Goal: Information Seeking & Learning: Understand process/instructions

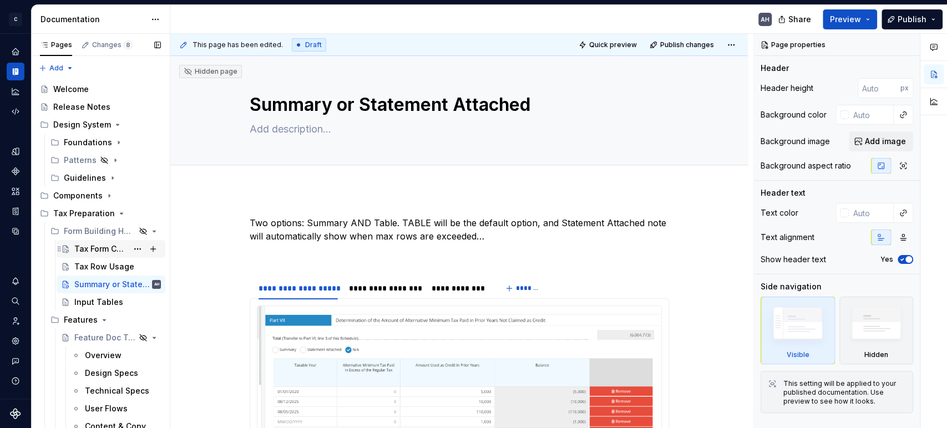
click at [88, 243] on div "Tax Form Content Guidelines" at bounding box center [100, 248] width 53 height 11
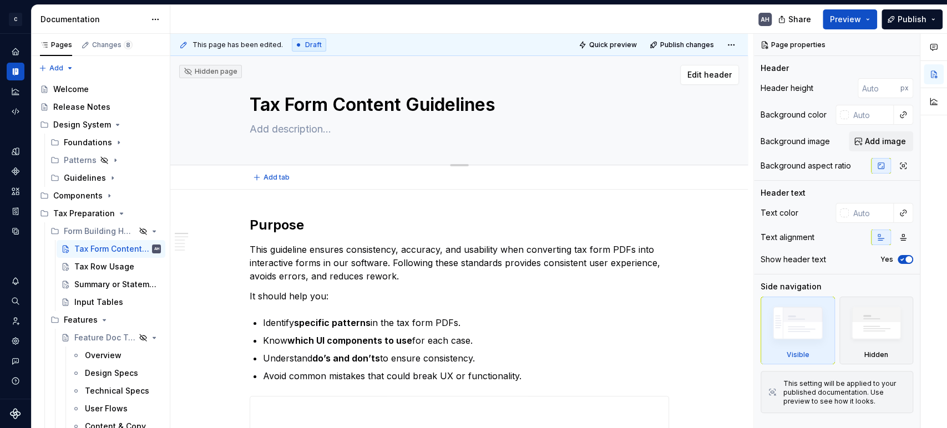
click at [323, 97] on textarea "Tax Form Content Guidelines" at bounding box center [456, 105] width 419 height 27
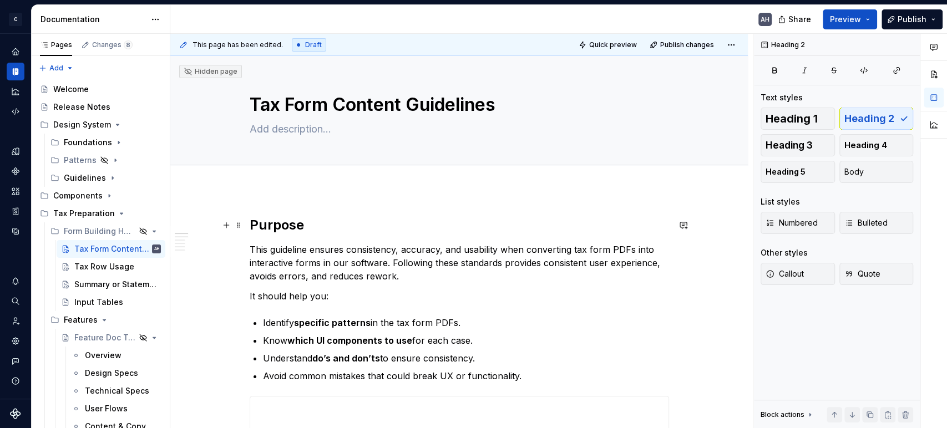
click at [334, 225] on h2 "Purpose" at bounding box center [459, 225] width 419 height 18
click at [324, 260] on p "This guideline ensures consistency, accuracy, and usability when converting tax…" at bounding box center [459, 263] width 419 height 40
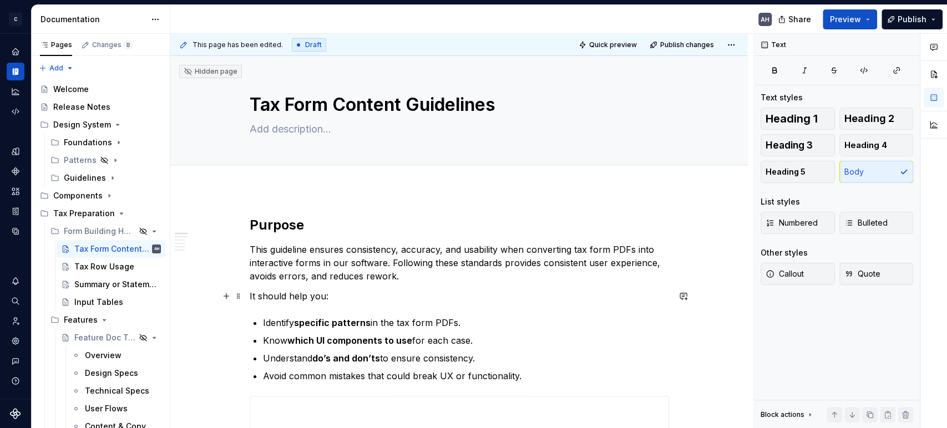
click at [339, 296] on p "It should help you:" at bounding box center [459, 296] width 419 height 13
click at [430, 272] on p "This guideline ensures consistency, accuracy, and usability when converting tax…" at bounding box center [459, 263] width 419 height 40
click at [393, 219] on h2 "Purpose" at bounding box center [459, 225] width 419 height 18
click at [404, 260] on p "This guideline ensures consistency, accuracy, and usability when converting tax…" at bounding box center [459, 263] width 419 height 40
click at [408, 277] on p "This guideline ensures consistency, accuracy, and usability when converting tax…" at bounding box center [459, 263] width 419 height 40
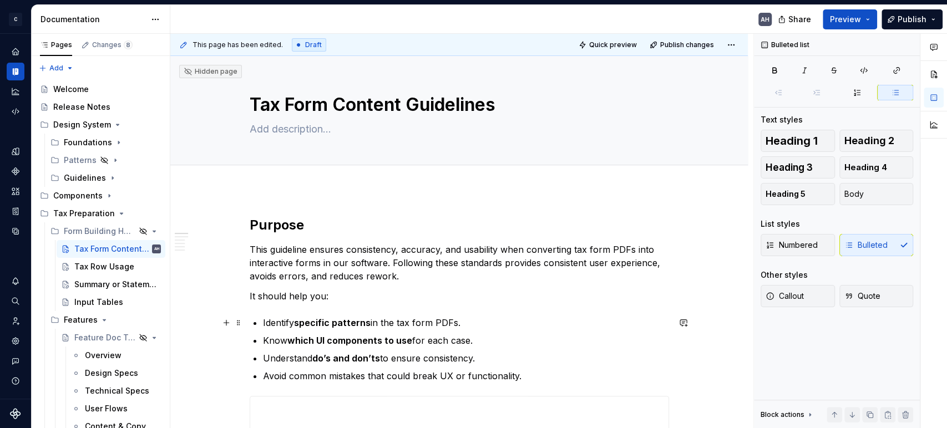
click at [491, 327] on p "Identify specific patterns in the tax form PDFs." at bounding box center [466, 322] width 406 height 13
click at [493, 358] on p "Understand do’s and don’ts to ensure consistency." at bounding box center [466, 358] width 406 height 13
click at [488, 336] on p "Know which UI components to use for each case." at bounding box center [466, 340] width 406 height 13
click at [530, 377] on p "Avoid common mistakes that could break UX or functionality." at bounding box center [466, 375] width 406 height 13
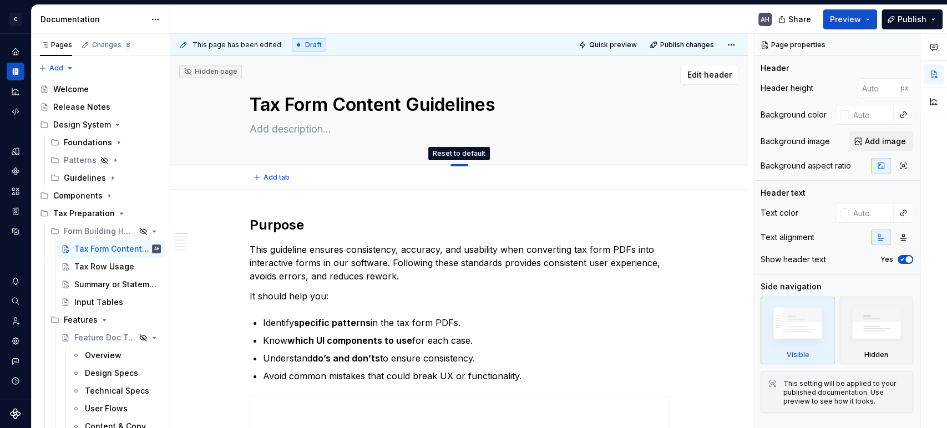
drag, startPoint x: 455, startPoint y: 165, endPoint x: 471, endPoint y: 119, distance: 49.1
click at [460, 165] on div at bounding box center [459, 165] width 18 height 2
click at [423, 225] on h2 "Purpose" at bounding box center [459, 225] width 419 height 18
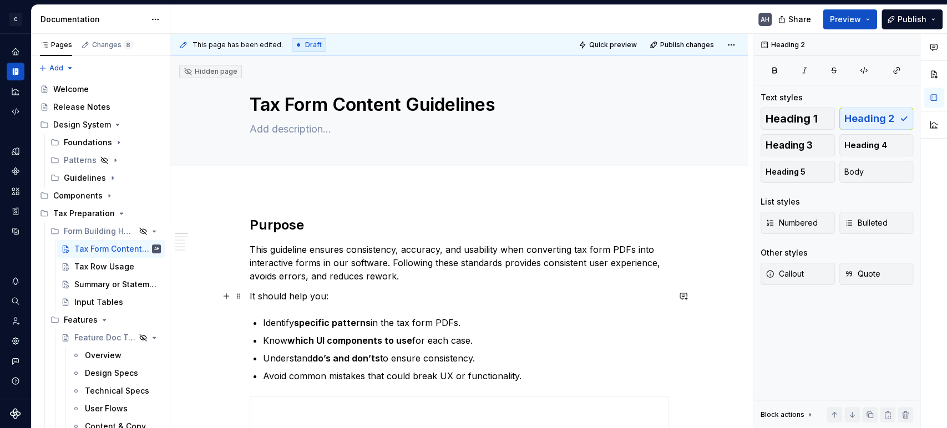
click at [408, 290] on p "It should help you:" at bounding box center [459, 296] width 419 height 13
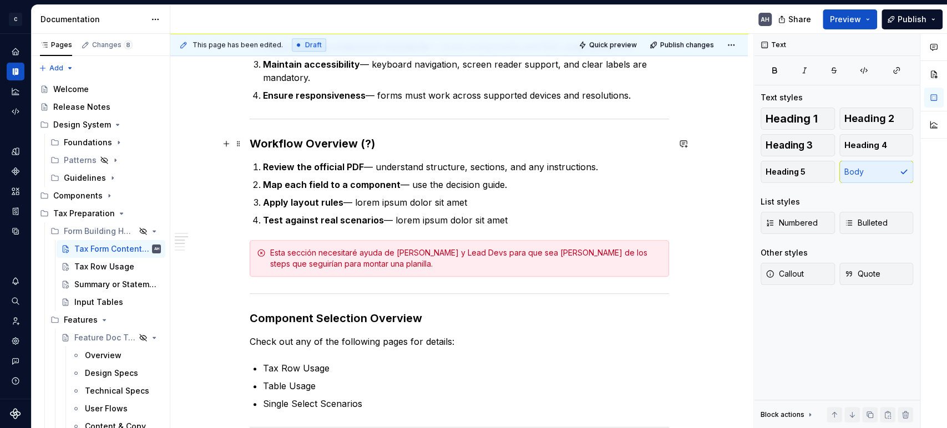
scroll to position [555, 0]
click at [488, 223] on p "Test against real scenarios — lorem ipsum dolor sit amet" at bounding box center [466, 218] width 406 height 13
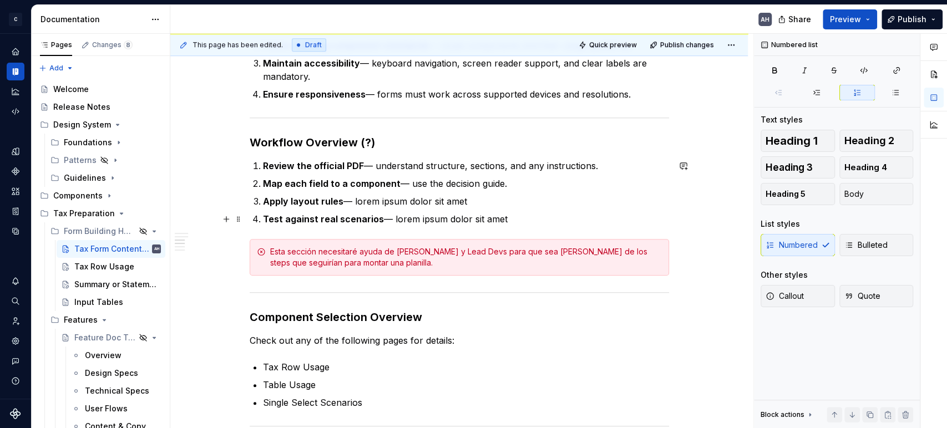
click at [519, 216] on p "Test against real scenarios — lorem ipsum dolor sit amet" at bounding box center [466, 218] width 406 height 13
click at [379, 210] on ol "Review the official PDF — understand structure, sections, and any instructions.…" at bounding box center [466, 192] width 406 height 67
click at [393, 216] on p "Test against real scenarios — lorem ipsum dolor sit amet" at bounding box center [466, 218] width 406 height 13
click at [383, 147] on h3 "Workflow Overview (?)" at bounding box center [459, 143] width 419 height 16
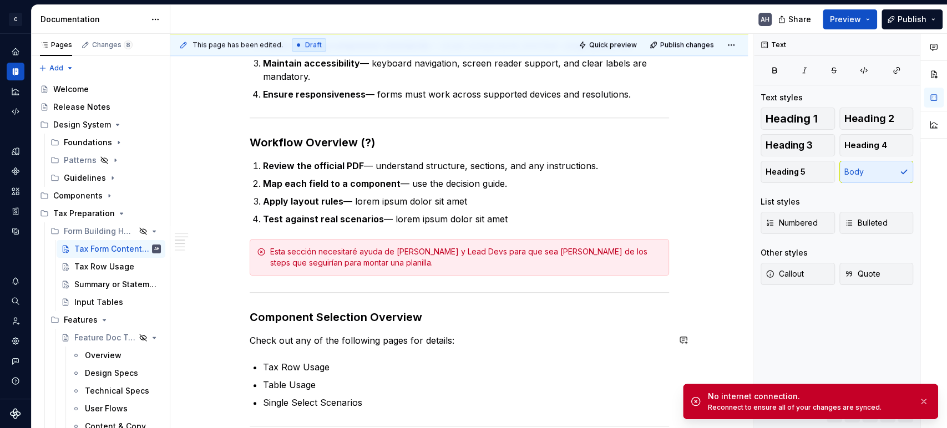
click at [455, 329] on div "**********" at bounding box center [459, 148] width 419 height 972
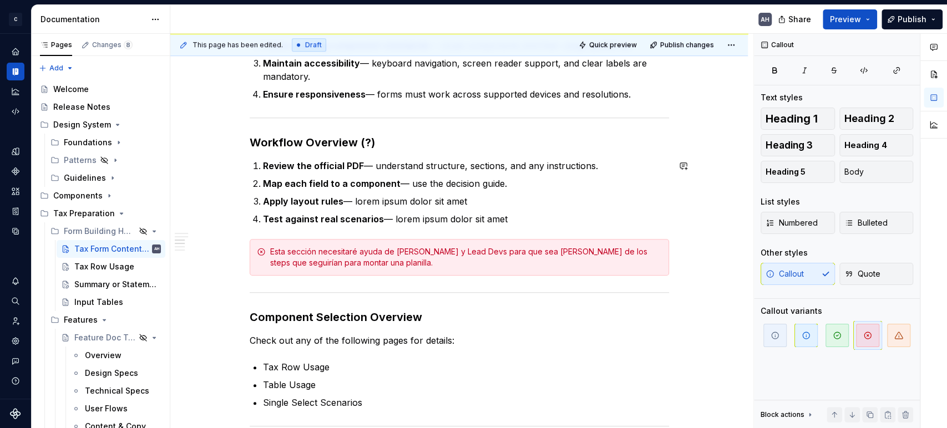
click at [489, 229] on div "**********" at bounding box center [459, 148] width 419 height 972
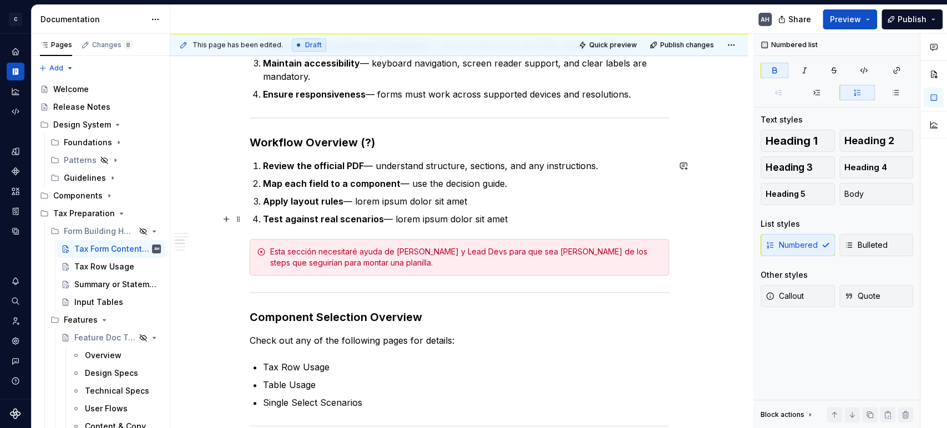
click at [522, 211] on ol "Review the official PDF — understand structure, sections, and any instructions.…" at bounding box center [466, 192] width 406 height 67
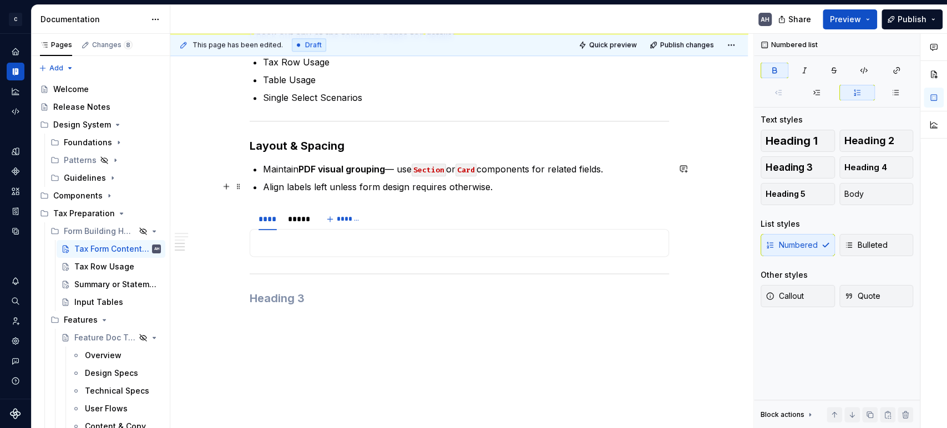
scroll to position [862, 0]
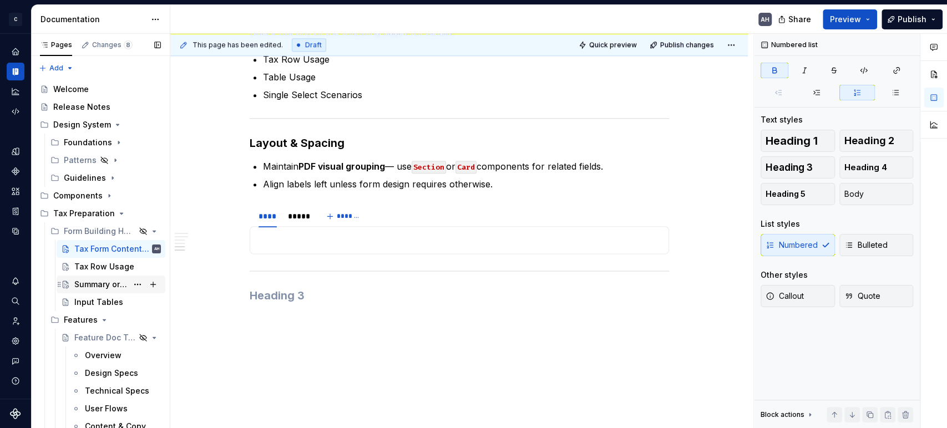
click at [103, 281] on div "Summary or Statement Attached" at bounding box center [100, 284] width 53 height 11
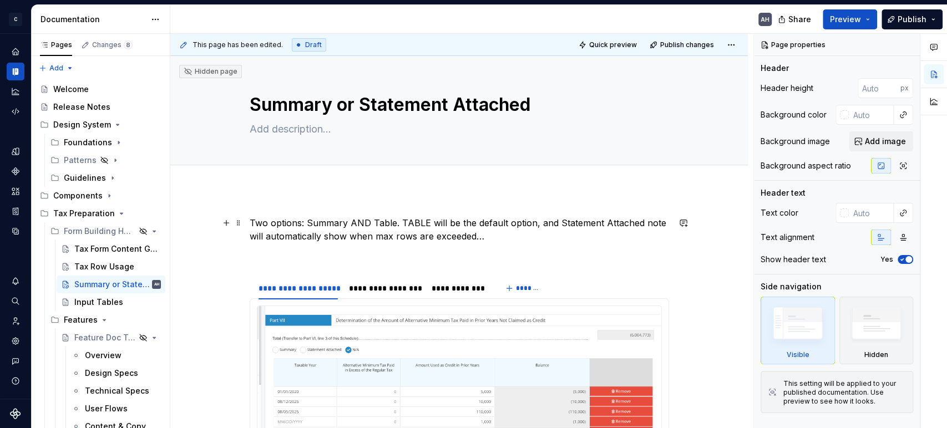
click at [359, 226] on p "Two options: Summary AND Table. TABLE will be the default option, and Statement…" at bounding box center [459, 229] width 419 height 27
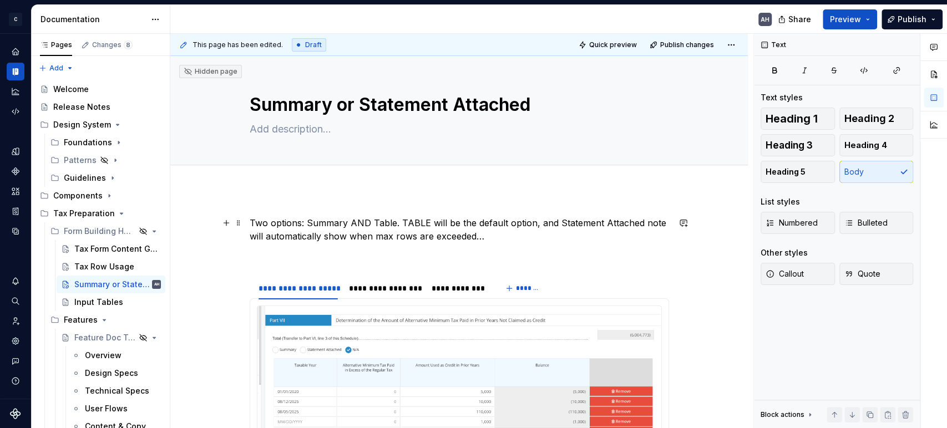
click at [443, 225] on p "Two options: Summary AND Table. TABLE will be the default option, and Statement…" at bounding box center [459, 229] width 419 height 27
click at [504, 233] on p "Two options: Summary AND Table. TABLE will be the default option, and Statement…" at bounding box center [459, 229] width 419 height 27
click at [250, 221] on p "Two options: Summary AND Table. TABLE will be the default option, and Statement…" at bounding box center [459, 229] width 419 height 27
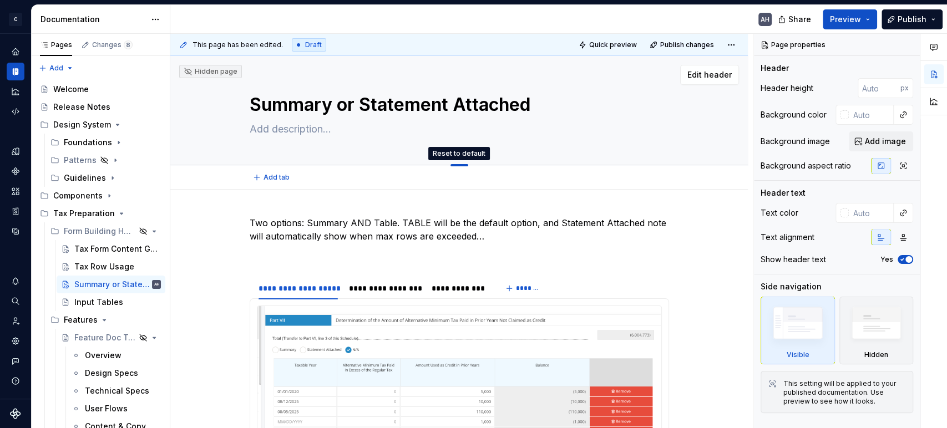
drag, startPoint x: 461, startPoint y: 165, endPoint x: 461, endPoint y: 136, distance: 28.8
click at [146, 230] on button "Page tree" at bounding box center [153, 232] width 16 height 16
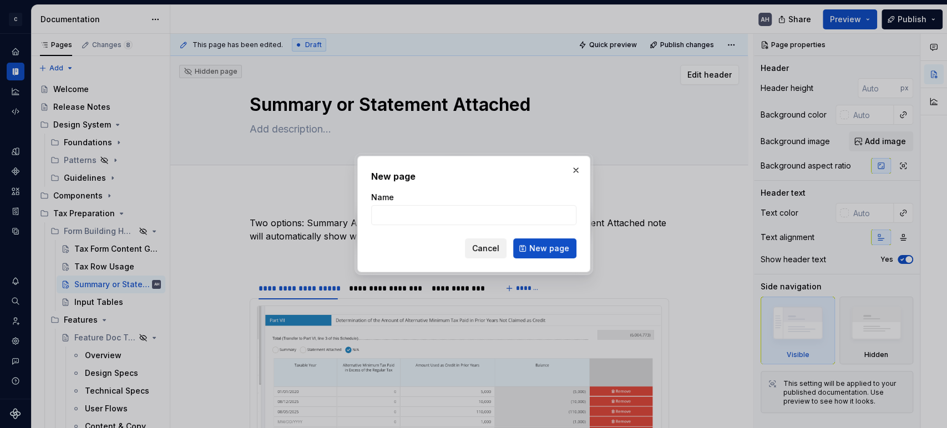
click at [491, 249] on span "Cancel" at bounding box center [485, 248] width 27 height 11
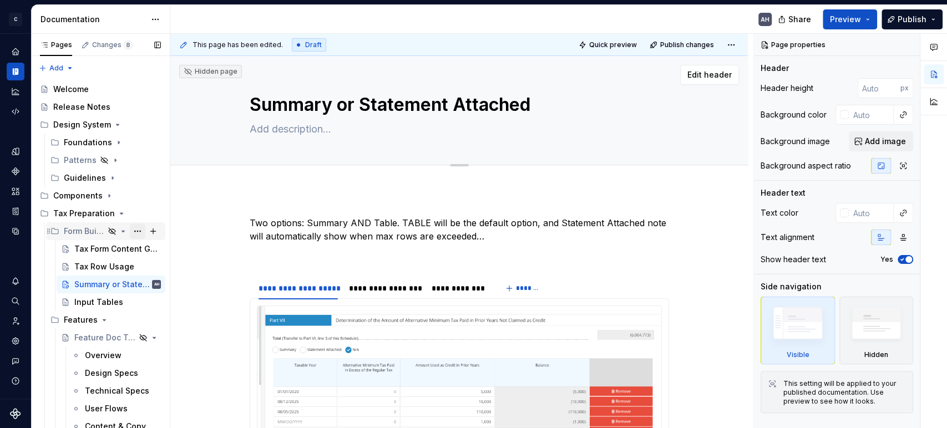
click at [130, 232] on button "Page tree" at bounding box center [138, 232] width 16 height 16
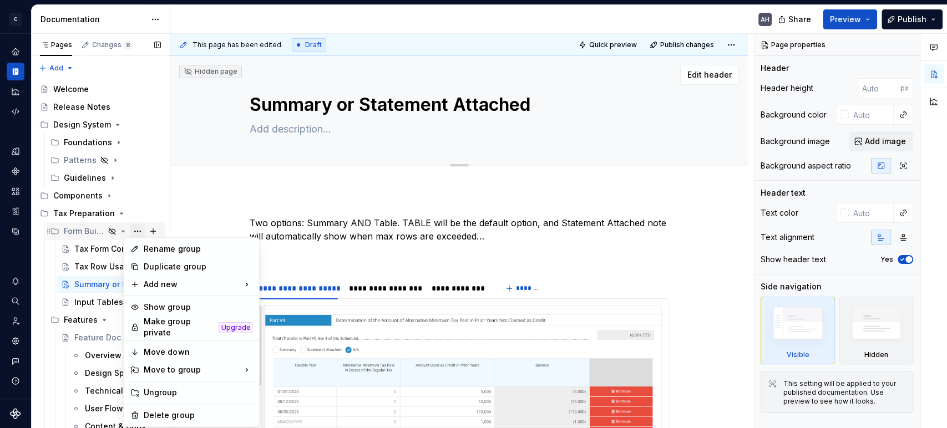
type textarea "*"
click at [285, 299] on div "New group" at bounding box center [307, 306] width 94 height 18
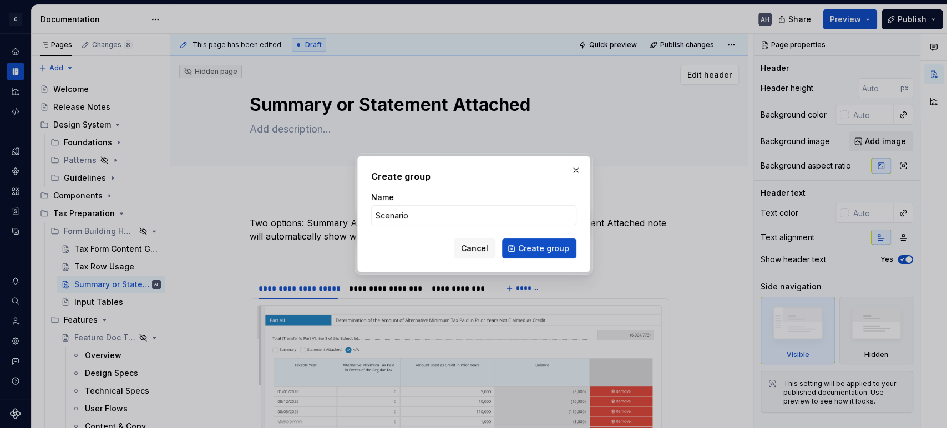
type input "Scenarios"
click button "Create group" at bounding box center [539, 248] width 74 height 20
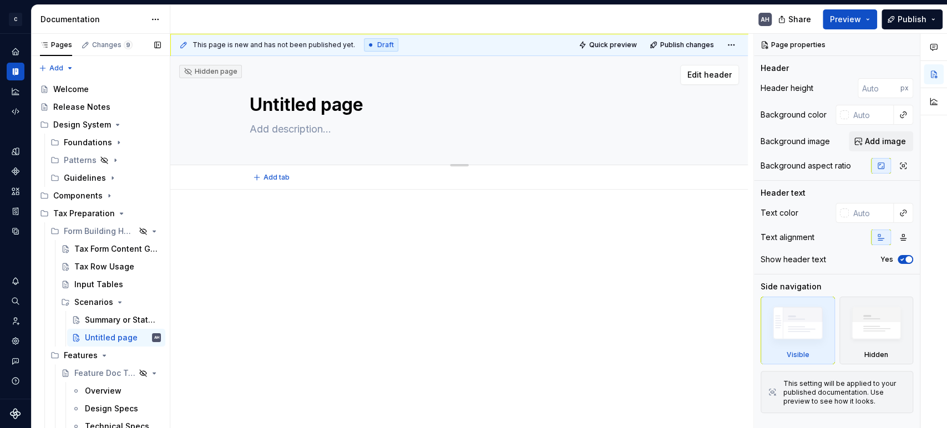
click at [268, 113] on textarea "Untitled page" at bounding box center [456, 105] width 419 height 27
type textarea "*"
type textarea "T"
type textarea "*"
type textarea "Tab"
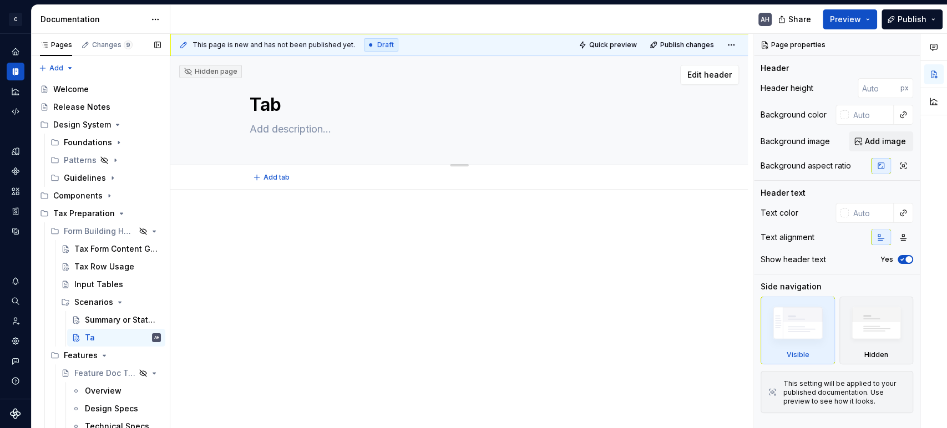
type textarea "*"
type textarea "Table"
type textarea "*"
type textarea "Tables"
type textarea "*"
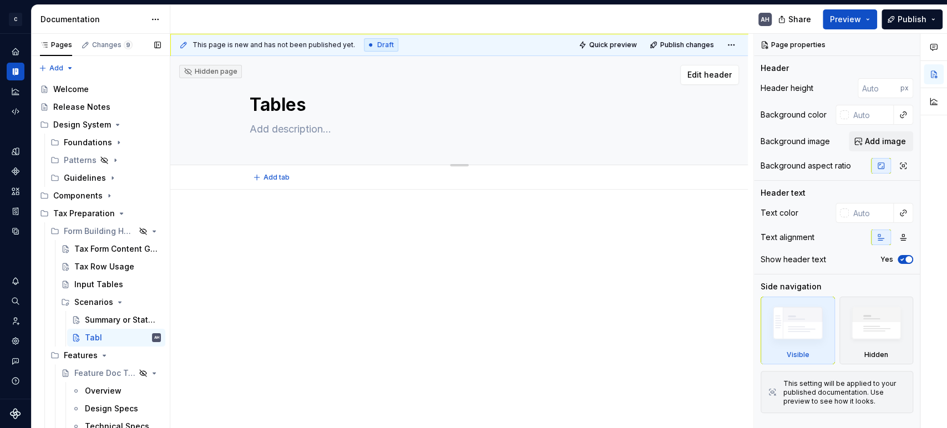
type textarea "Tables w"
type textarea "*"
type textarea "Tables wi"
type textarea "*"
type textarea "Tables wit"
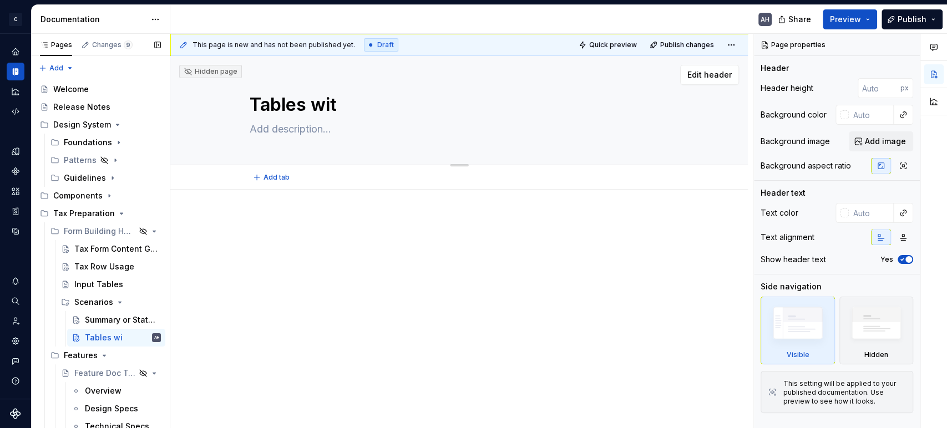
type textarea "*"
type textarea "Tables with"
type textarea "*"
type textarea "Tables with"
type textarea "*"
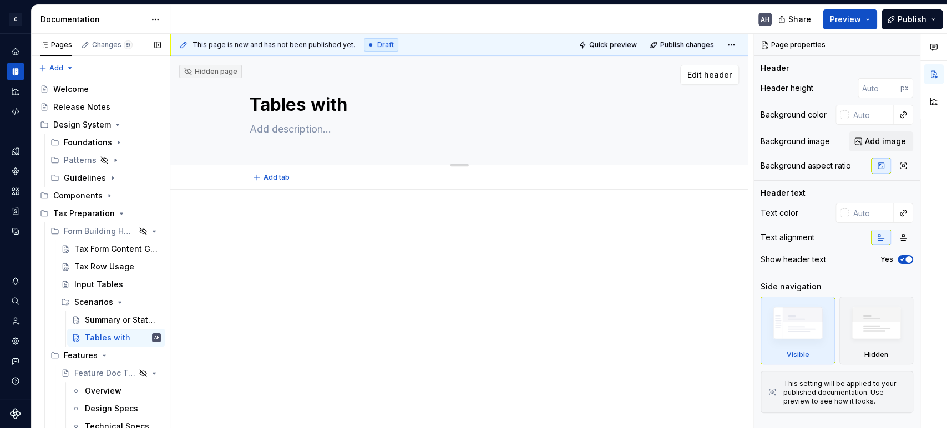
type textarea "Tables with T"
type textarea "*"
type textarea "Tables with To"
type textarea "*"
type textarea "Tables with Tot"
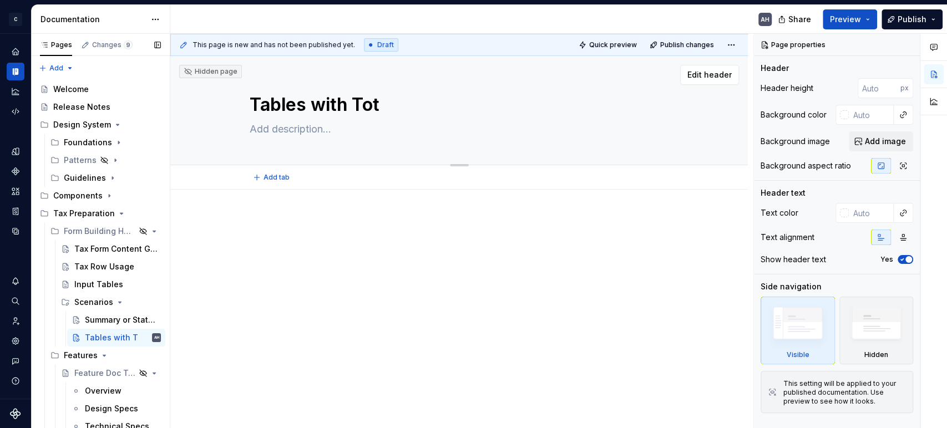
type textarea "*"
type textarea "Tables with Tota"
type textarea "*"
type textarea "Tables with Totals"
type textarea "*"
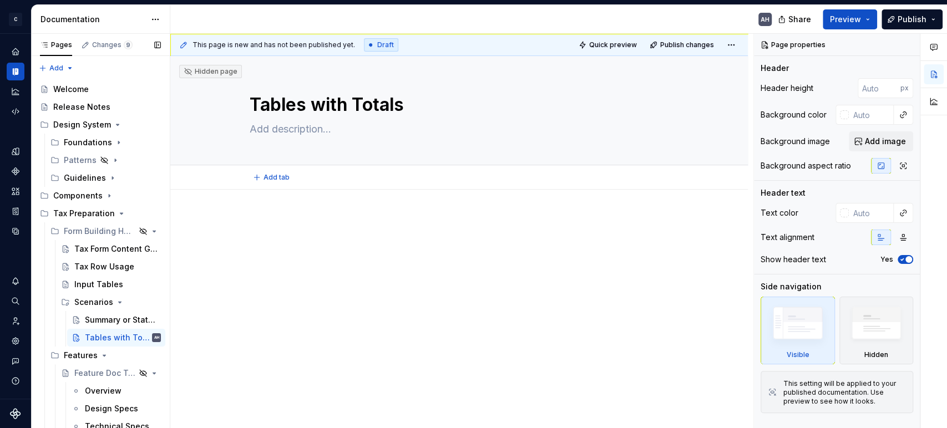
type textarea "Tables with Totals"
click at [271, 265] on div at bounding box center [459, 243] width 419 height 55
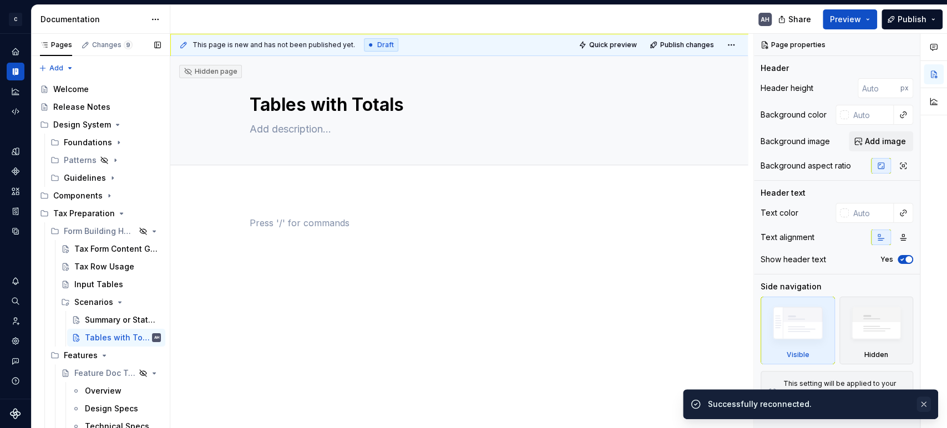
click at [922, 403] on button "button" at bounding box center [923, 405] width 14 height 16
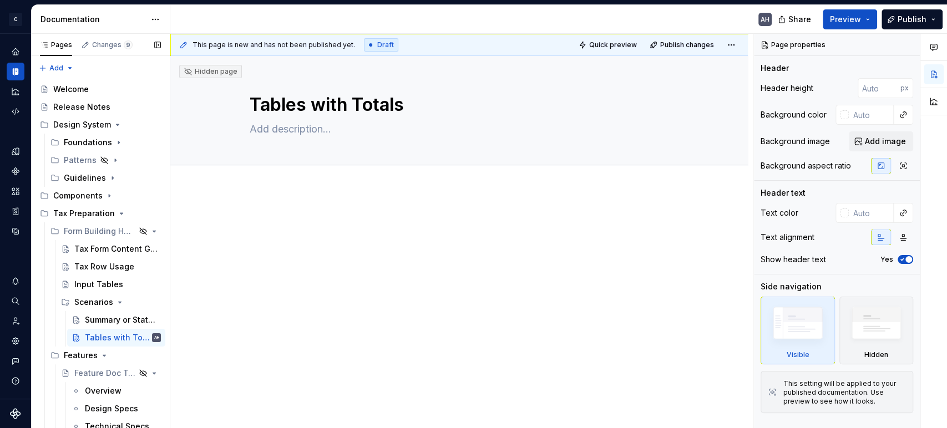
type textarea "*"
click at [278, 98] on textarea "Tables with Totals" at bounding box center [456, 105] width 419 height 27
type textarea "D"
type textarea "*"
type textarea "Dy"
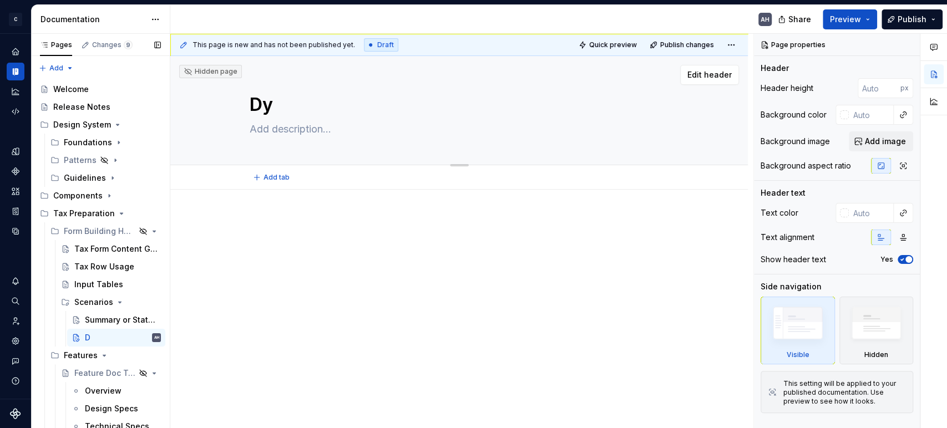
type textarea "*"
type textarea "Dya"
type textarea "*"
type textarea "Dy"
type textarea "*"
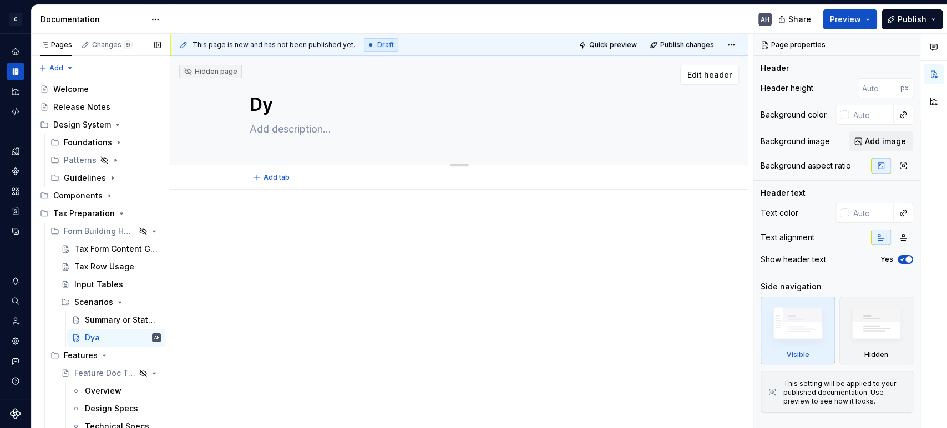
type textarea "Dyn"
type textarea "*"
type textarea "Dynam"
type textarea "*"
type textarea "Dynamic"
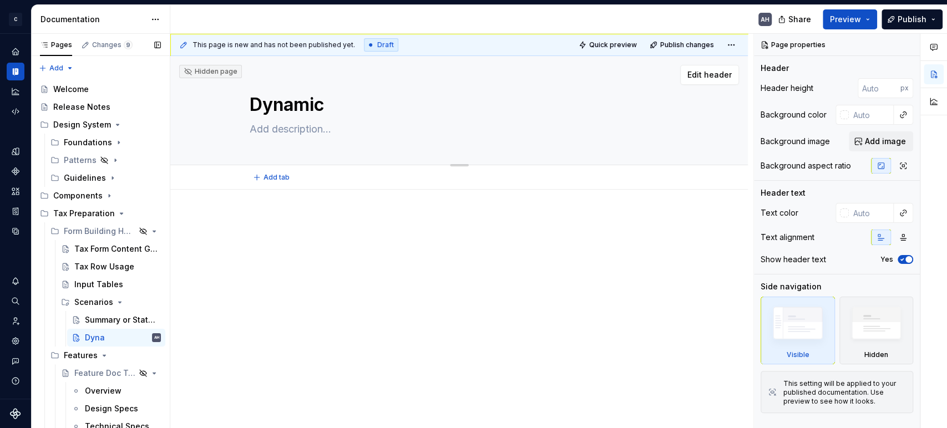
type textarea "*"
type textarea "Dynamic"
type textarea "*"
type textarea "Dynamic C"
type textarea "*"
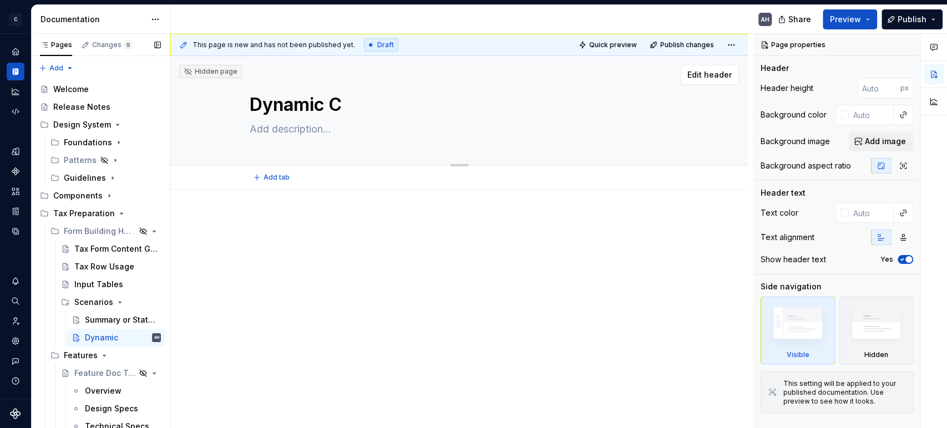
type textarea "Dynamic Co"
type textarea "*"
type textarea "Dynamic Col"
type textarea "*"
type textarea "Dynamic Colu"
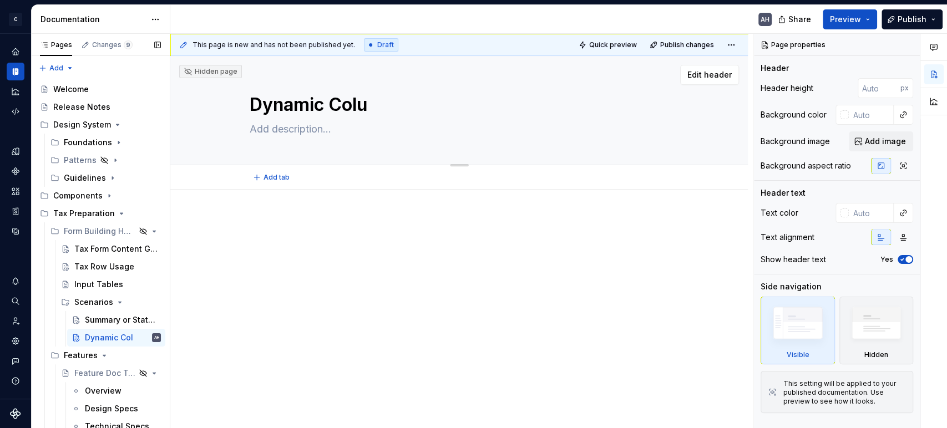
type textarea "*"
type textarea "Dynamic Colum"
type textarea "*"
type textarea "Dynamic Column"
type textarea "*"
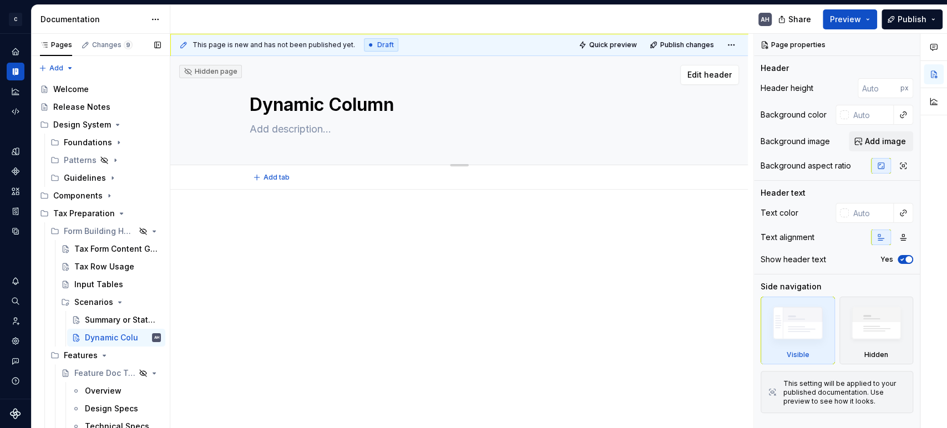
type textarea "Dynamic Column"
type textarea "*"
type textarea "Dynamic Column A"
type textarea "*"
type textarea "Dynamic Column Ad"
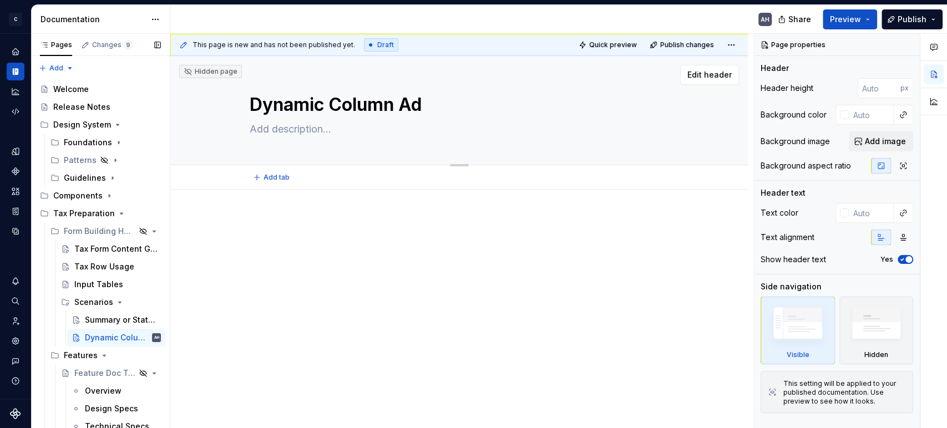
type textarea "*"
type textarea "Dynamic Column Add"
type textarea "*"
type textarea "Dynamic Column Addi"
type textarea "*"
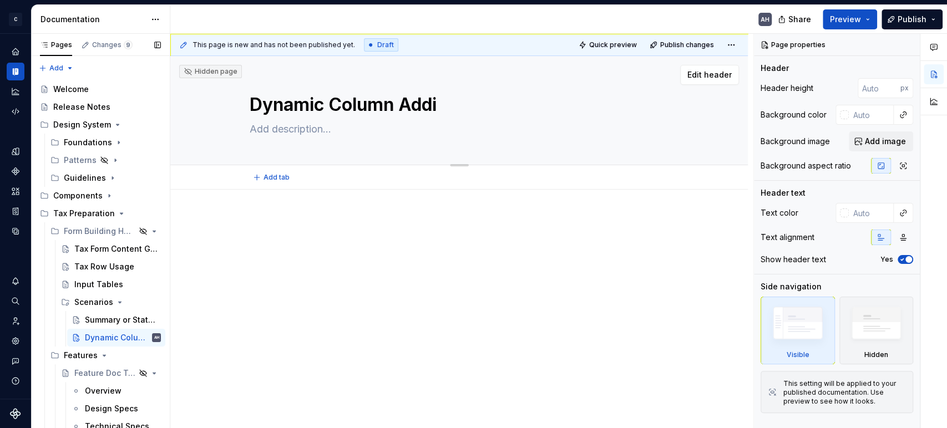
type textarea "Dynamic Column Addit"
type textarea "*"
type textarea "Dynamic Column [PERSON_NAME]"
type textarea "*"
type textarea "Dynamic Column Additio"
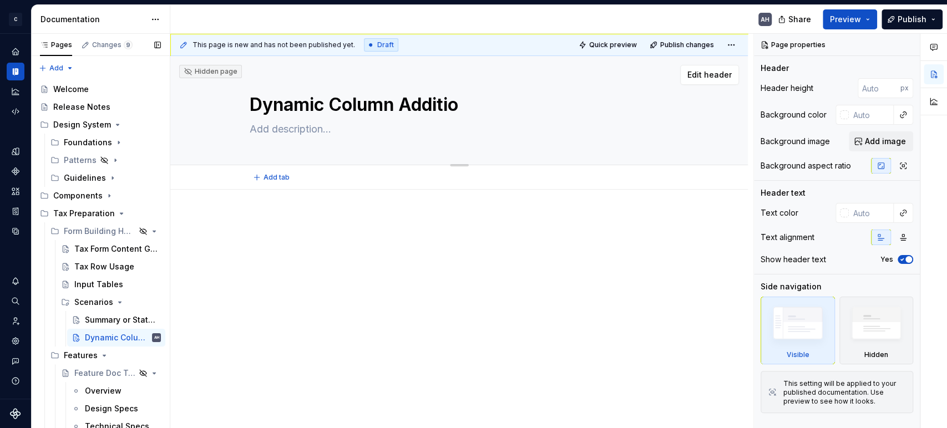
type textarea "*"
type textarea "Dynamic Column Addition"
type textarea "*"
type textarea "Dynamic Column Addition"
type textarea "*"
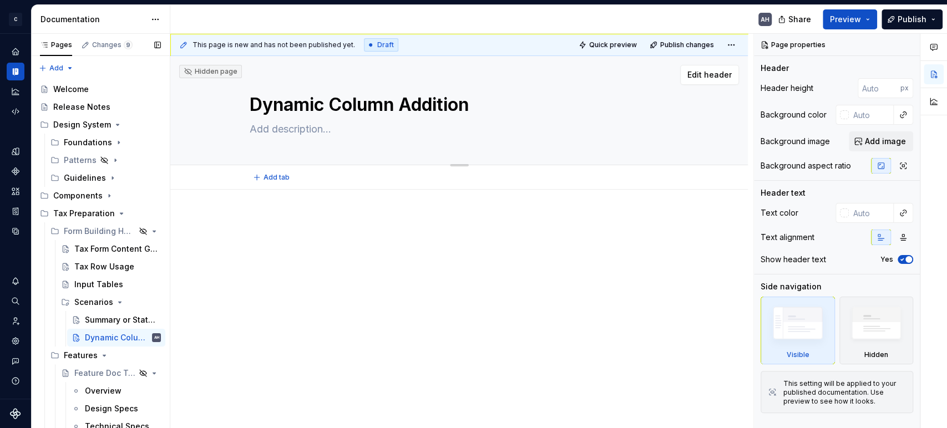
type textarea "Dynamic Column Addition t"
type textarea "*"
type textarea "Dynamic Column Addition to"
type textarea "*"
type textarea "Dynamic Column Addition to T"
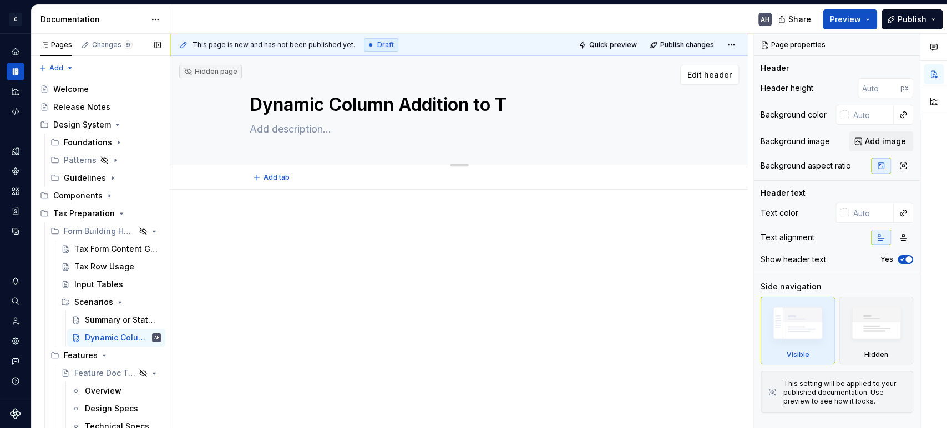
type textarea "*"
type textarea "Dynamic Column Addition to Ta"
type textarea "*"
type textarea "Dynamic Column Addition to Tax"
type textarea "*"
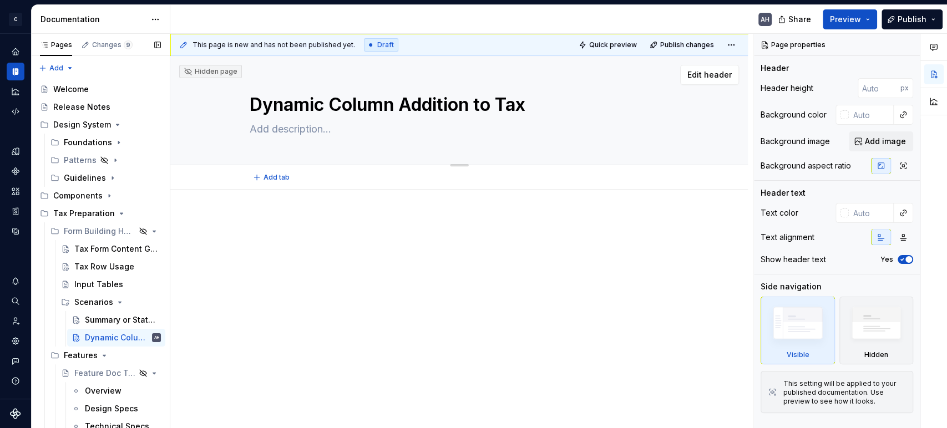
type textarea "Dynamic Column Addition to Tax"
type textarea "*"
type textarea "Dynamic Column Addition to Tax R"
type textarea "*"
type textarea "Dynamic Column Addition to Tax Ro"
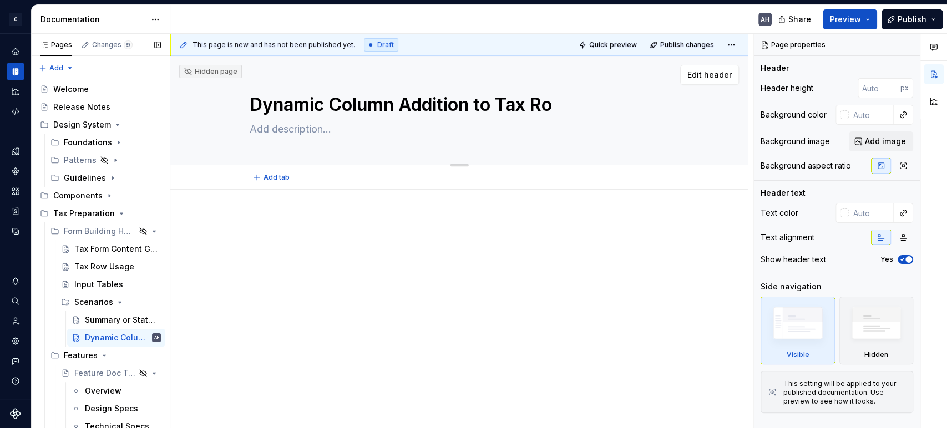
type textarea "*"
type textarea "Dynamic Column Addition to Tax Row"
click at [278, 94] on textarea "Dynamic Column Addition to Tax Row" at bounding box center [456, 105] width 419 height 27
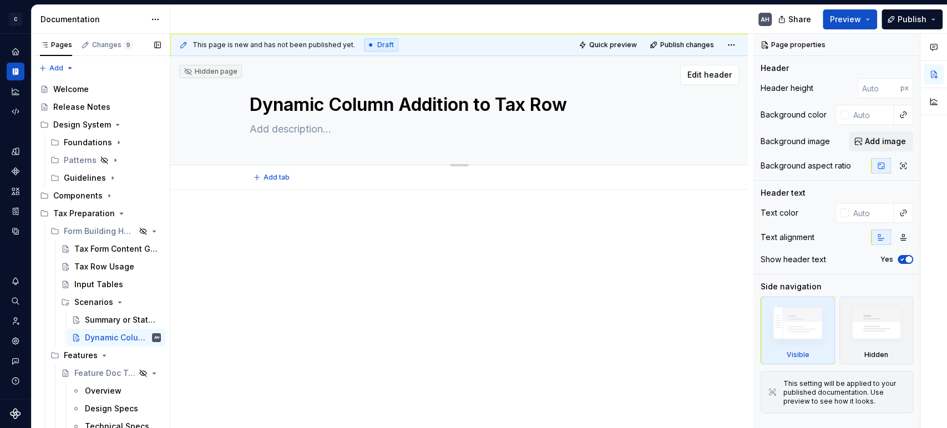
type textarea "*"
type textarea "T"
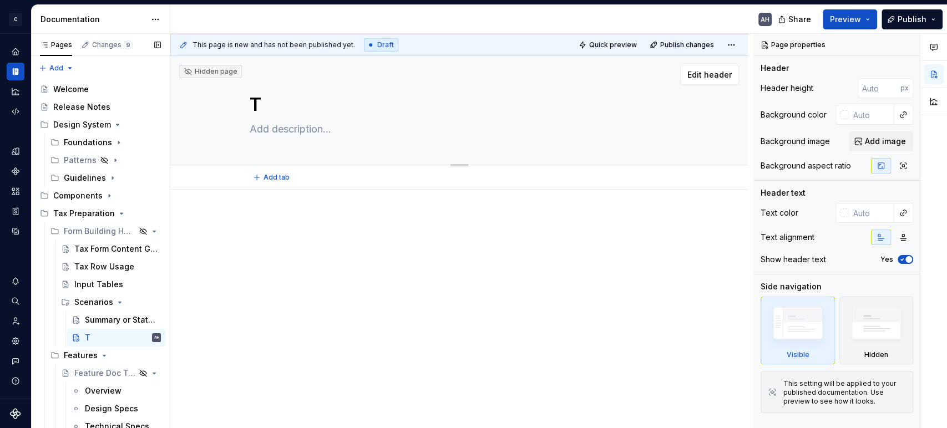
type textarea "*"
type textarea "Ta"
type textarea "*"
type textarea "Tax"
type textarea "*"
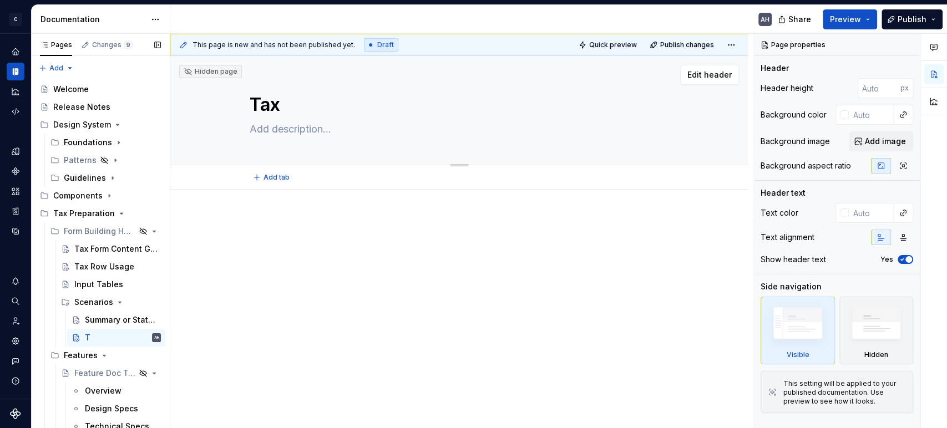
type textarea "Tax"
type textarea "*"
type textarea "Tax R"
type textarea "*"
type textarea "Tax Ro"
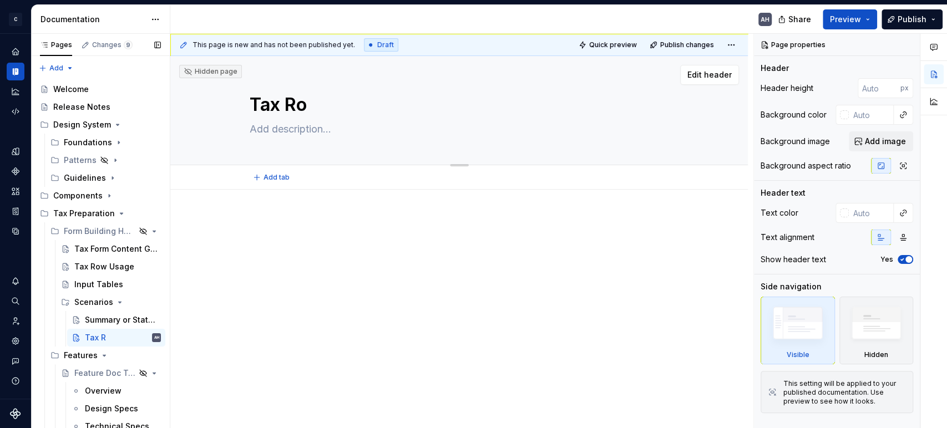
type textarea "*"
type textarea "Tax Row"
type textarea "*"
type textarea "Tax Row C"
type textarea "*"
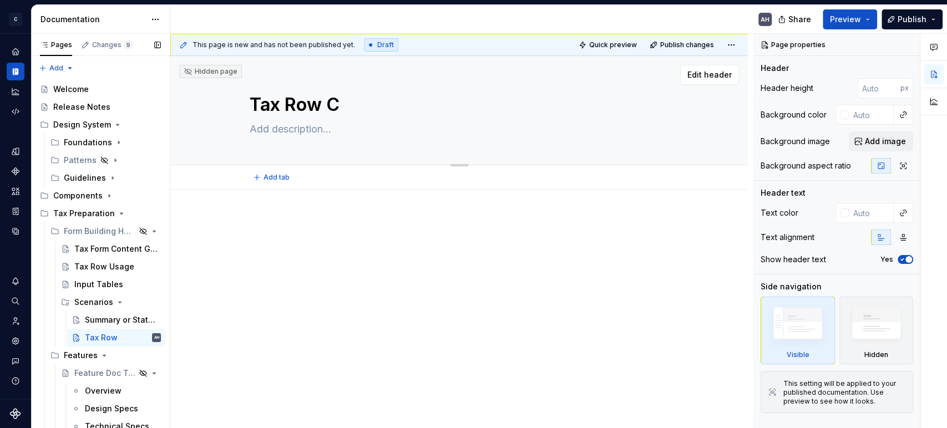
type textarea "Tax Row Co"
type textarea "*"
type textarea "Tax Row Col"
type textarea "*"
type textarea "Tax Row Colu"
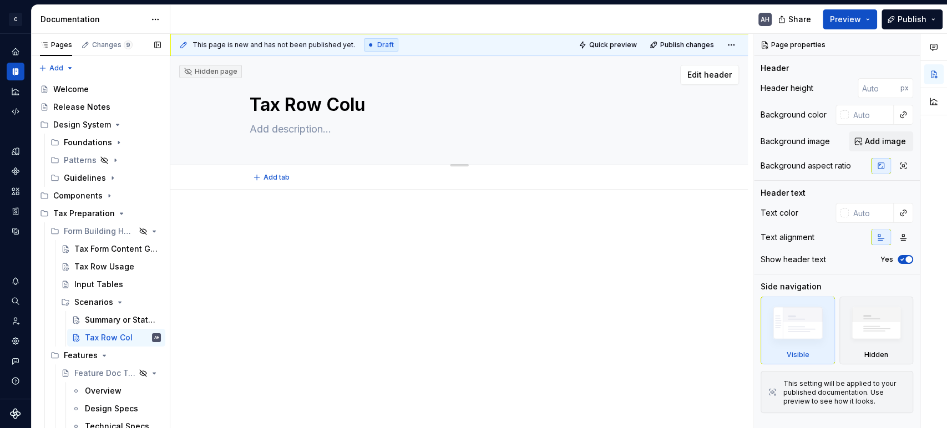
type textarea "*"
type textarea "Tax Row Colum"
type textarea "*"
type textarea "Tax Row Column"
type textarea "*"
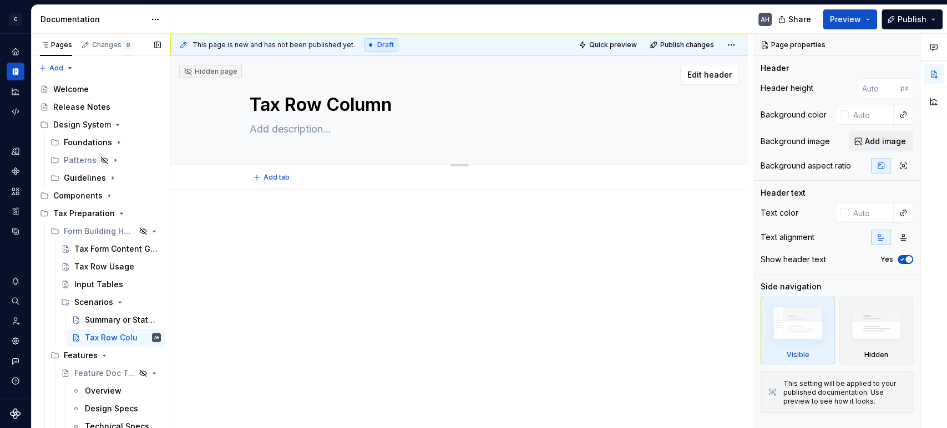
type textarea "Tax Row Column"
click at [325, 106] on textarea "Tax Row Column" at bounding box center [456, 105] width 419 height 27
type textarea "*"
type textarea "Tax RowColumn"
type textarea "*"
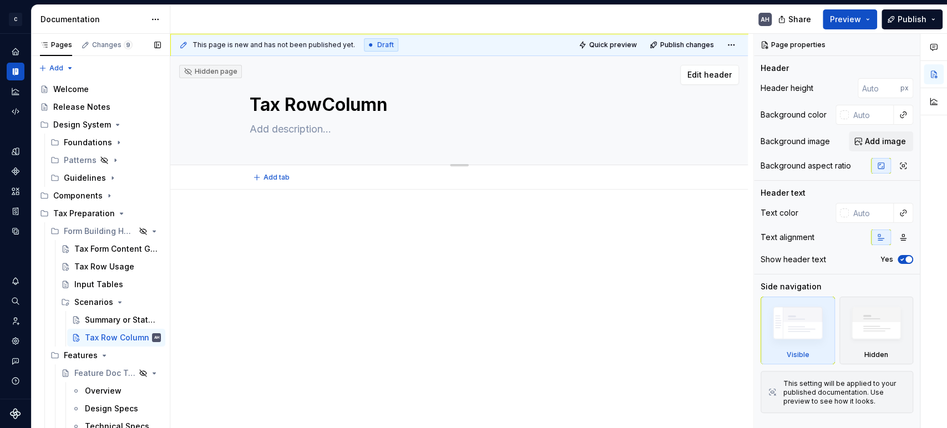
type textarea "Tax RowsColumn"
type textarea "*"
type textarea "Tax Rows DColumn"
type textarea "*"
type textarea "Tax Rows DyColumn"
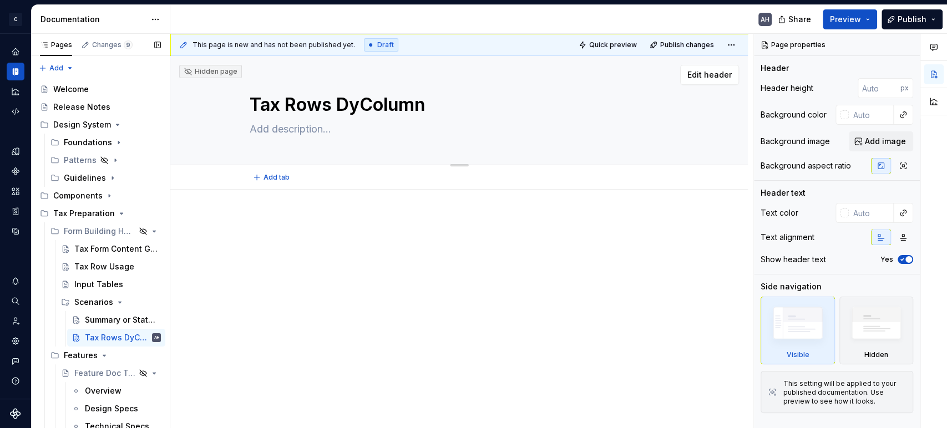
type textarea "*"
type textarea "Tax Rows DynaColumn"
type textarea "*"
type textarea "Tax Rows DynaicColumn"
type textarea "*"
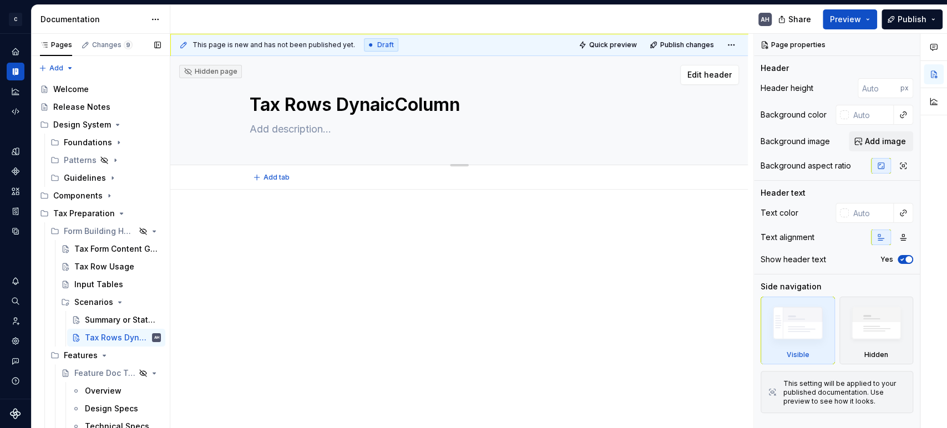
type textarea "Tax Rows DynaiColumn"
type textarea "*"
type textarea "Tax Rows DynaColumn"
type textarea "*"
type textarea "Tax Rows DynamColumn"
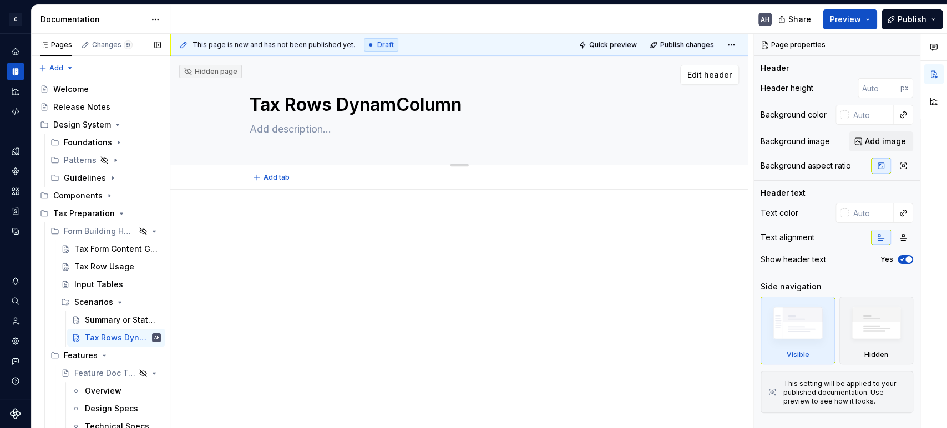
type textarea "*"
type textarea "Tax Rows DynamiColumn"
type textarea "*"
type textarea "Tax Rows DynamicColumn"
type textarea "*"
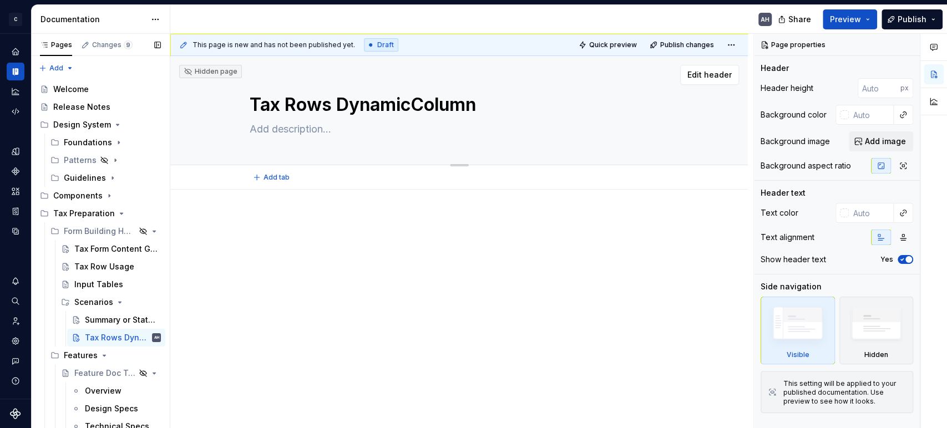
type textarea "Tax Rows Dynamic Column"
click at [480, 108] on textarea "Tax Rows Dynamic Column" at bounding box center [456, 105] width 419 height 27
type textarea "*"
type textarea "Tax Rows Dynamic Column"
type textarea "*"
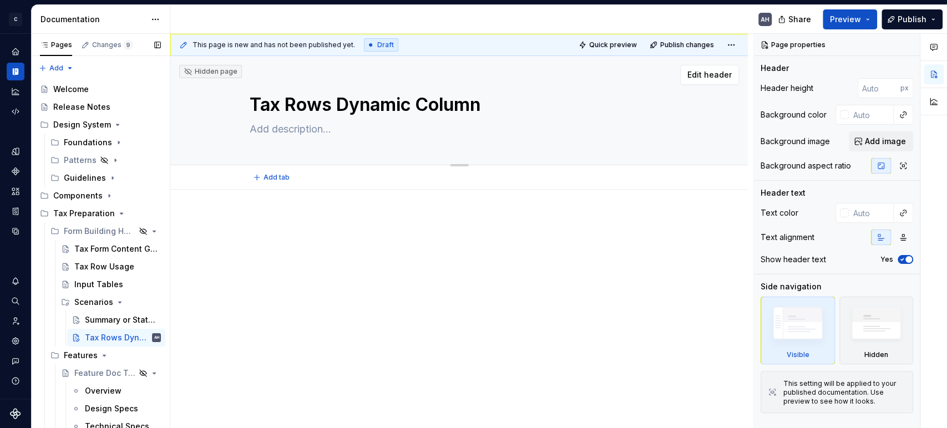
type textarea "Tax Rows Dynamic Column A"
type textarea "*"
type textarea "Tax Rows Dynamic Column Ad"
type textarea "*"
type textarea "Tax Rows Dynamic Column Add"
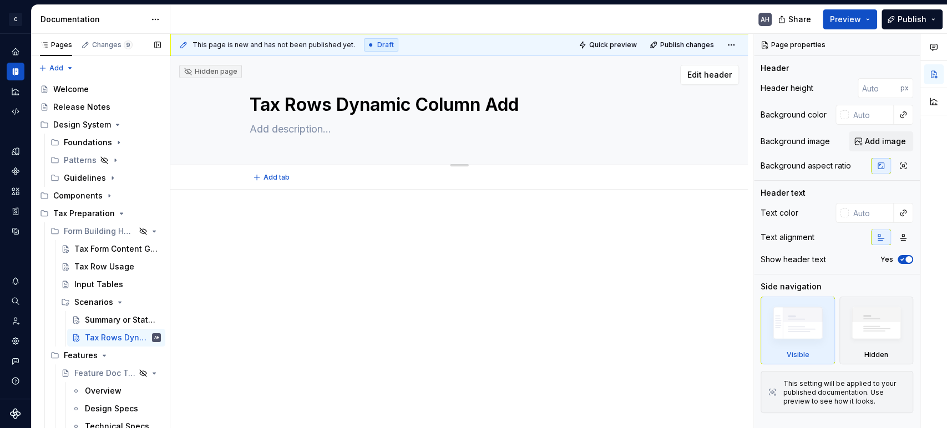
type textarea "*"
type textarea "Tax Rows Dynamic Column Addi"
type textarea "*"
type textarea "Tax Rows Dynamic Column Addit"
type textarea "*"
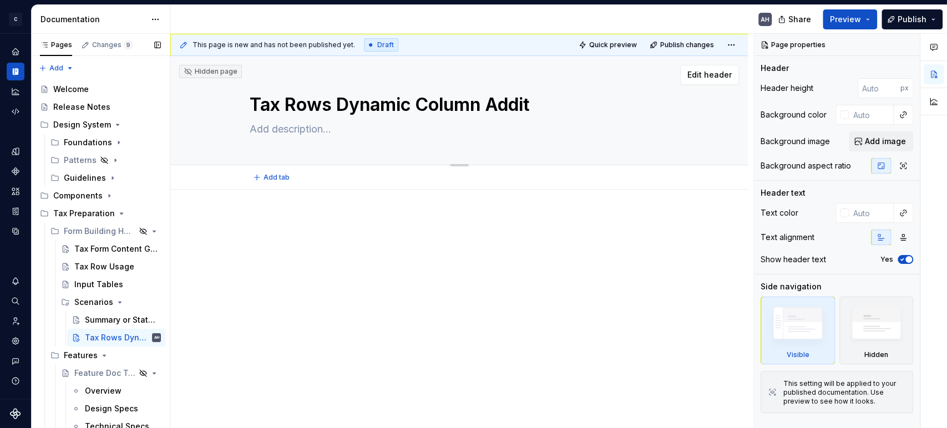
type textarea "Tax Rows Dynamic Column [PERSON_NAME]"
type textarea "*"
type textarea "Tax Rows Dynamic Column Additio"
type textarea "*"
type textarea "Tax Rows Dynamic Column Addition"
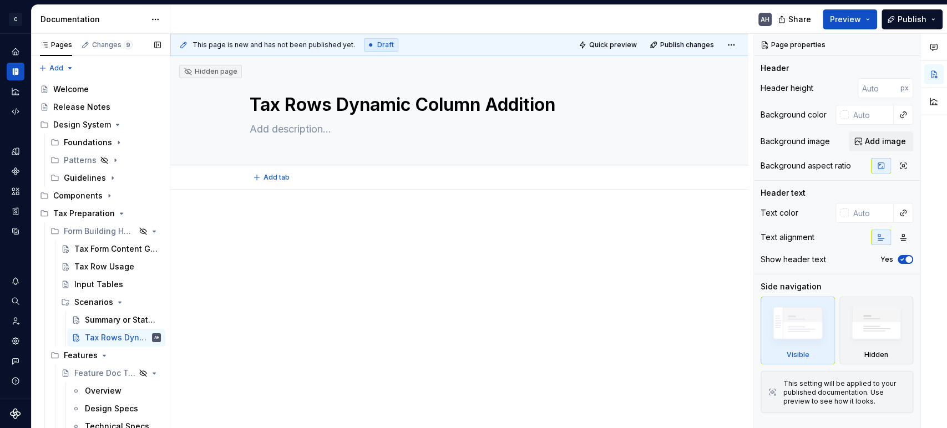
type textarea "*"
type textarea "Tax Rows Dynamic Column Addition"
click at [302, 200] on div at bounding box center [458, 295] width 577 height 211
click at [130, 303] on button "Page tree" at bounding box center [138, 303] width 16 height 16
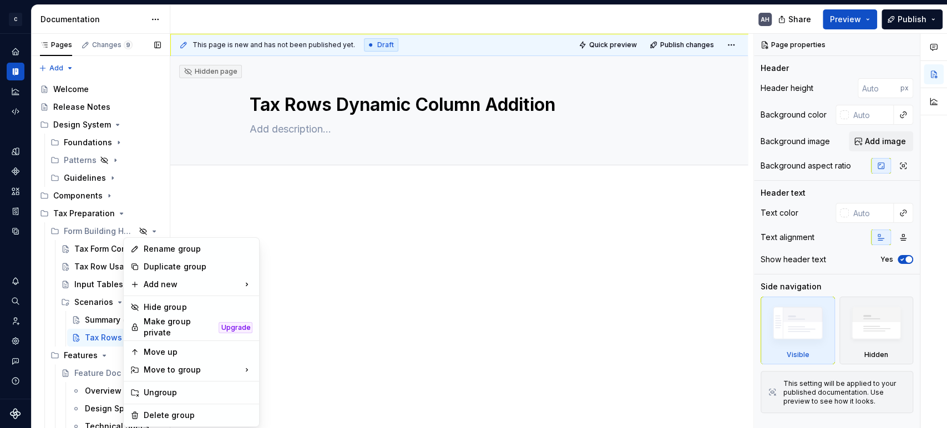
click at [78, 311] on div "Pages Changes 9 Add Accessibility guide for tree Page tree. Navigate the tree w…" at bounding box center [100, 233] width 139 height 399
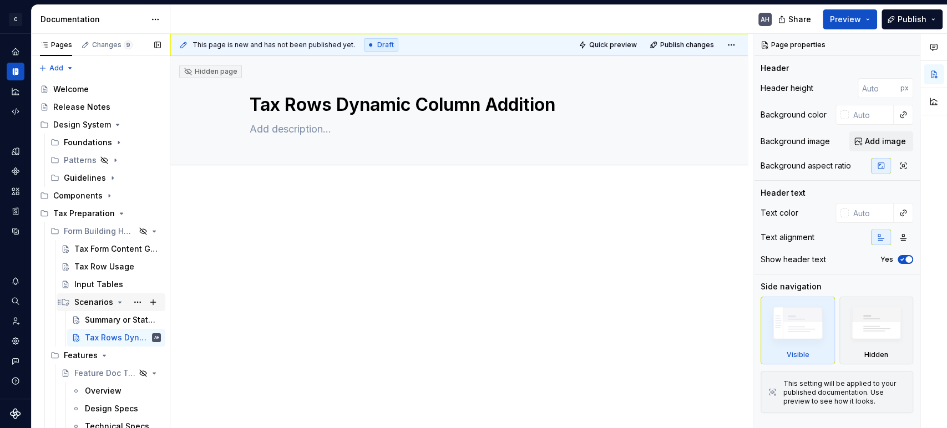
click at [79, 303] on div "Scenarios" at bounding box center [93, 302] width 39 height 11
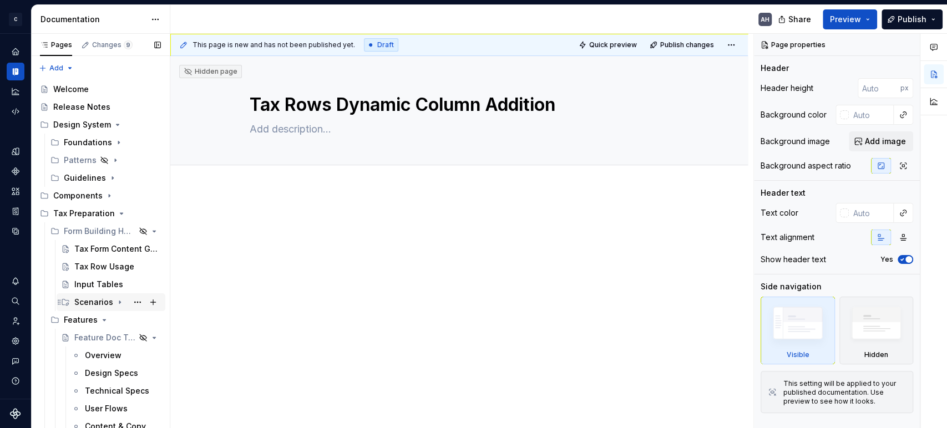
click at [111, 301] on div "Scenarios" at bounding box center [117, 303] width 87 height 16
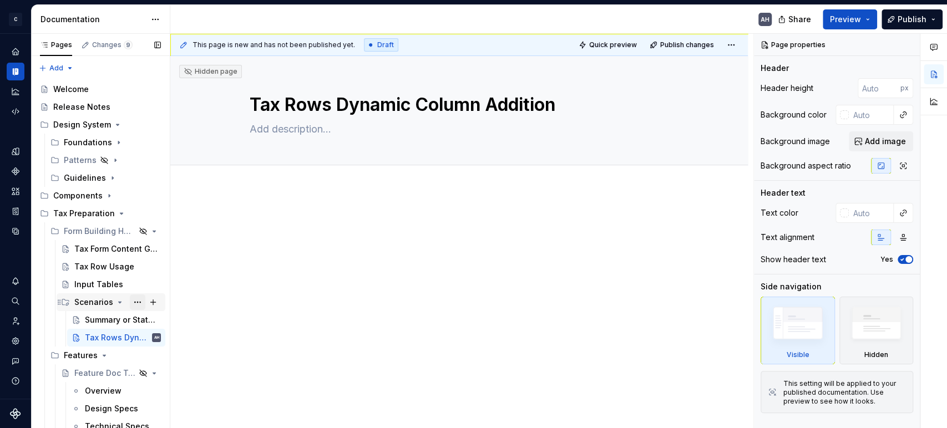
click at [130, 301] on button "Page tree" at bounding box center [138, 303] width 16 height 16
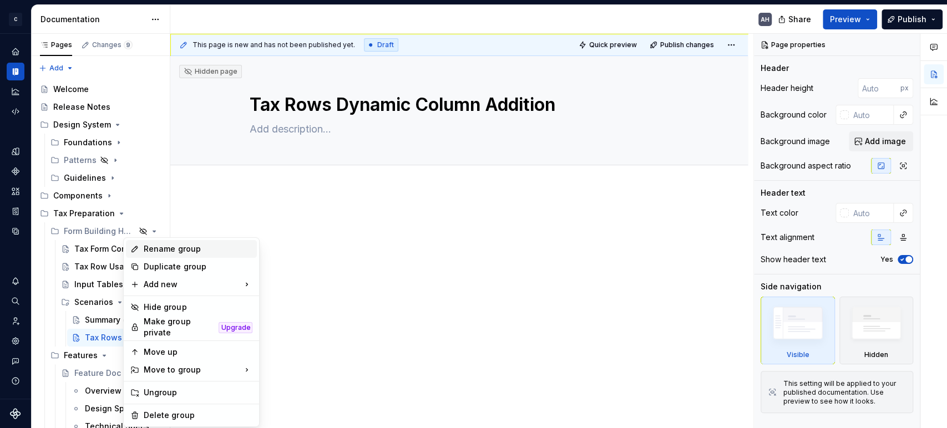
click at [181, 247] on div "Rename group" at bounding box center [198, 248] width 109 height 11
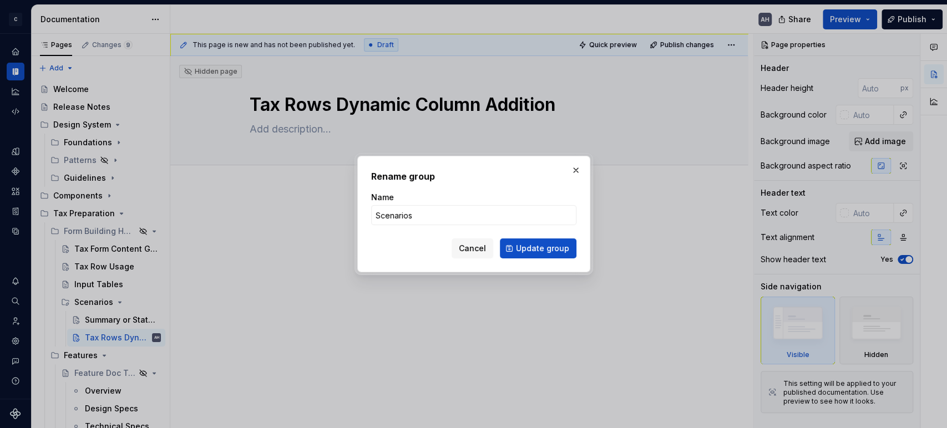
type textarea "*"
type input "Pat"
type textarea "*"
type input "Patterns"
type textarea "*"
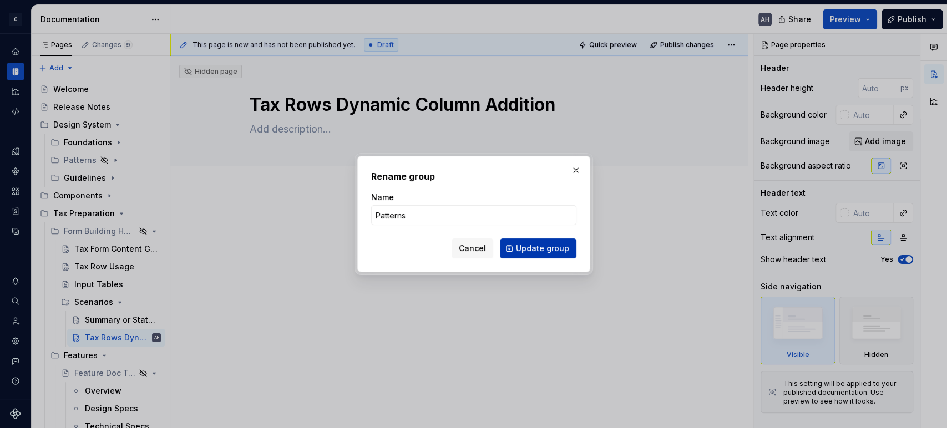
type input "Patterns"
click at [537, 250] on span "Update group" at bounding box center [542, 248] width 53 height 11
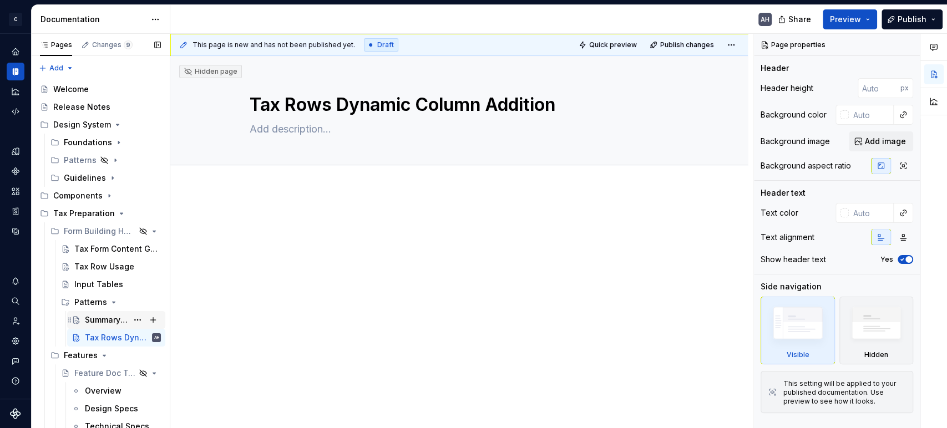
click at [88, 322] on div "Summary or Statement Attached" at bounding box center [106, 319] width 43 height 11
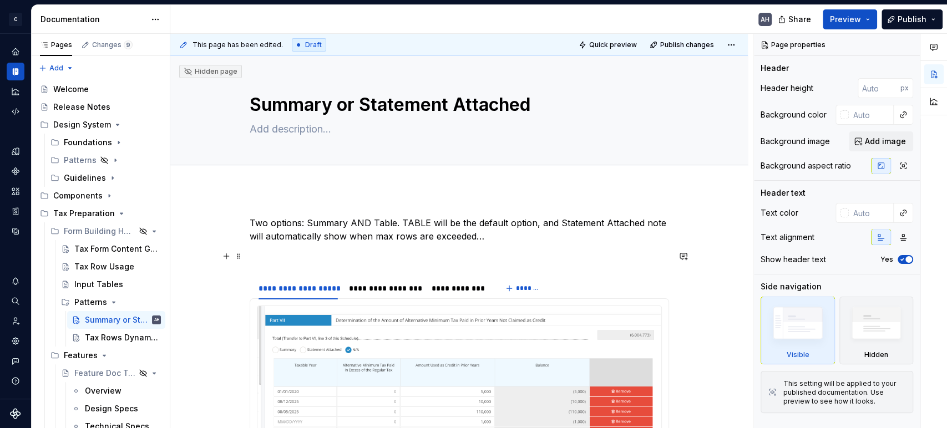
click at [311, 247] on div "**********" at bounding box center [459, 375] width 419 height 318
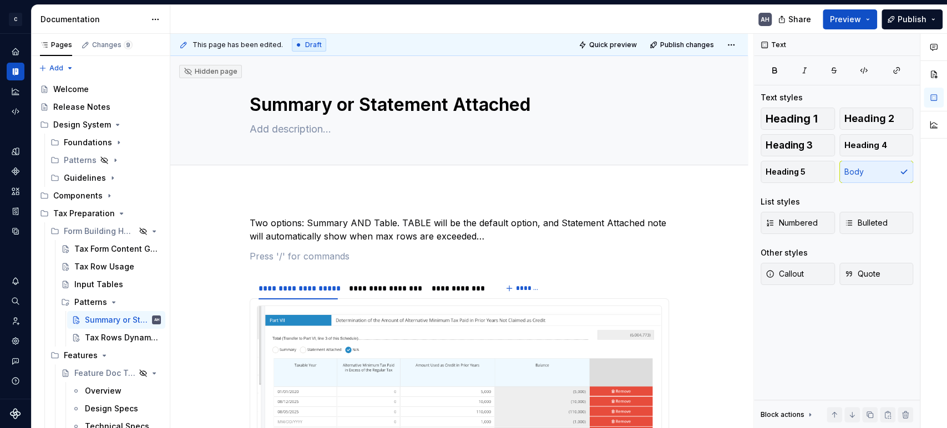
type textarea "*"
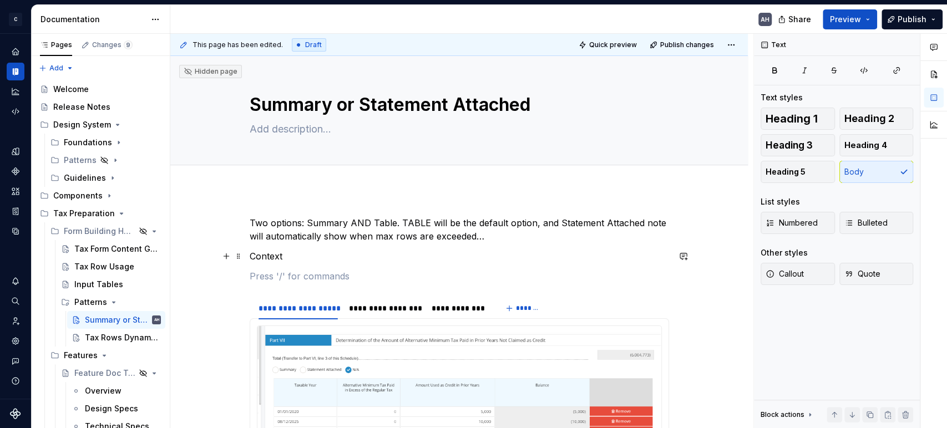
click at [262, 257] on p "Context" at bounding box center [459, 256] width 419 height 13
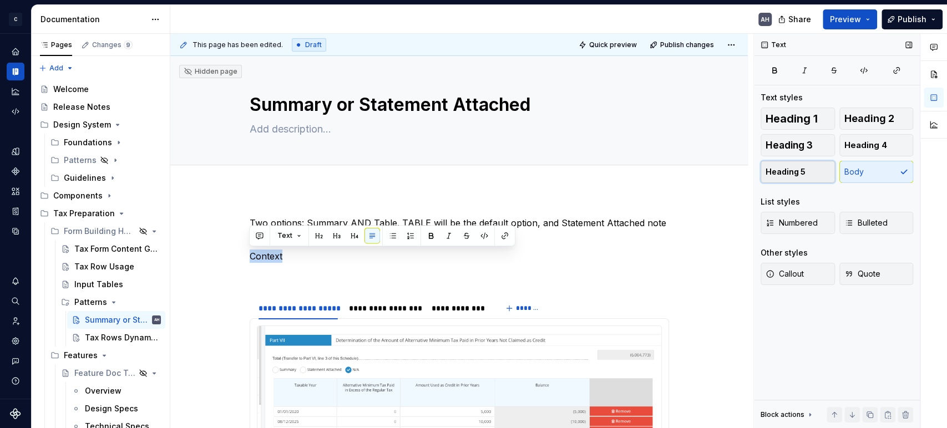
click at [803, 177] on button "Heading 5" at bounding box center [797, 172] width 74 height 22
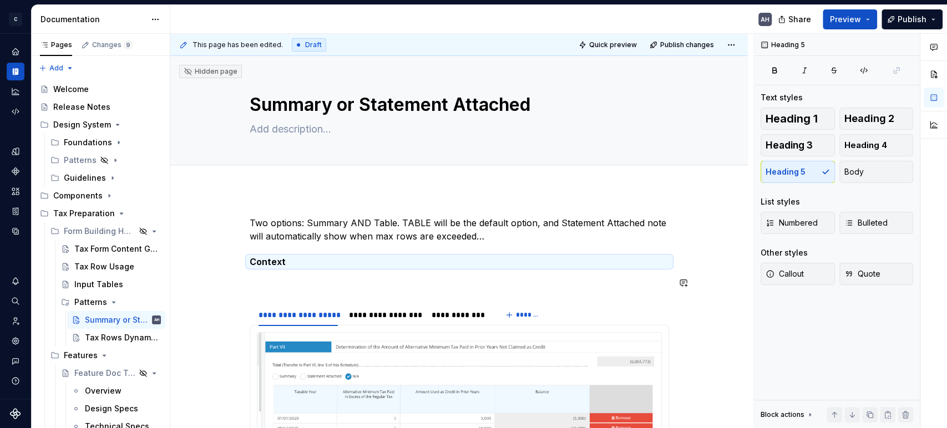
click at [313, 273] on div "**********" at bounding box center [459, 388] width 419 height 344
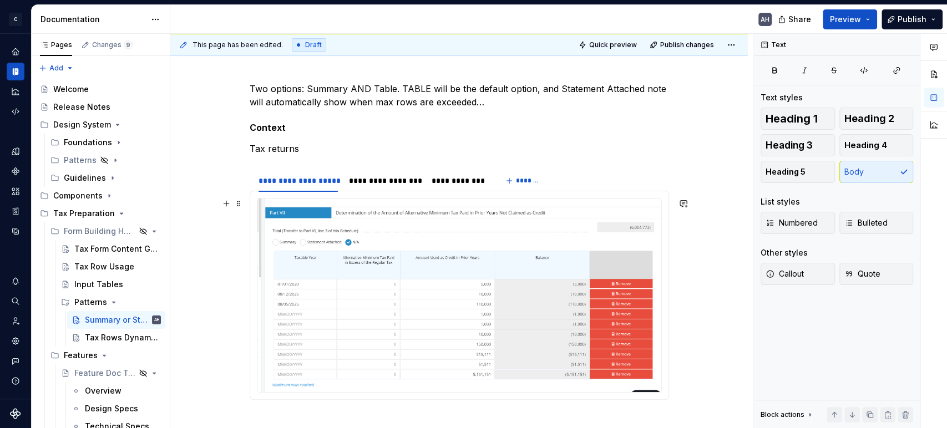
scroll to position [135, 0]
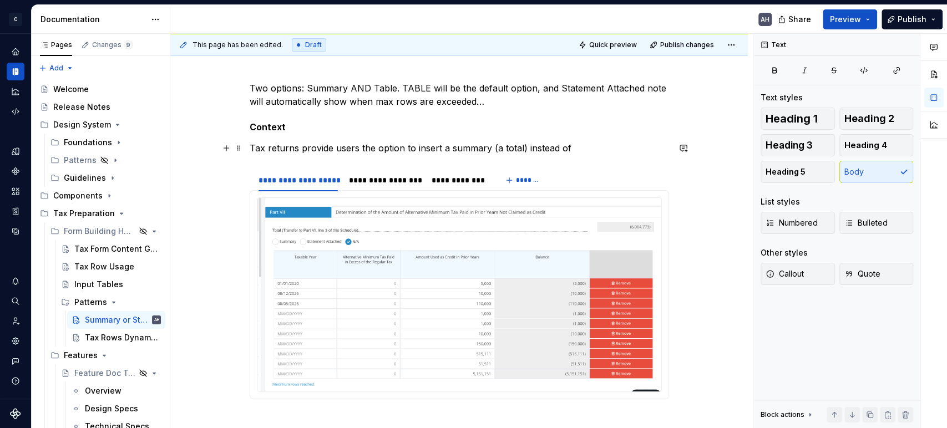
click at [571, 150] on p "Tax returns provide users the option to insert a summary (a total) instead of" at bounding box center [459, 147] width 419 height 13
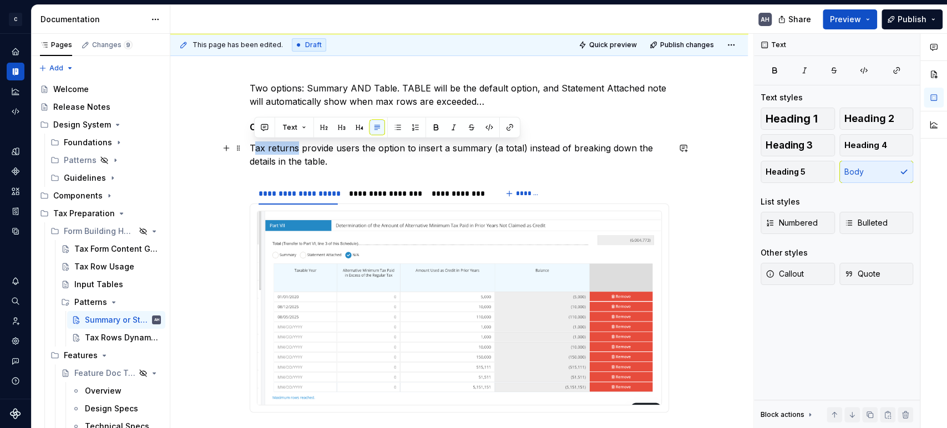
drag, startPoint x: 297, startPoint y: 149, endPoint x: 252, endPoint y: 148, distance: 45.5
click at [252, 148] on p "Tax returns provide users the option to insert a summary (a total) instead of b…" at bounding box center [459, 154] width 419 height 27
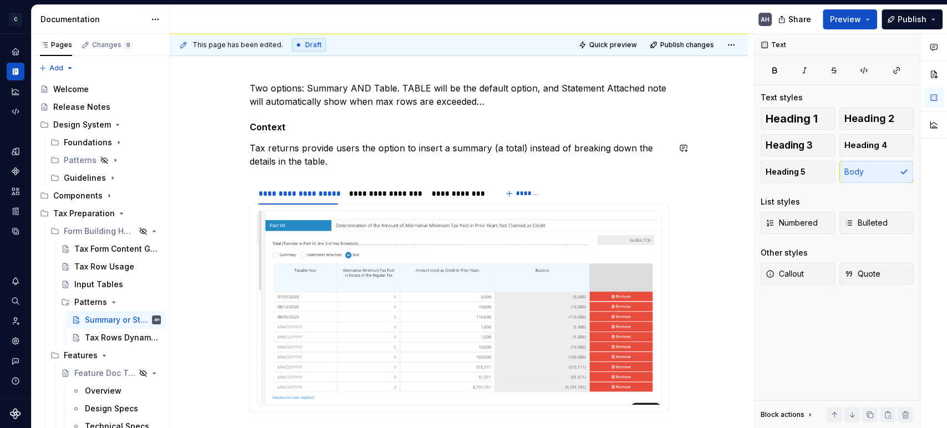
click at [252, 148] on p "Tax returns provide users the option to insert a summary (a total) instead of b…" at bounding box center [459, 154] width 419 height 27
click at [375, 145] on p "Certain parts of the tax returns provide users the option to insert a summary (…" at bounding box center [459, 154] width 419 height 27
click at [449, 158] on p "Certain parts of the tax return provide users the option to insert a summary (a…" at bounding box center [459, 154] width 419 height 27
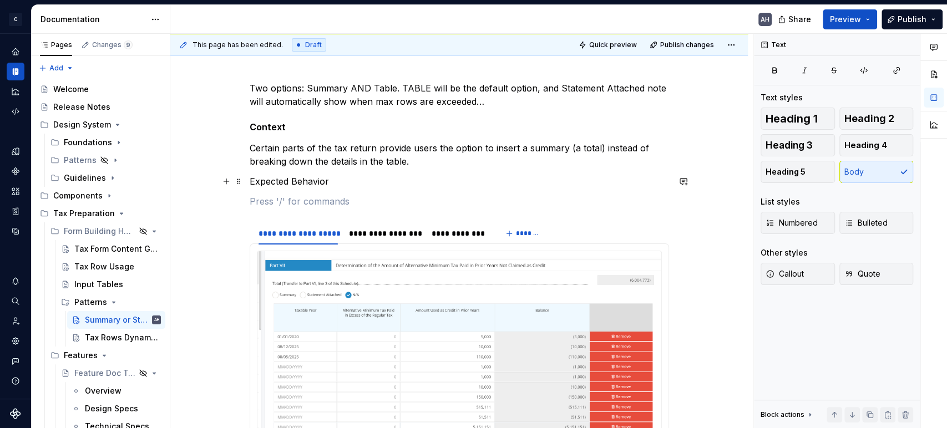
click at [288, 184] on p "Expected Behavior" at bounding box center [459, 181] width 419 height 13
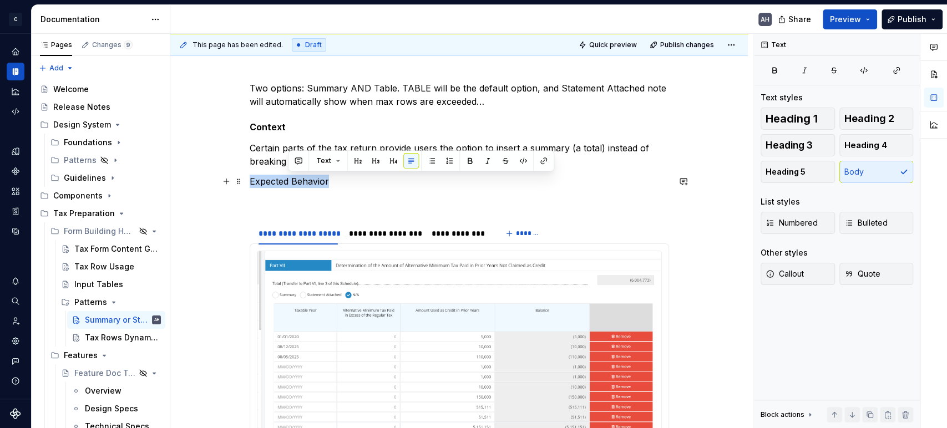
click at [288, 184] on p "Expected Behavior" at bounding box center [459, 181] width 419 height 13
click at [354, 162] on button "button" at bounding box center [355, 161] width 16 height 16
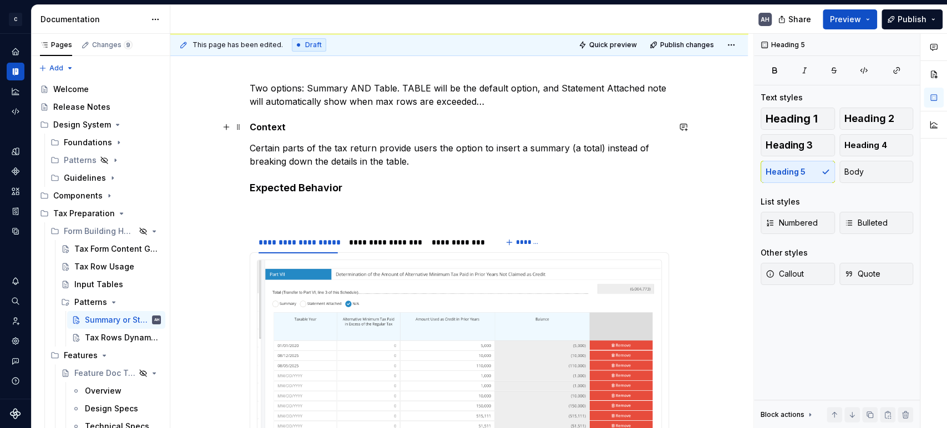
click at [262, 122] on h5 "Context" at bounding box center [459, 126] width 419 height 11
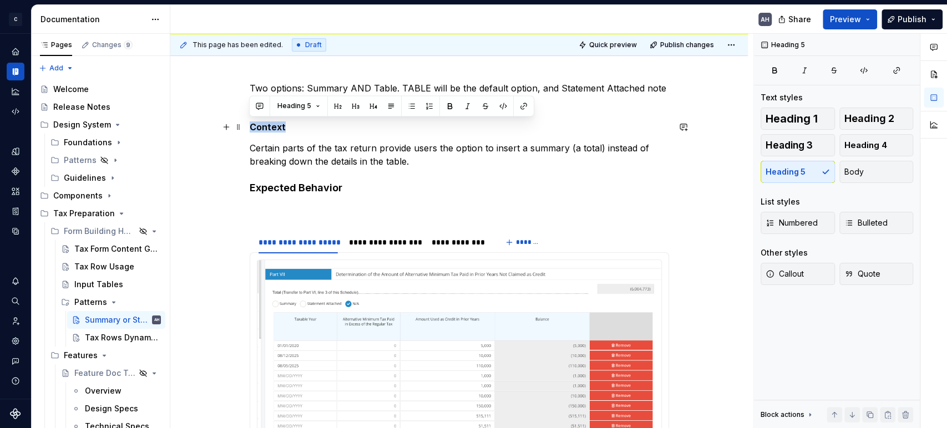
click at [262, 122] on h5 "Context" at bounding box center [459, 126] width 419 height 11
click at [859, 144] on span "Heading 4" at bounding box center [865, 145] width 43 height 11
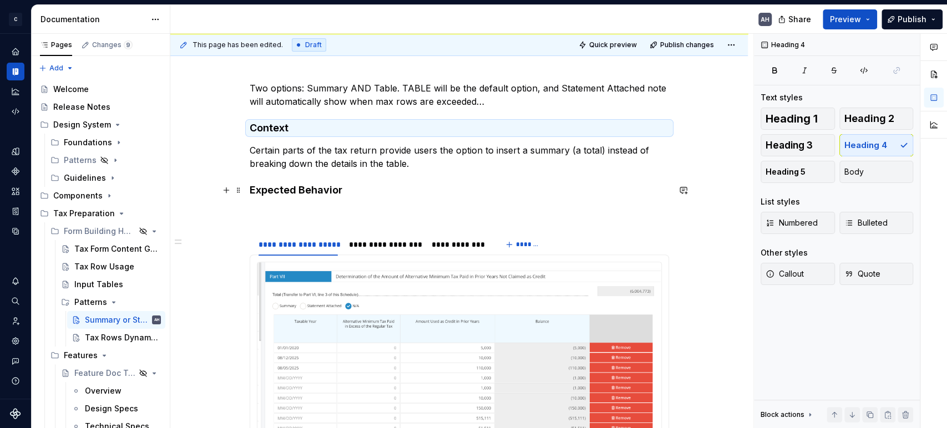
click at [281, 189] on h4 "Expected Behavior" at bounding box center [459, 190] width 419 height 13
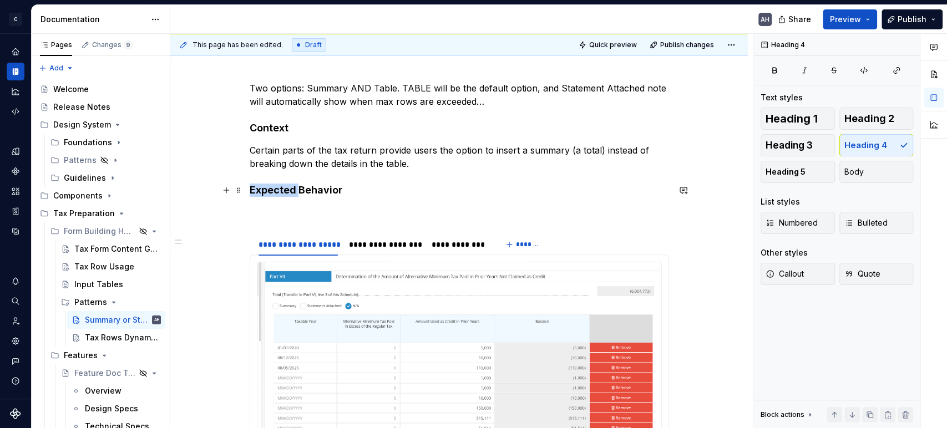
click at [281, 189] on h4 "Expected Behavior" at bounding box center [459, 190] width 419 height 13
click at [307, 189] on h4 "Behavior" at bounding box center [459, 190] width 419 height 13
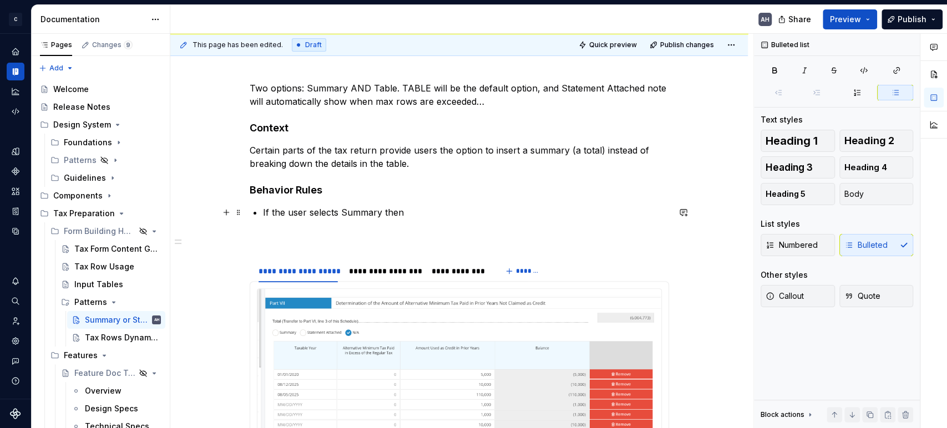
click at [257, 212] on div "**********" at bounding box center [459, 299] width 419 height 435
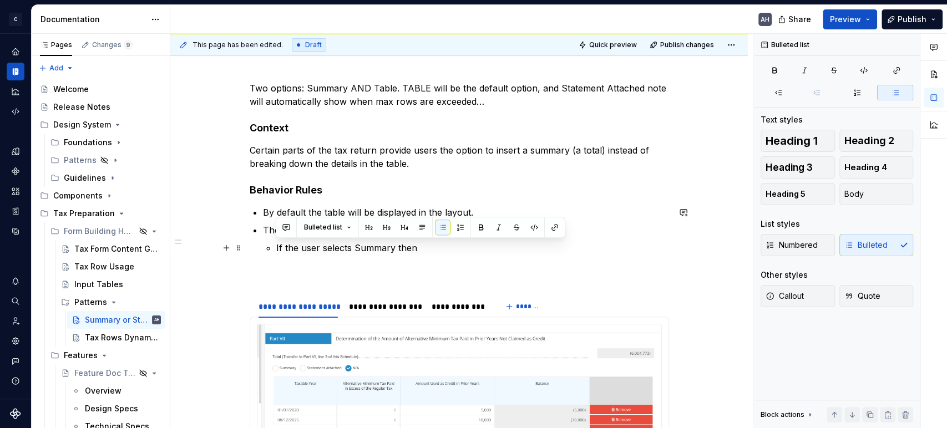
drag, startPoint x: 274, startPoint y: 247, endPoint x: 448, endPoint y: 245, distance: 173.6
click at [448, 245] on li "The options for the user to select are the following: If the user selects Summa…" at bounding box center [466, 239] width 406 height 31
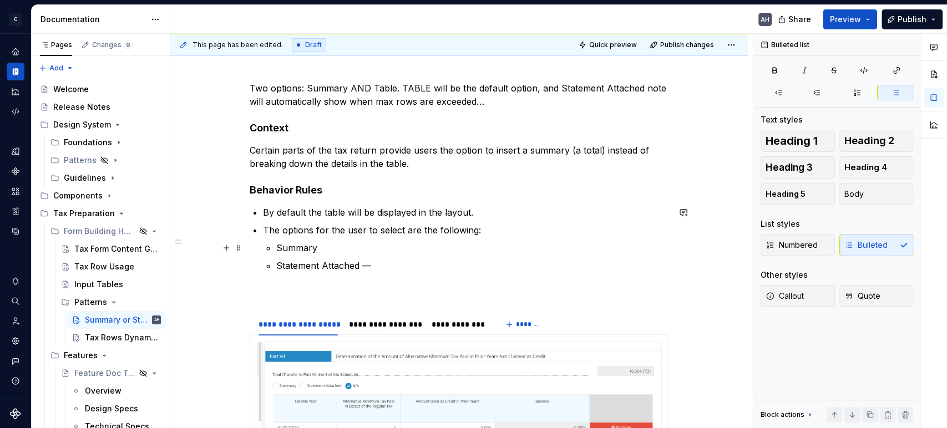
click at [370, 246] on p "Summary" at bounding box center [472, 247] width 393 height 13
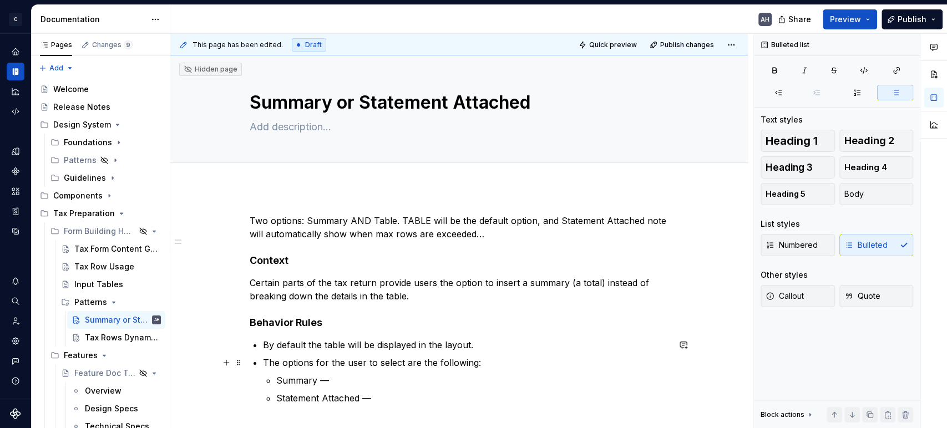
scroll to position [0, 0]
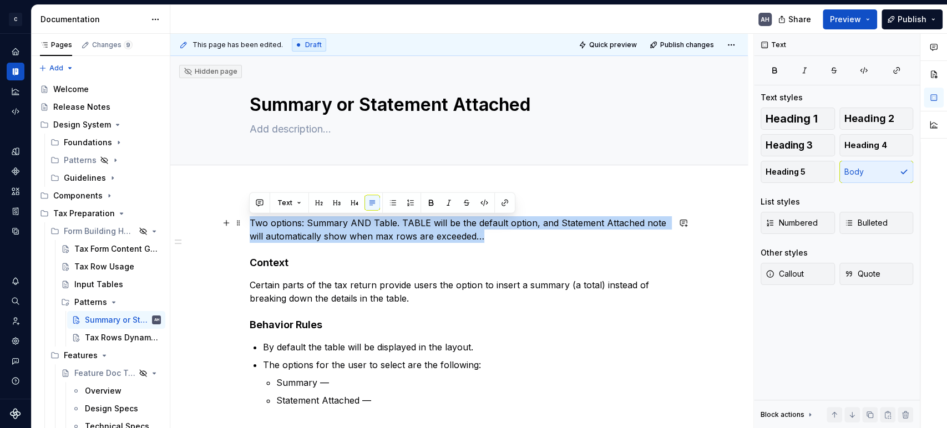
drag, startPoint x: 479, startPoint y: 233, endPoint x: 242, endPoint y: 219, distance: 237.3
copy p "Two options: Summary AND Table. TABLE will be the default option, and Statement…"
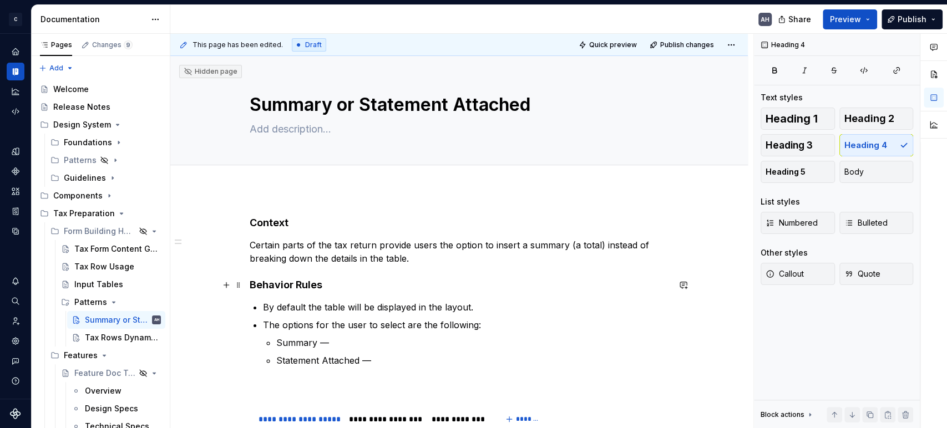
click at [351, 280] on h4 "Behavior Rules" at bounding box center [459, 284] width 419 height 13
click at [328, 227] on h4 "Context" at bounding box center [459, 222] width 419 height 13
click at [439, 256] on p "Certain parts of the tax return provide users the option to insert a summary (a…" at bounding box center [459, 251] width 419 height 27
click at [344, 290] on h4 "Behavior Rules" at bounding box center [459, 284] width 419 height 13
click at [513, 308] on p "By default the table will be displayed in the layout." at bounding box center [466, 307] width 406 height 13
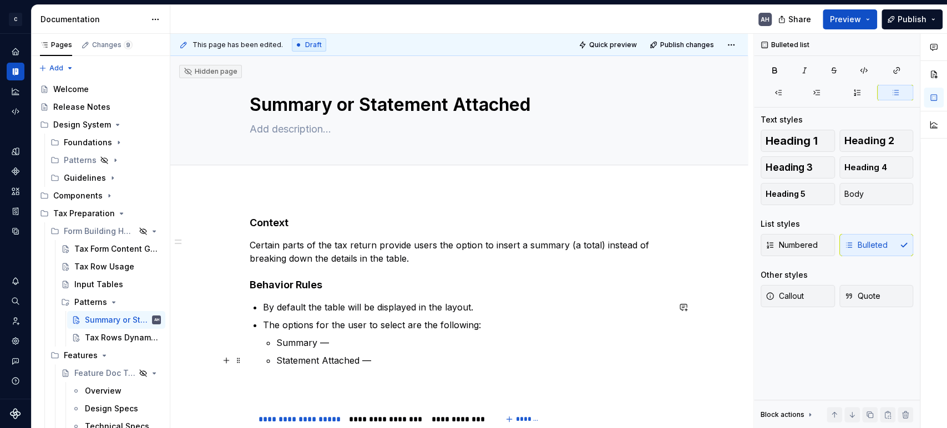
click at [390, 357] on p "Statement Attached —" at bounding box center [472, 360] width 393 height 13
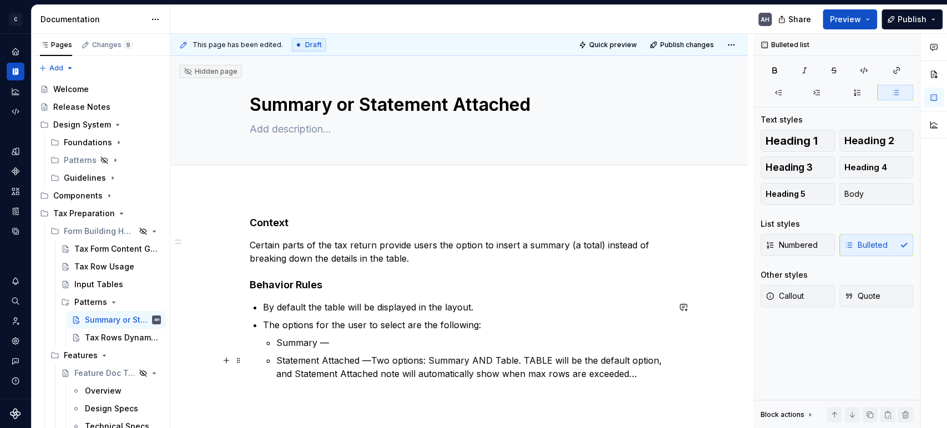
click at [367, 362] on p "Statement Attached —Two options: Summary AND Table. TABLE will be the default o…" at bounding box center [472, 367] width 393 height 27
click at [342, 339] on p "Summary —" at bounding box center [472, 342] width 393 height 13
click at [276, 347] on p "Summary —" at bounding box center [472, 342] width 393 height 13
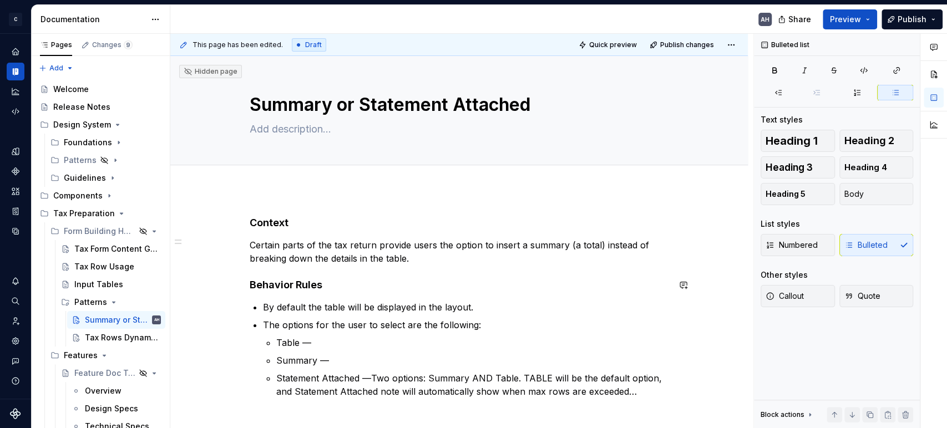
scroll to position [62, 0]
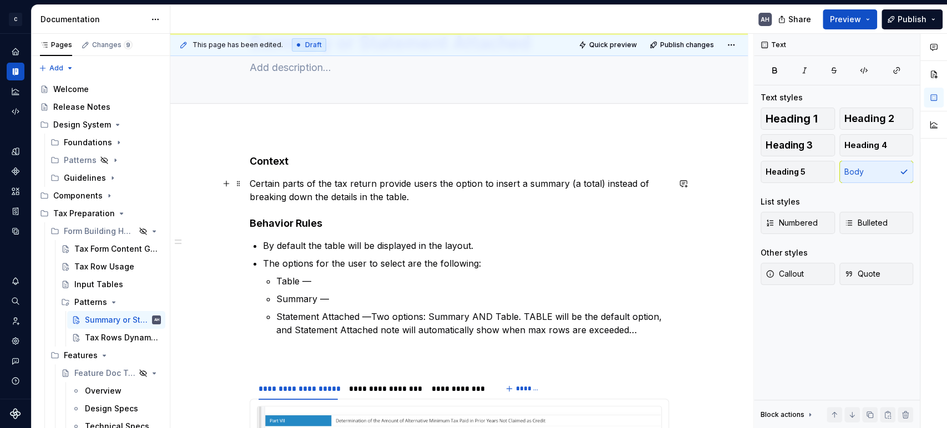
click at [304, 185] on p "Certain parts of the tax return provide users the option to insert a summary (a…" at bounding box center [459, 190] width 419 height 27
click at [415, 189] on p "Certain parts of the tax return provide users the option to insert a summary (a…" at bounding box center [459, 190] width 419 height 27
click at [377, 191] on p "Certain parts of the tax return provide users the option to insert a summary (a…" at bounding box center [459, 190] width 419 height 27
click at [461, 195] on p "Certain parts of the tax return provide users the option to insert a summary (a…" at bounding box center [459, 190] width 419 height 27
click at [307, 238] on div "**********" at bounding box center [459, 395] width 419 height 480
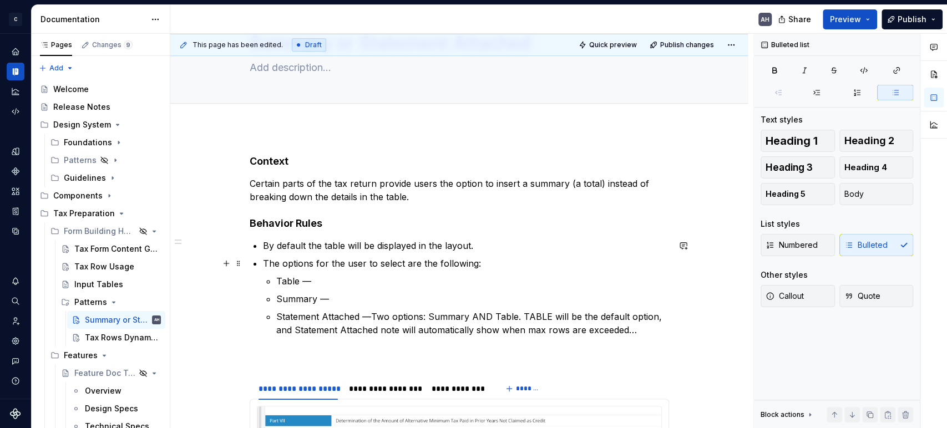
click at [305, 252] on ul "By default the table will be displayed in the layout. The options for the user …" at bounding box center [466, 288] width 406 height 98
click at [326, 293] on p "Summary —" at bounding box center [472, 298] width 393 height 13
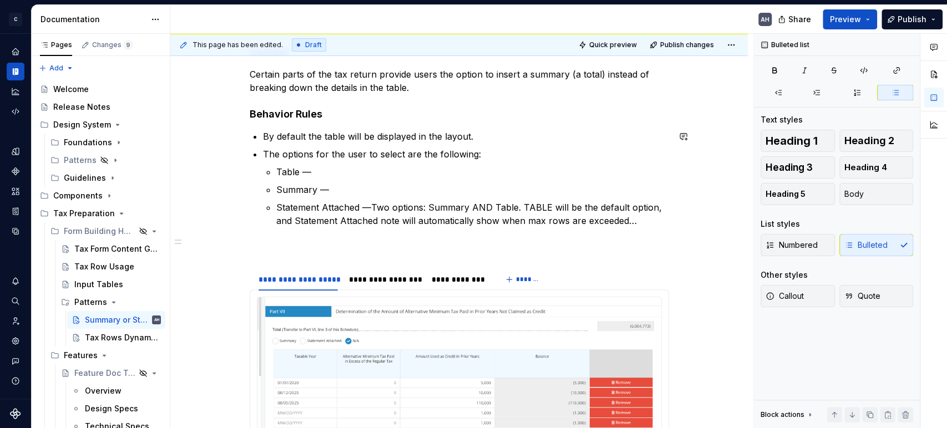
scroll to position [185, 0]
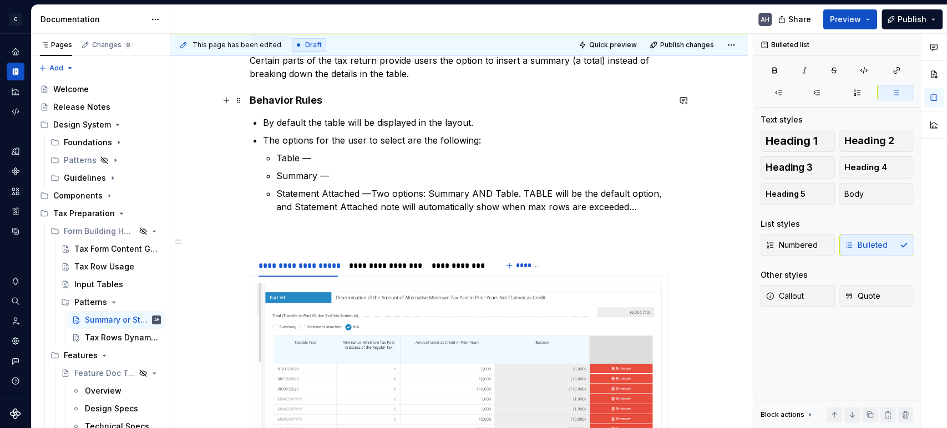
click at [346, 98] on h4 "Behavior Rules" at bounding box center [459, 100] width 419 height 13
click at [295, 134] on p "The options for the user to select are the following:" at bounding box center [466, 140] width 406 height 13
click at [478, 126] on p "By default the table will be displayed in the layout." at bounding box center [466, 122] width 406 height 13
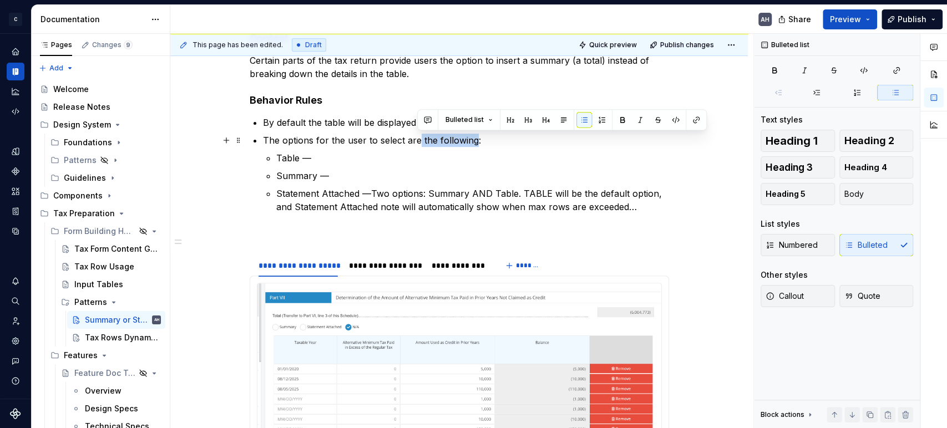
drag, startPoint x: 472, startPoint y: 140, endPoint x: 415, endPoint y: 139, distance: 56.6
click at [415, 139] on p "The options for the user to select are the following:" at bounding box center [466, 140] width 406 height 13
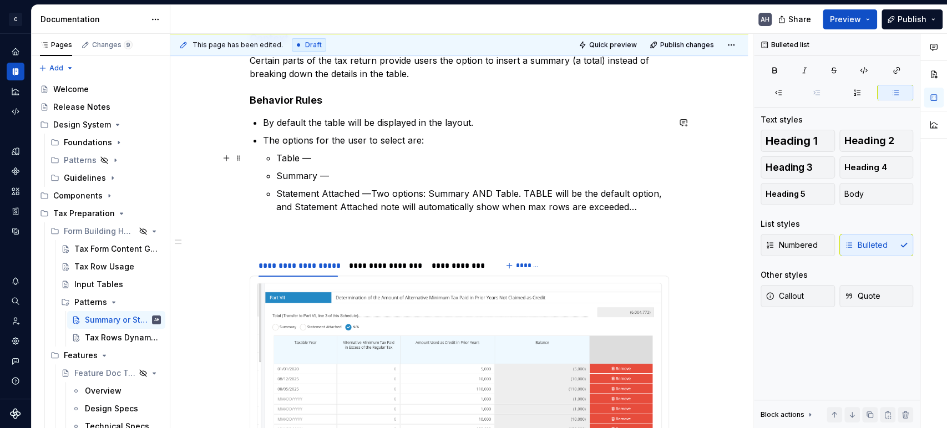
click at [358, 158] on p "Table —" at bounding box center [472, 157] width 393 height 13
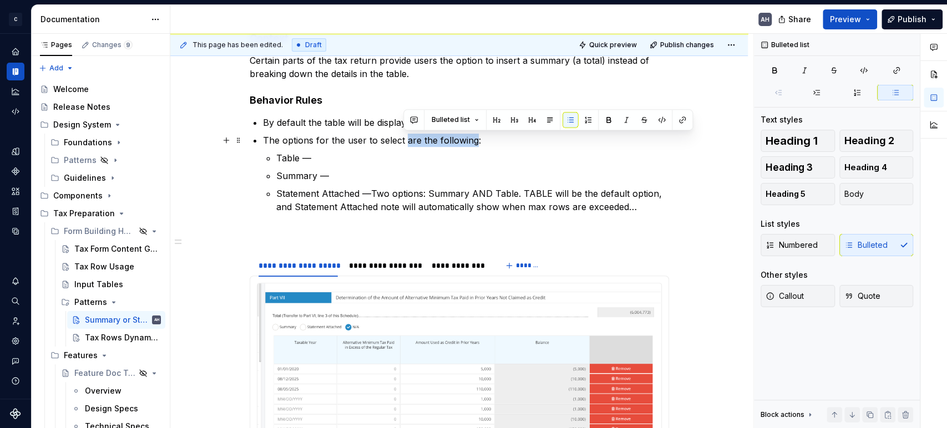
drag, startPoint x: 473, startPoint y: 141, endPoint x: 403, endPoint y: 144, distance: 70.0
click at [403, 144] on p "The options for the user to select are the following:" at bounding box center [466, 140] width 406 height 13
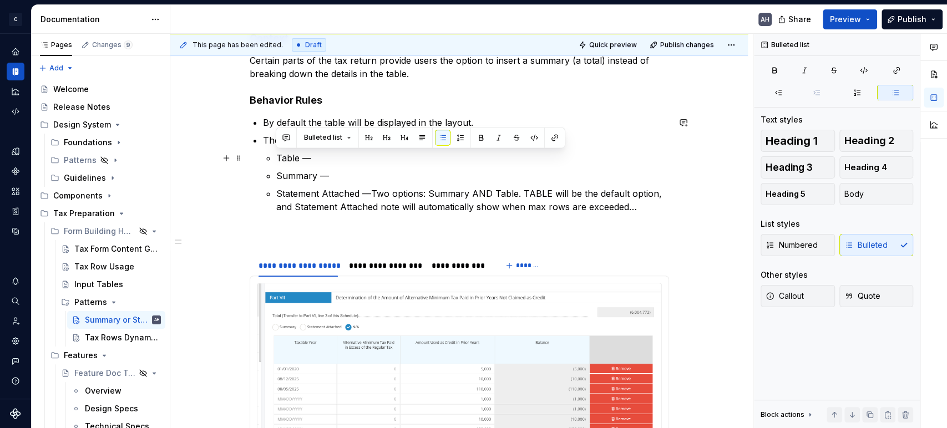
drag, startPoint x: 278, startPoint y: 156, endPoint x: 345, endPoint y: 154, distance: 67.1
click at [345, 154] on p "Table —" at bounding box center [472, 157] width 393 height 13
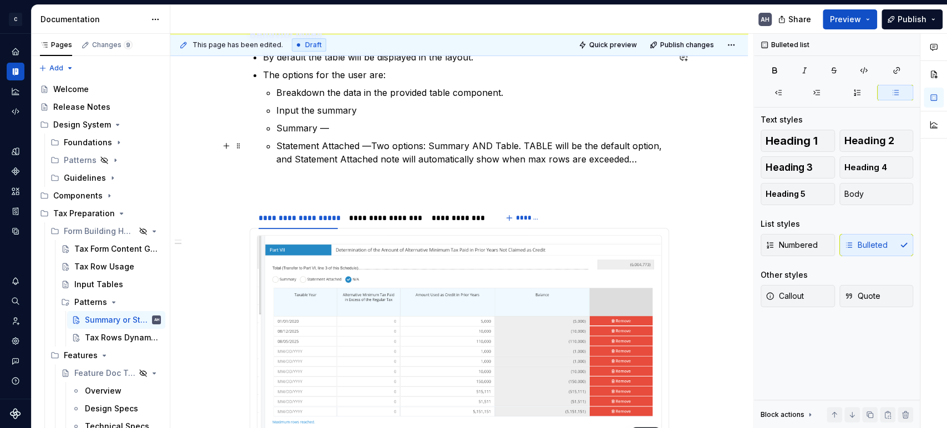
scroll to position [235, 0]
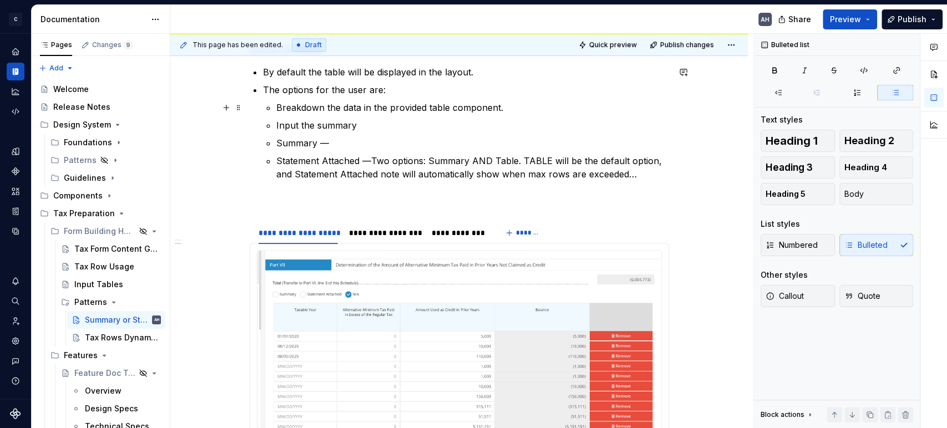
click at [534, 106] on p "Breakdown the data in the provided table component." at bounding box center [472, 107] width 393 height 13
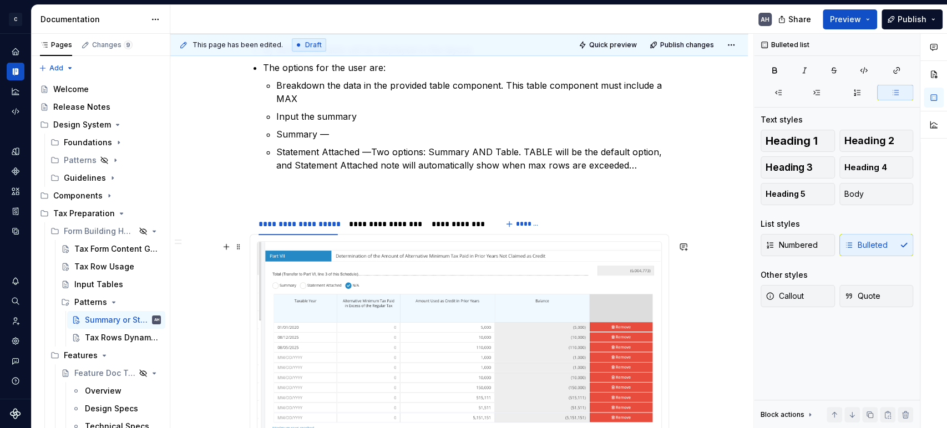
scroll to position [201, 0]
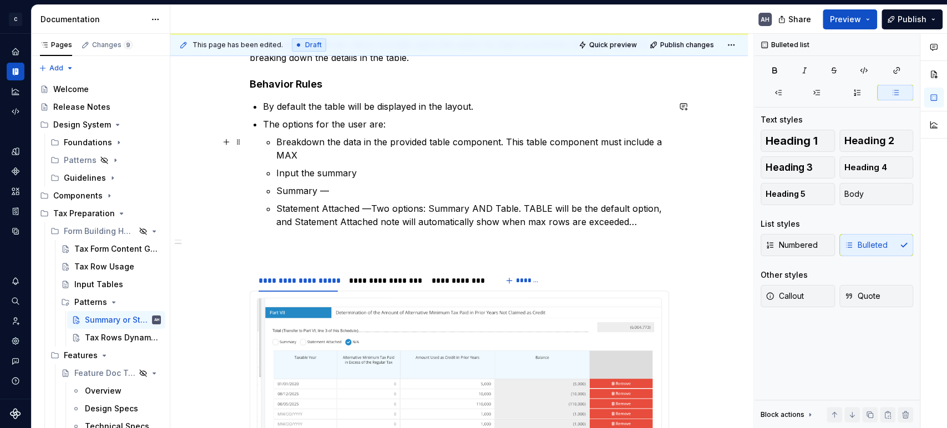
click at [337, 153] on p "Breakdown the data in the provided table component. This table component must i…" at bounding box center [472, 148] width 393 height 27
click at [603, 141] on p "Breakdown the data in the provided table component. This table component must i…" at bounding box center [472, 148] width 393 height 27
click at [631, 144] on p "Breakdown the data in the provided table component. This table component must i…" at bounding box center [472, 148] width 393 height 27
drag, startPoint x: 544, startPoint y: 143, endPoint x: 549, endPoint y: 153, distance: 11.2
click at [549, 153] on p "Breakdown the data in the provided table component. This table component must i…" at bounding box center [472, 148] width 393 height 27
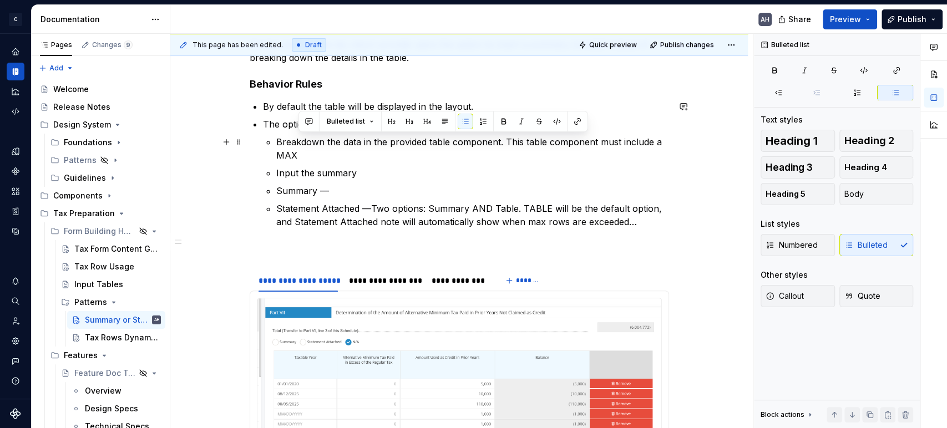
click at [524, 143] on p "Breakdown the data in the provided table component. This table component must i…" at bounding box center [472, 148] width 393 height 27
drag, startPoint x: 504, startPoint y: 141, endPoint x: 507, endPoint y: 150, distance: 10.0
click at [507, 150] on p "Breakdown the data in the provided table component. This table component must i…" at bounding box center [472, 148] width 393 height 27
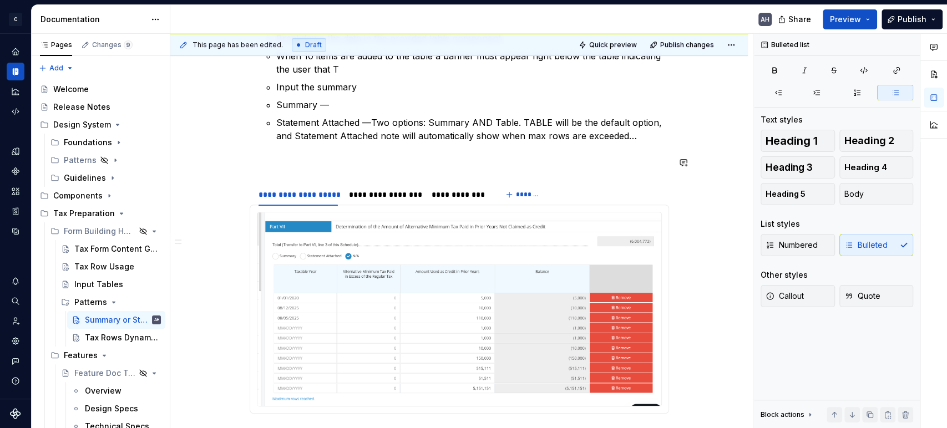
scroll to position [279, 0]
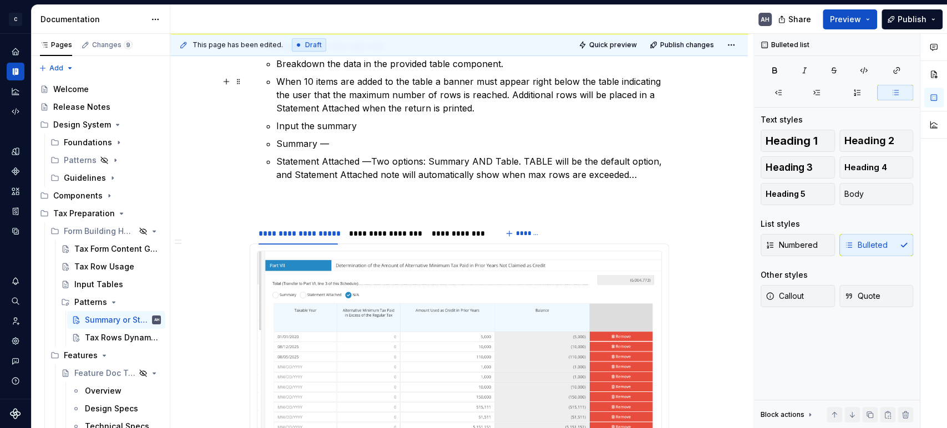
click at [374, 108] on p "When 10 items are added to the table a banner must appear right below the table…" at bounding box center [472, 95] width 393 height 40
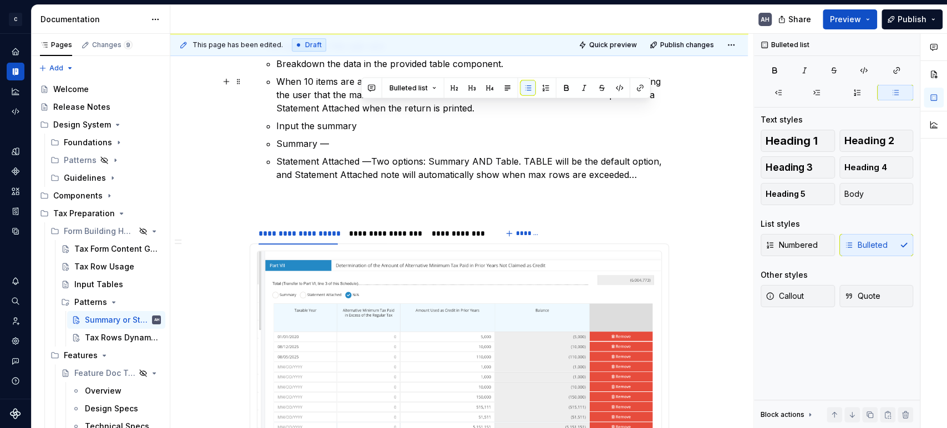
click at [374, 108] on p "When 10 items are added to the table a banner must appear right below the table…" at bounding box center [472, 95] width 393 height 40
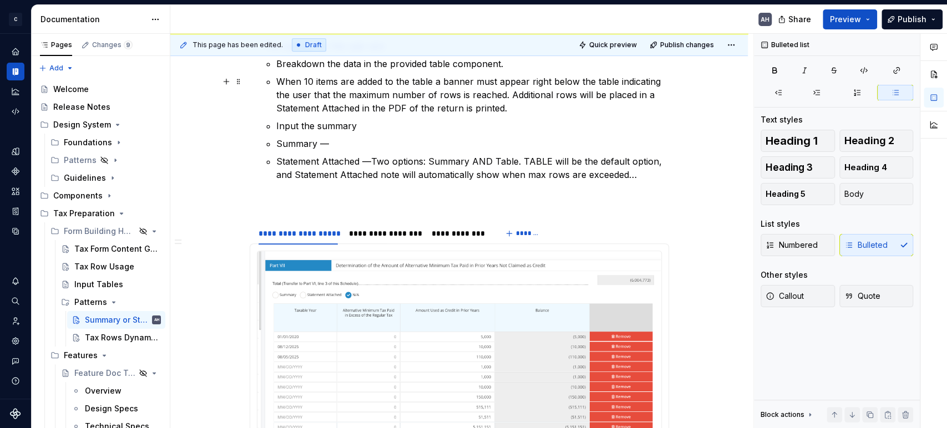
click at [504, 108] on p "When 10 items are added to the table a banner must appear right below the table…" at bounding box center [472, 95] width 393 height 40
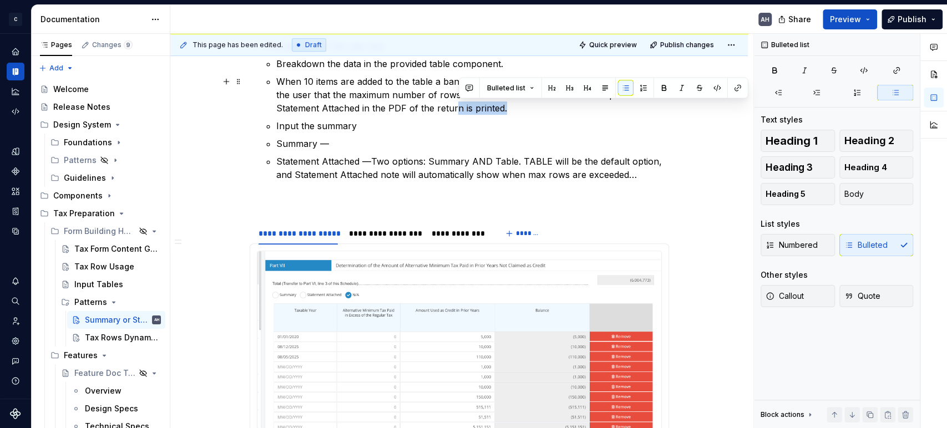
drag, startPoint x: 503, startPoint y: 109, endPoint x: 455, endPoint y: 108, distance: 47.7
click at [455, 108] on p "When 10 items are added to the table a banner must appear right below the table…" at bounding box center [472, 95] width 393 height 40
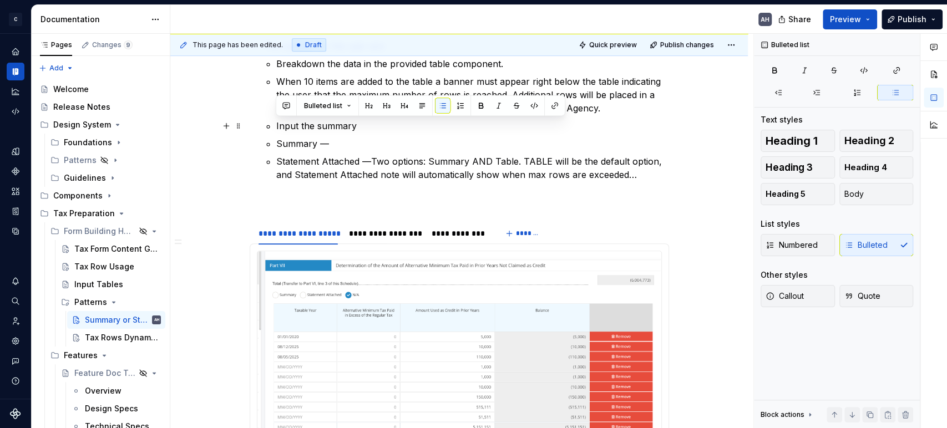
drag, startPoint x: 373, startPoint y: 126, endPoint x: 276, endPoint y: 129, distance: 97.1
click at [276, 129] on p "Input the summary" at bounding box center [472, 125] width 393 height 13
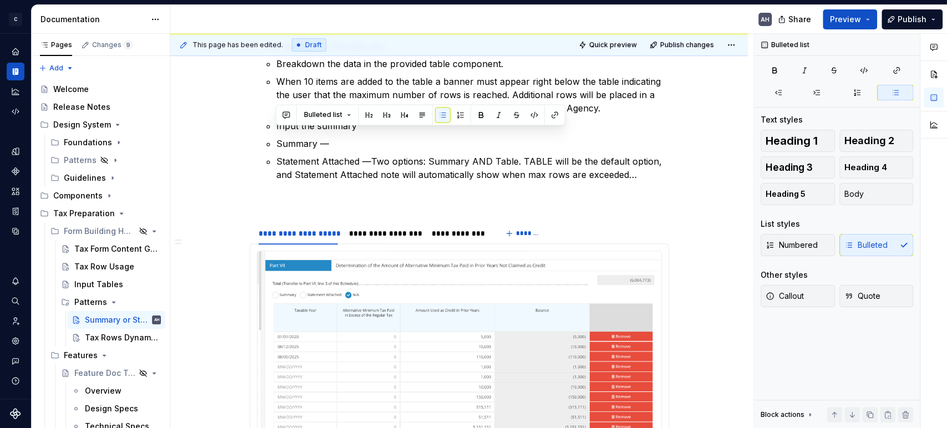
scroll to position [217, 0]
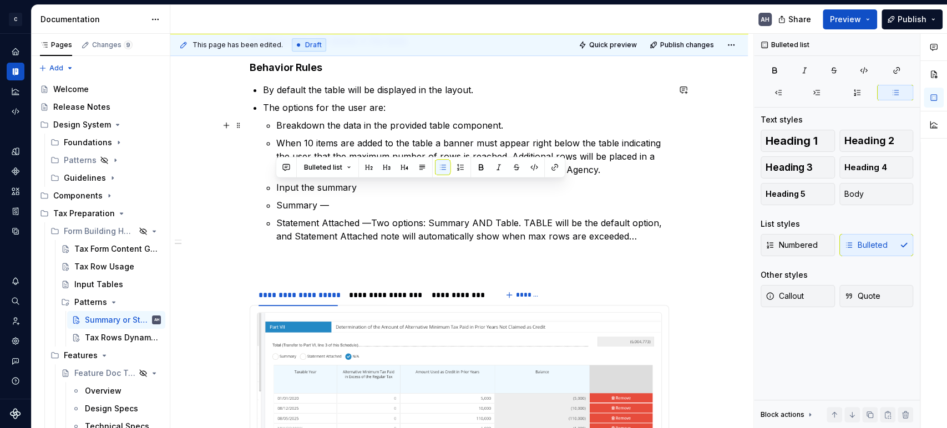
click at [522, 126] on p "Breakdown the data in the provided table component." at bounding box center [472, 125] width 393 height 13
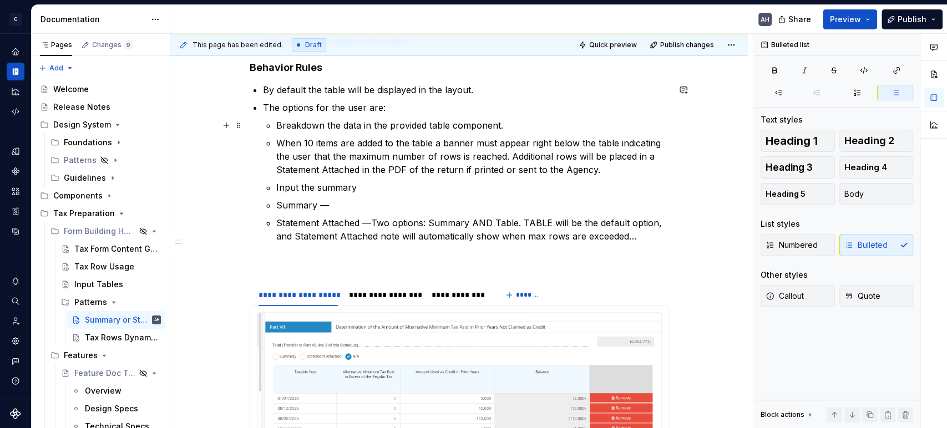
click at [506, 126] on p "Breakdown the data in the provided table component." at bounding box center [472, 125] width 393 height 13
click at [276, 126] on p "Breakdown the data in the provided table component." at bounding box center [472, 125] width 393 height 13
click at [398, 121] on p "Breakdown the data in the provided table component." at bounding box center [472, 125] width 393 height 13
click at [389, 107] on p "The options for the user are:" at bounding box center [466, 107] width 406 height 13
click at [480, 91] on p "By default the table will be displayed in the layout." at bounding box center [466, 89] width 406 height 13
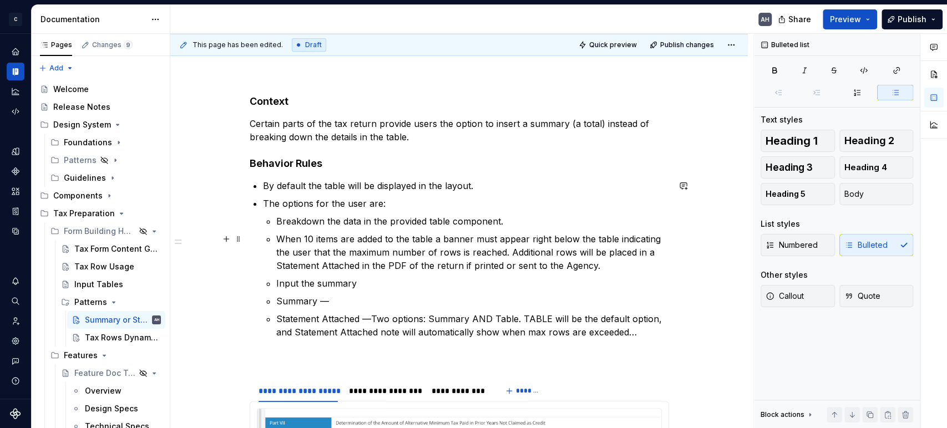
scroll to position [94, 0]
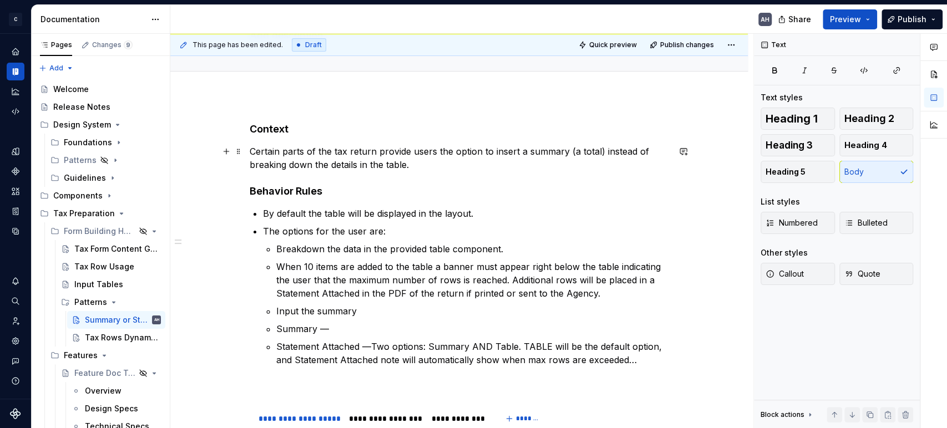
click at [425, 159] on p "Certain parts of the tax return provide users the option to insert a summary (a…" at bounding box center [459, 158] width 419 height 27
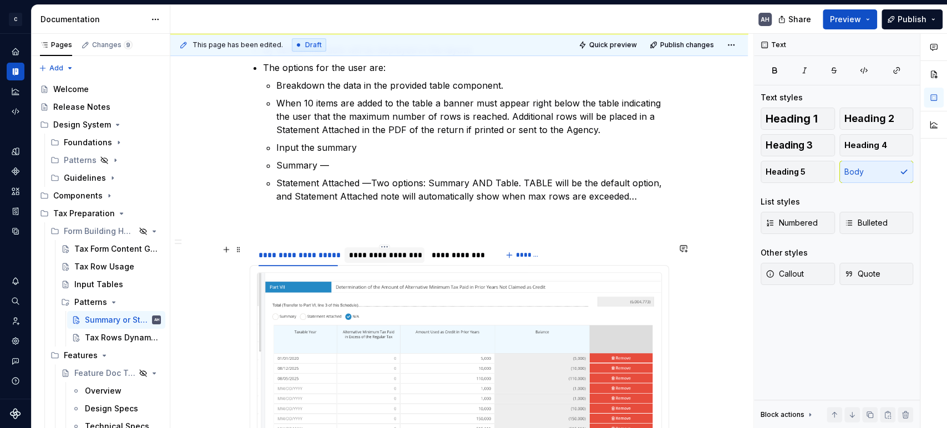
scroll to position [279, 0]
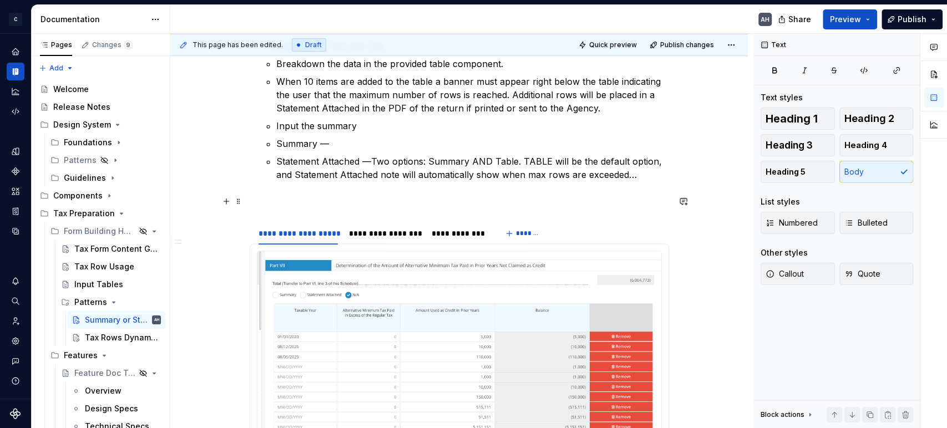
click at [288, 195] on p at bounding box center [459, 201] width 419 height 13
click at [272, 195] on p "UI Samples" at bounding box center [459, 201] width 419 height 13
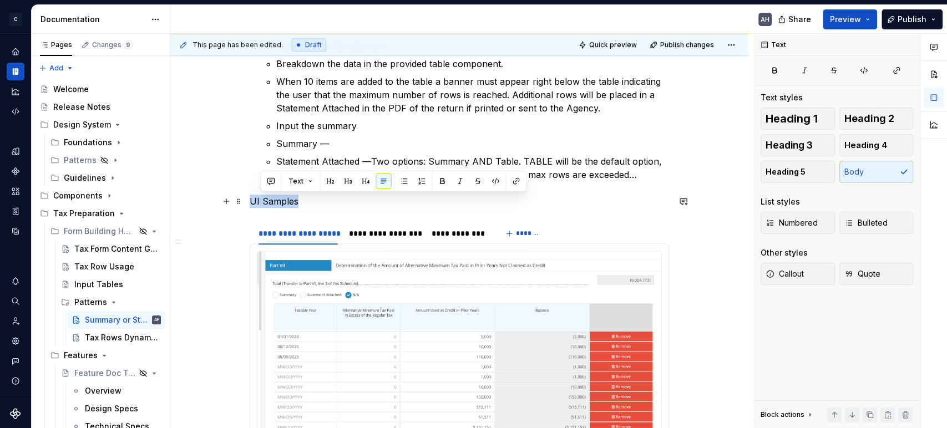
click at [272, 195] on p "UI Samples" at bounding box center [459, 201] width 419 height 13
click at [798, 169] on span "Heading 5" at bounding box center [785, 171] width 40 height 11
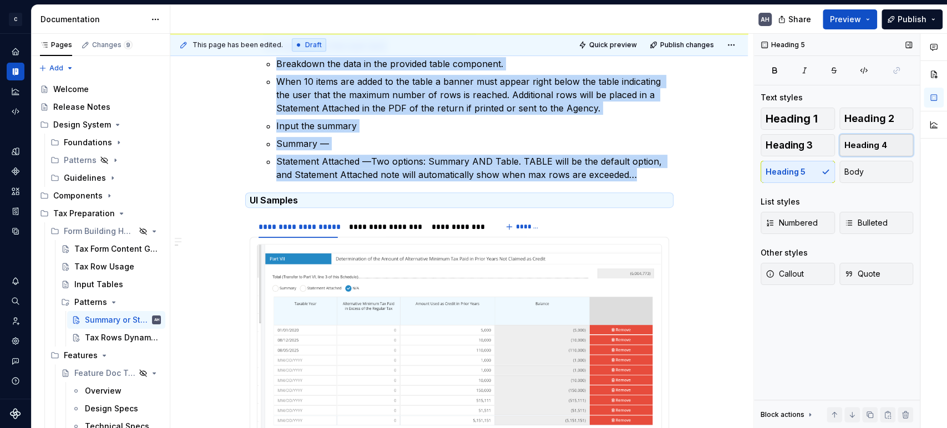
click at [883, 148] on span "Heading 4" at bounding box center [865, 145] width 43 height 11
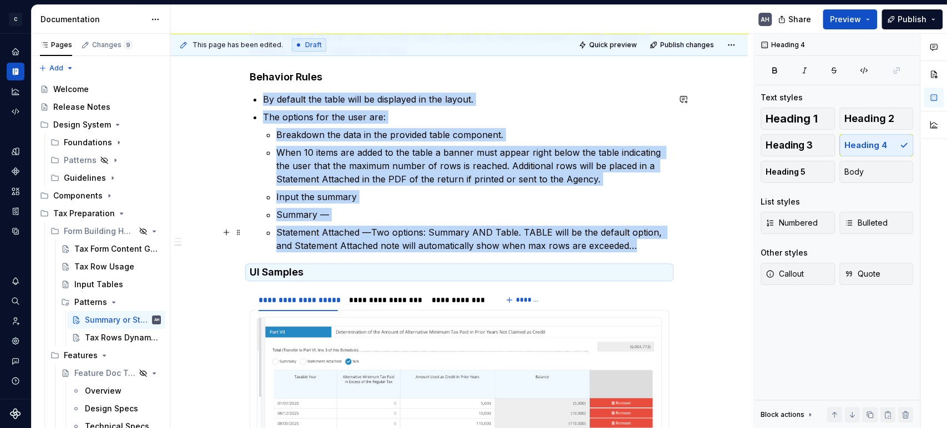
scroll to position [155, 0]
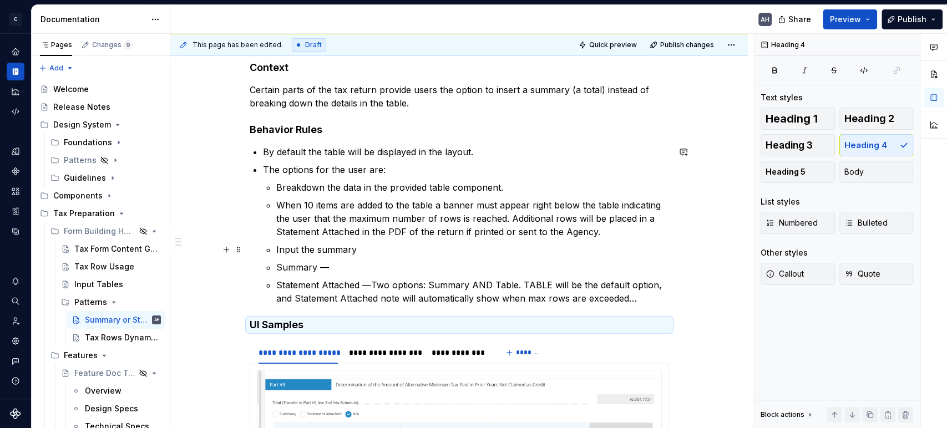
click at [395, 247] on p "Input the summary" at bounding box center [472, 249] width 393 height 13
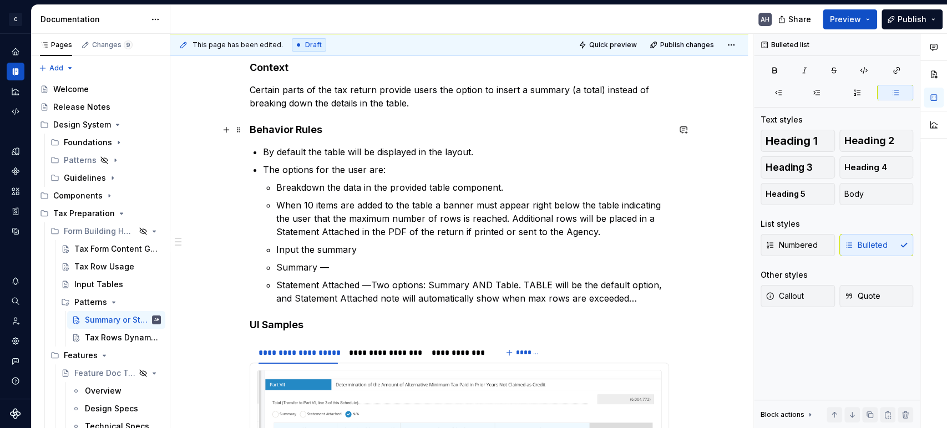
click at [338, 123] on h4 "Behavior Rules" at bounding box center [459, 129] width 419 height 13
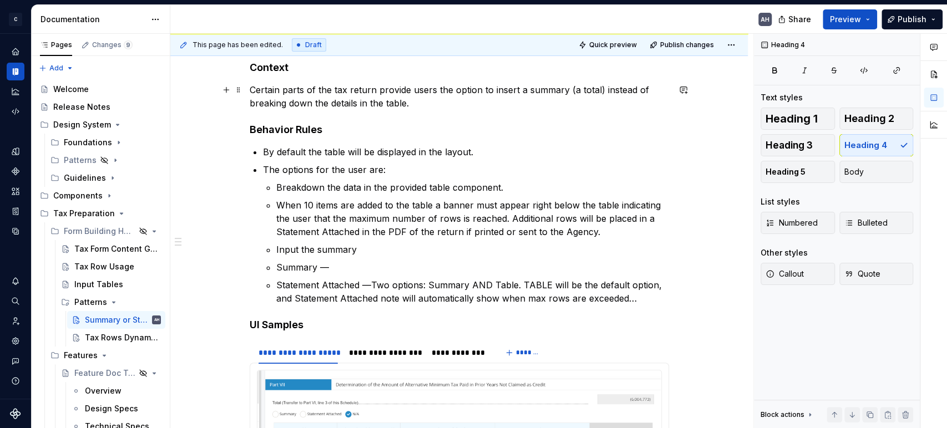
click at [402, 106] on p "Certain parts of the tax return provide users the option to insert a summary (a…" at bounding box center [459, 96] width 419 height 27
click at [453, 105] on p "Certain parts of the tax return provide users the option to insert a summary (a…" at bounding box center [459, 96] width 419 height 27
click at [360, 261] on p "Summary —" at bounding box center [472, 267] width 393 height 13
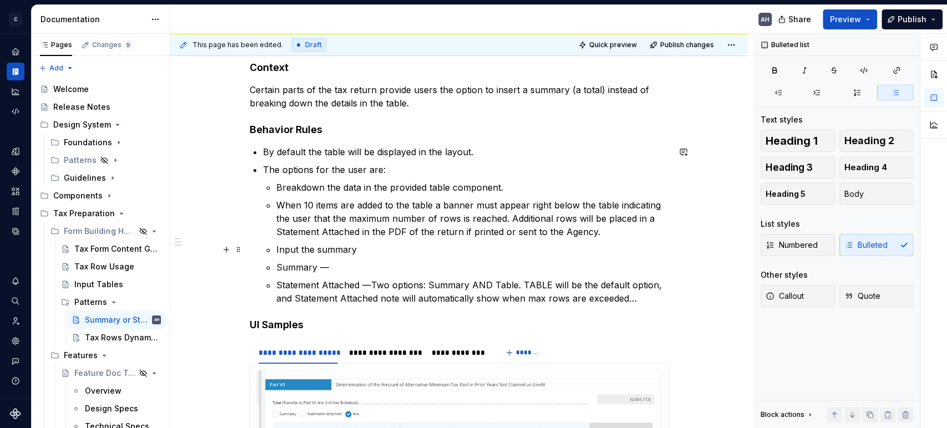
click at [373, 240] on ul "Breakdown the data in the provided table component. When 10 items are added to …" at bounding box center [472, 243] width 393 height 124
click at [282, 201] on p "When 10 items are added to the table a banner must appear right below the table…" at bounding box center [472, 219] width 393 height 40
drag, startPoint x: 404, startPoint y: 220, endPoint x: 410, endPoint y: 221, distance: 5.7
click at [410, 221] on p "When 10 items are added to the table a banner must appear right below the table…" at bounding box center [472, 219] width 393 height 40
click at [365, 148] on p "By default the table will be displayed in the layout." at bounding box center [466, 151] width 406 height 13
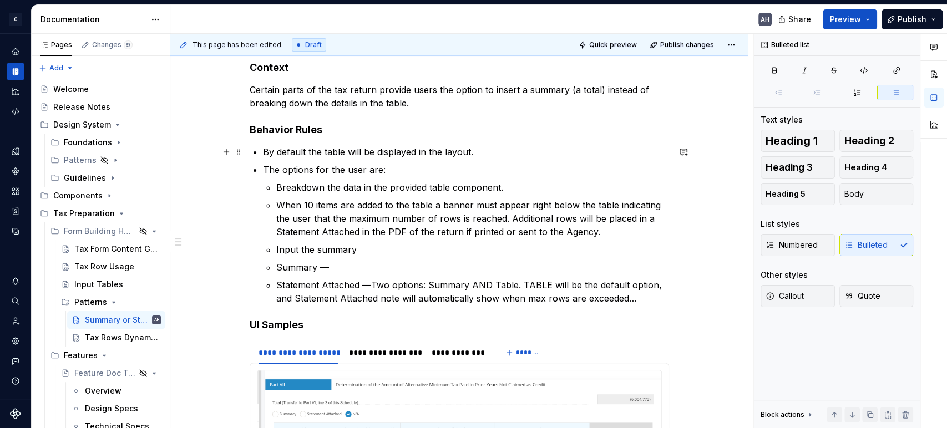
click at [448, 150] on p "By default the table will be displayed in the layout." at bounding box center [466, 151] width 406 height 13
click at [488, 151] on p "By default the table will be displayed in the layout." at bounding box center [466, 151] width 406 height 13
click at [533, 151] on p "By default the table will be displayed in the layout of the page." at bounding box center [466, 151] width 406 height 13
click at [261, 149] on div "**********" at bounding box center [459, 329] width 419 height 537
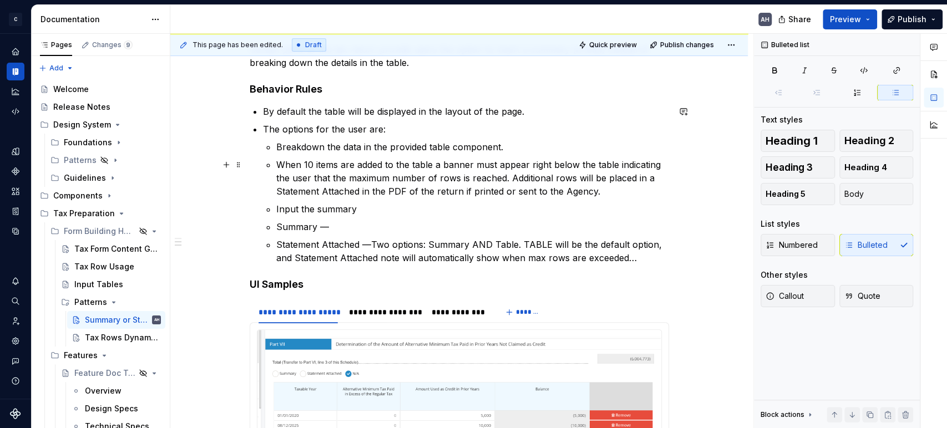
scroll to position [217, 0]
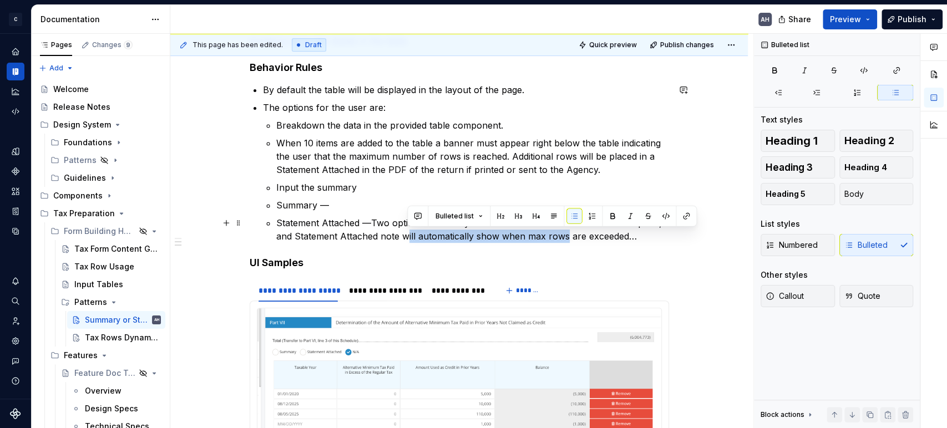
drag, startPoint x: 405, startPoint y: 239, endPoint x: 564, endPoint y: 233, distance: 159.3
click at [564, 233] on p "Statement Attached —Two options: Summary AND Table. TABLE will be the default o…" at bounding box center [472, 229] width 393 height 27
click at [632, 236] on p "Statement Attached —Two options: Summary AND Table. TABLE will be the default o…" at bounding box center [472, 229] width 393 height 27
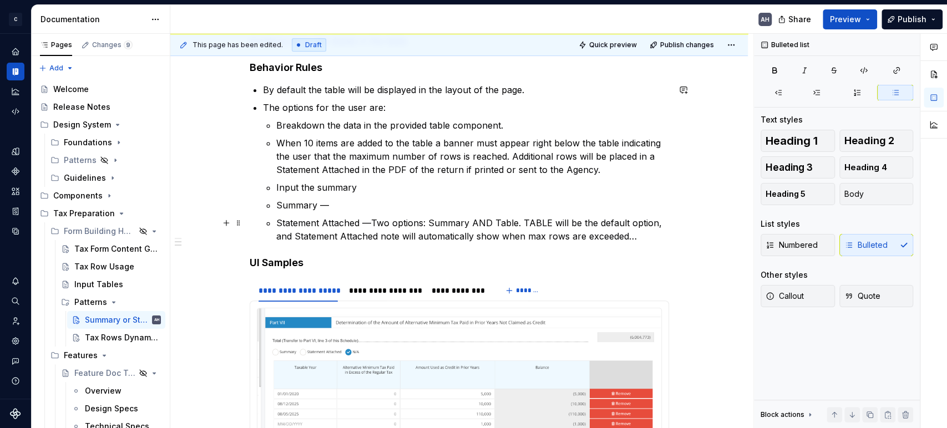
click at [417, 221] on p "Statement Attached —Two options: Summary AND Table. TABLE will be the default o…" at bounding box center [472, 229] width 393 height 27
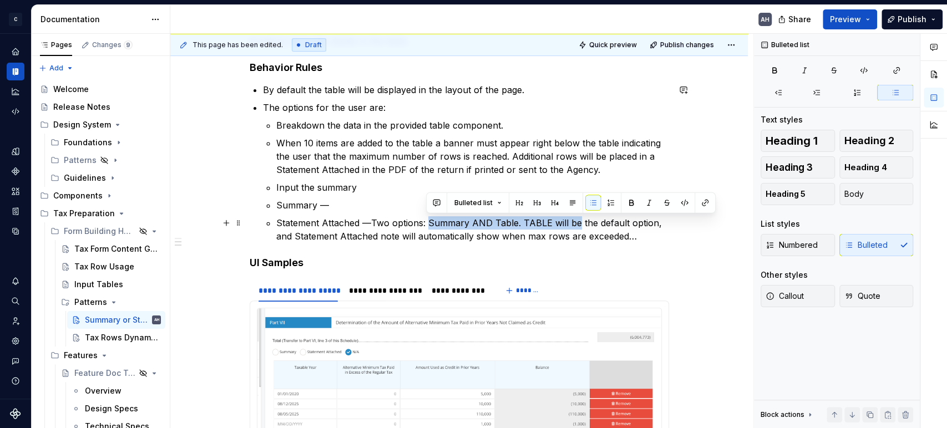
drag, startPoint x: 426, startPoint y: 224, endPoint x: 572, endPoint y: 221, distance: 146.4
click at [572, 221] on p "Statement Attached —Two options: Summary AND Table. TABLE will be the default o…" at bounding box center [472, 229] width 393 height 27
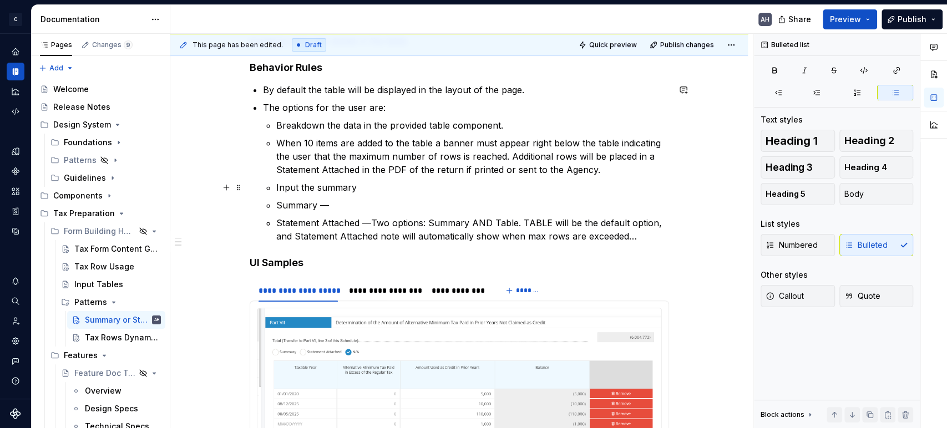
click at [338, 189] on p "Input the summary" at bounding box center [472, 187] width 393 height 13
click at [341, 208] on p "Summary —" at bounding box center [472, 205] width 393 height 13
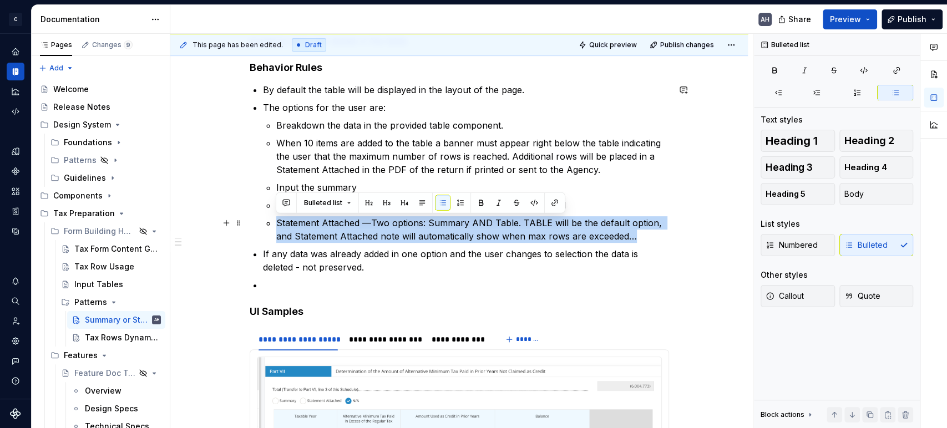
drag, startPoint x: 636, startPoint y: 237, endPoint x: 257, endPoint y: 220, distance: 378.6
click at [257, 220] on div "**********" at bounding box center [459, 292] width 419 height 586
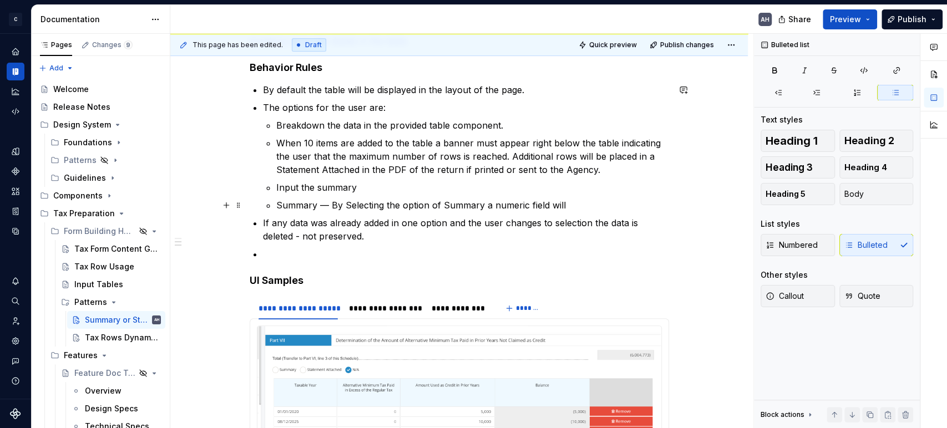
drag, startPoint x: 568, startPoint y: 206, endPoint x: 582, endPoint y: 206, distance: 13.9
click at [582, 206] on p "Summary — By Selecting the option of Summary a numeric field will" at bounding box center [472, 205] width 393 height 13
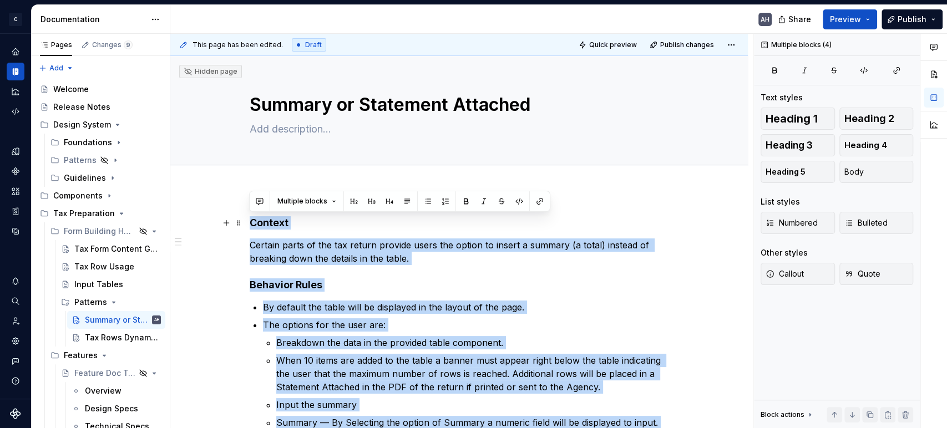
scroll to position [0, 0]
drag, startPoint x: 346, startPoint y: 316, endPoint x: 221, endPoint y: 218, distance: 158.9
copy div "Context Certain parts of the tax return provide users the option to insert a su…"
click at [408, 303] on p "By default the table will be displayed in the layout of the page." at bounding box center [466, 307] width 406 height 13
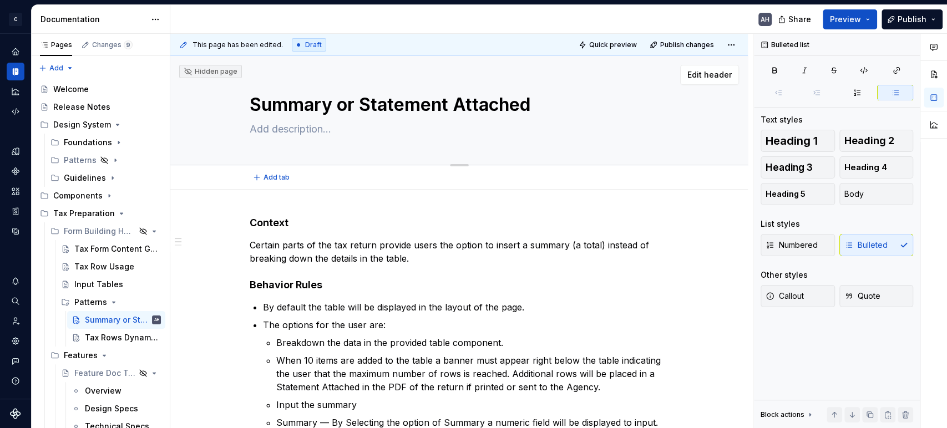
click at [358, 106] on textarea "Summary or Statement Attached" at bounding box center [456, 105] width 419 height 27
click at [359, 102] on textarea "Summary or Statement Attached" at bounding box center [456, 105] width 419 height 27
drag, startPoint x: 362, startPoint y: 105, endPoint x: 548, endPoint y: 106, distance: 185.8
click at [548, 106] on textarea "Summary or Statement Attached" at bounding box center [456, 105] width 419 height 27
click at [356, 250] on p "Certain parts of the tax return provide users the option to insert a summary (a…" at bounding box center [459, 251] width 419 height 27
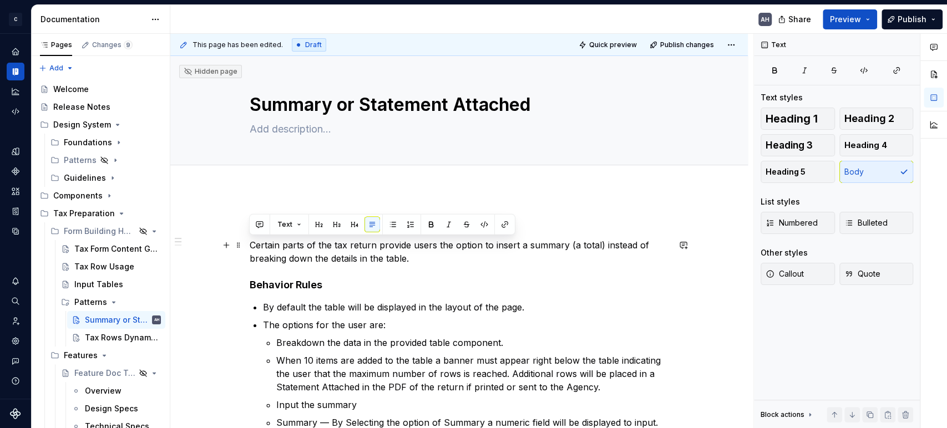
drag, startPoint x: 410, startPoint y: 259, endPoint x: 247, endPoint y: 239, distance: 164.3
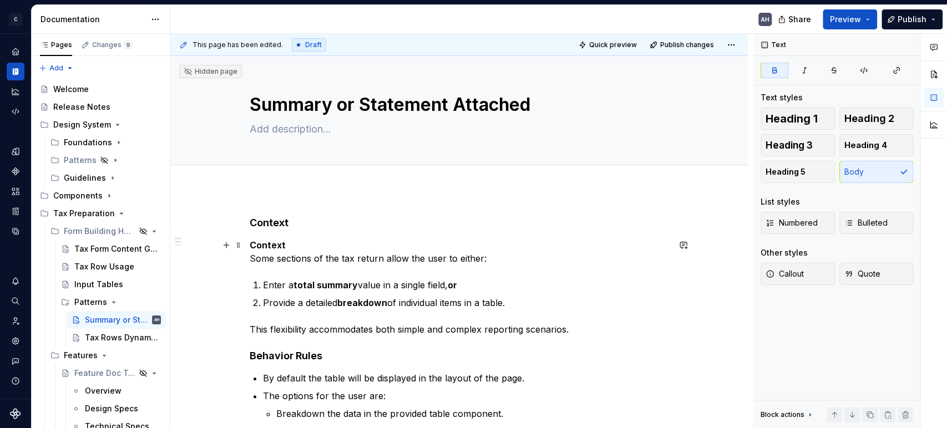
click at [276, 246] on strong "Context" at bounding box center [268, 245] width 36 height 11
click at [250, 258] on p "Some sections of the tax return allow the user to either:" at bounding box center [459, 251] width 419 height 27
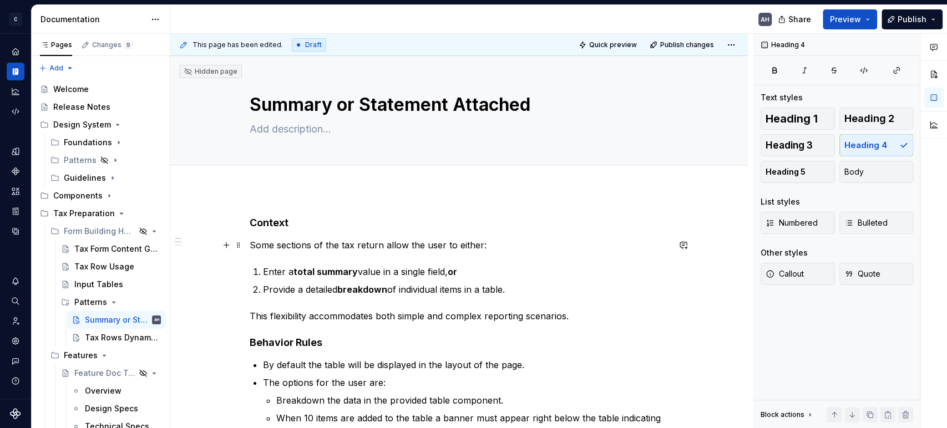
click at [509, 238] on p "Some sections of the tax return allow the user to either:" at bounding box center [459, 244] width 419 height 13
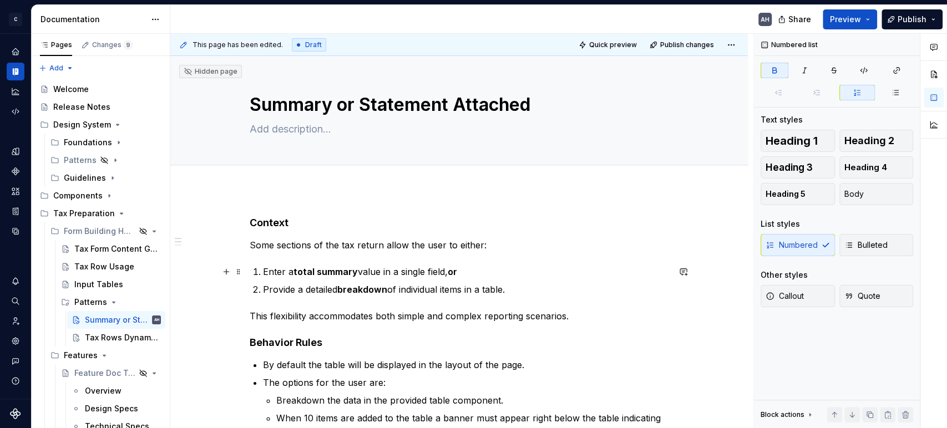
click at [471, 273] on p "Enter a total summary value in a single field, or" at bounding box center [466, 271] width 406 height 13
drag, startPoint x: 284, startPoint y: 287, endPoint x: 401, endPoint y: 285, distance: 117.1
click at [285, 287] on p "Provide a detailed breakdown of individual items in a table." at bounding box center [466, 289] width 406 height 13
click at [422, 285] on p "Provide a detailed breakdown of individual items in a table." at bounding box center [466, 289] width 406 height 13
click at [563, 294] on p "Provide a detailed breakdown of individual items in a table." at bounding box center [466, 289] width 406 height 13
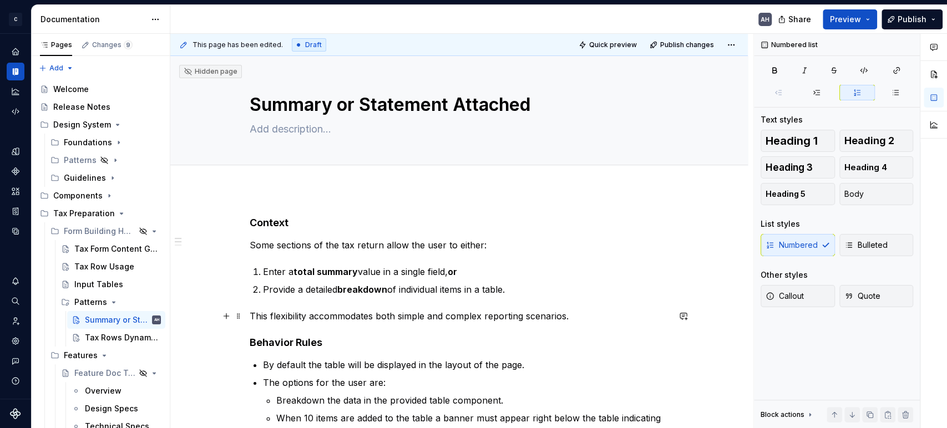
click at [347, 318] on p "This flexibility accommodates both simple and complex reporting scenarios." at bounding box center [459, 315] width 419 height 13
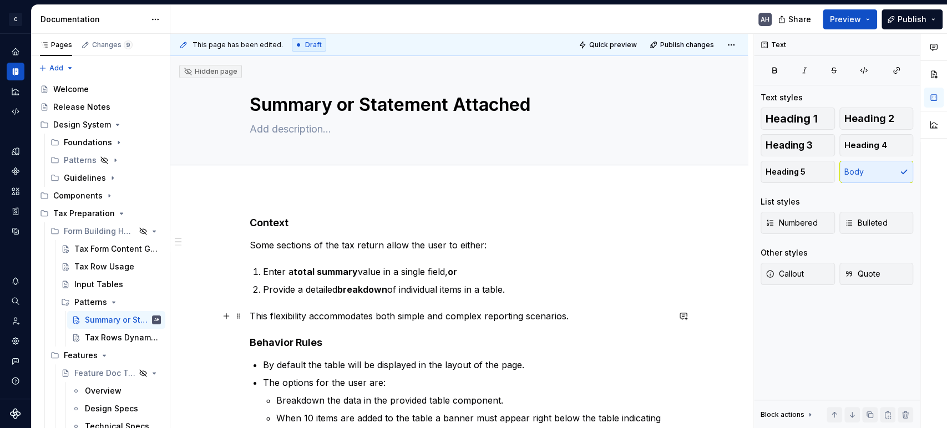
click at [451, 314] on p "This flexibility accommodates both simple and complex reporting scenarios." at bounding box center [459, 315] width 419 height 13
click at [569, 318] on p "This flexibility accommodates both simple and complex reporting scenarios." at bounding box center [459, 315] width 419 height 13
click at [586, 315] on p "This flexibility accommodates both simple and complex reporting scenarios." at bounding box center [459, 315] width 419 height 13
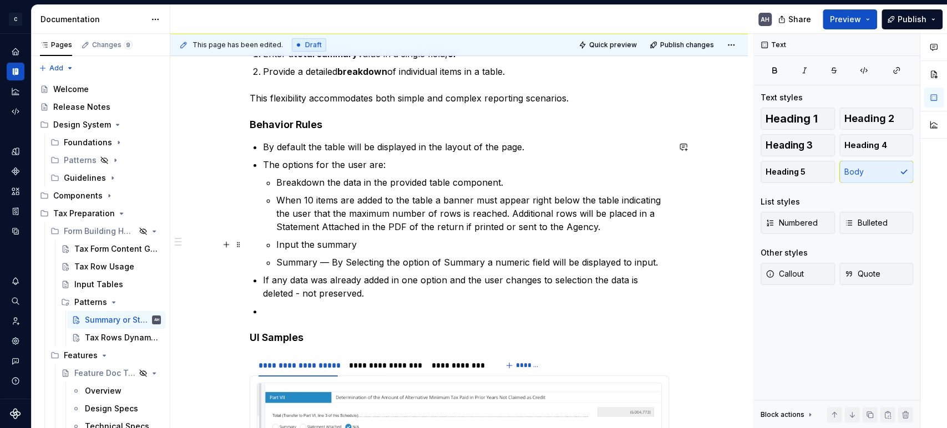
scroll to position [247, 0]
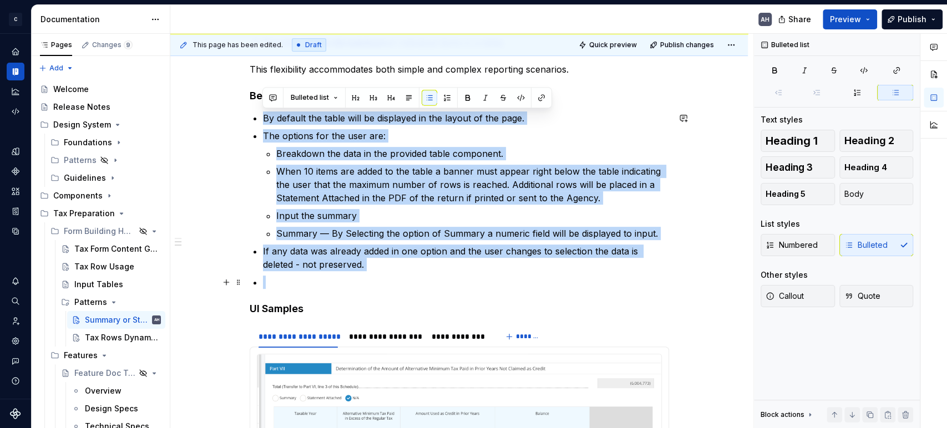
drag, startPoint x: 271, startPoint y: 121, endPoint x: 357, endPoint y: 277, distance: 178.3
click at [357, 277] on ul "By default the table will be displayed in the layout of the page. The options f…" at bounding box center [466, 199] width 406 height 177
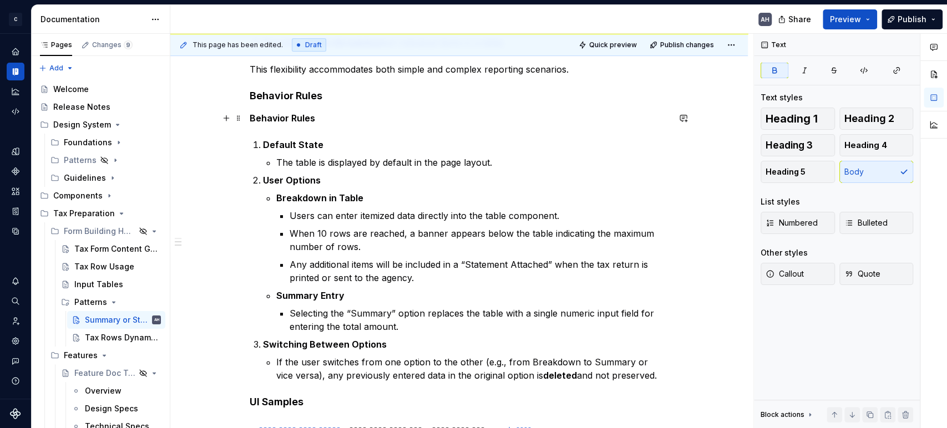
click at [288, 116] on strong "Behavior Rules" at bounding box center [282, 118] width 65 height 11
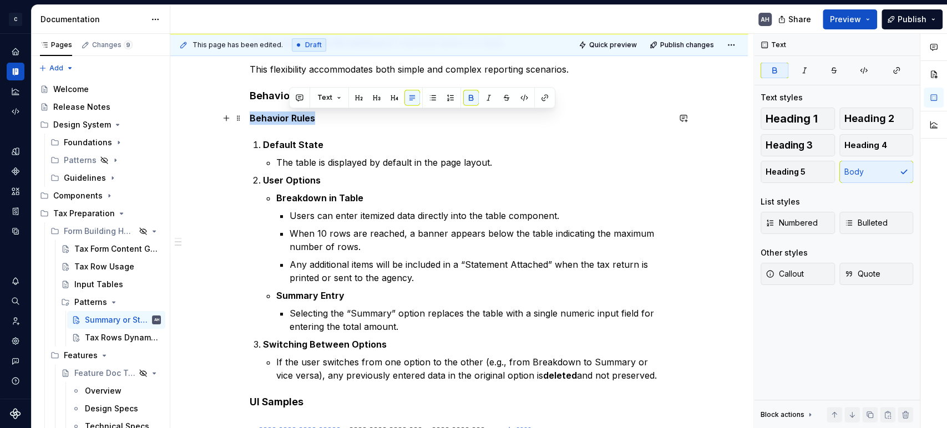
click at [288, 116] on strong "Behavior Rules" at bounding box center [282, 118] width 65 height 11
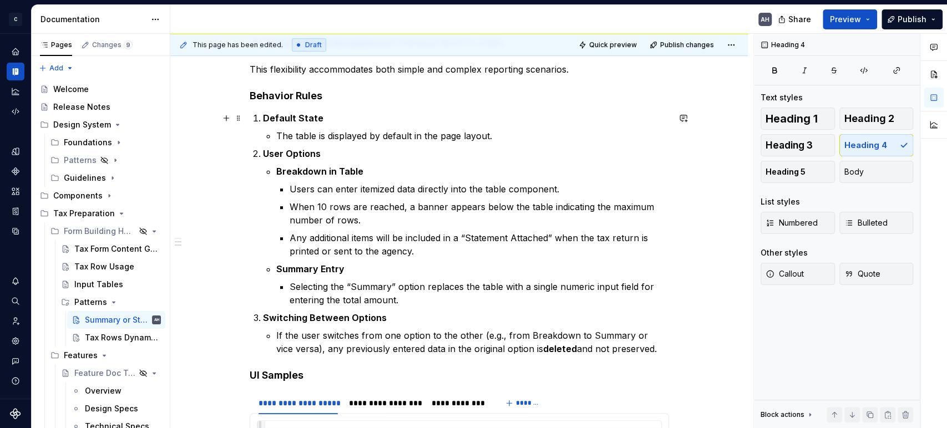
click at [263, 116] on strong "Default State" at bounding box center [293, 118] width 60 height 11
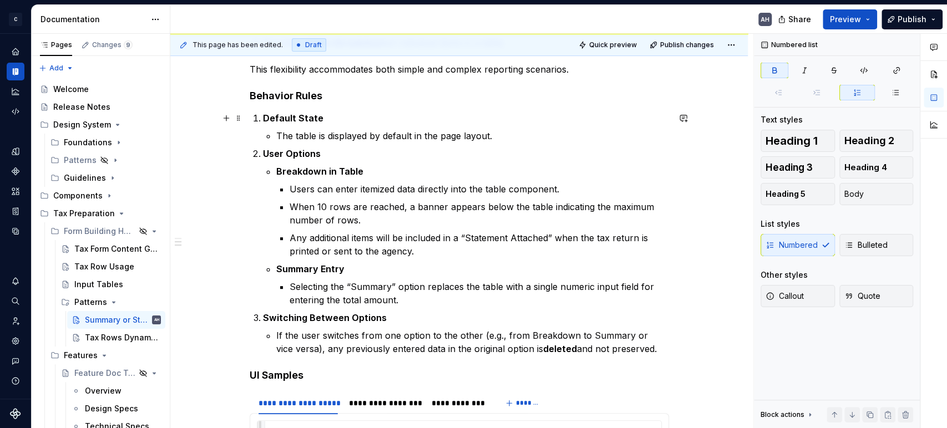
click at [333, 117] on p "Default State" at bounding box center [466, 117] width 406 height 13
click at [265, 116] on strong "Default State" at bounding box center [293, 118] width 60 height 11
click at [298, 137] on p "The table is displayed by default in the page layout." at bounding box center [472, 135] width 393 height 13
click at [263, 118] on li "Default State The table is displayed by default in the page layout." at bounding box center [466, 126] width 406 height 31
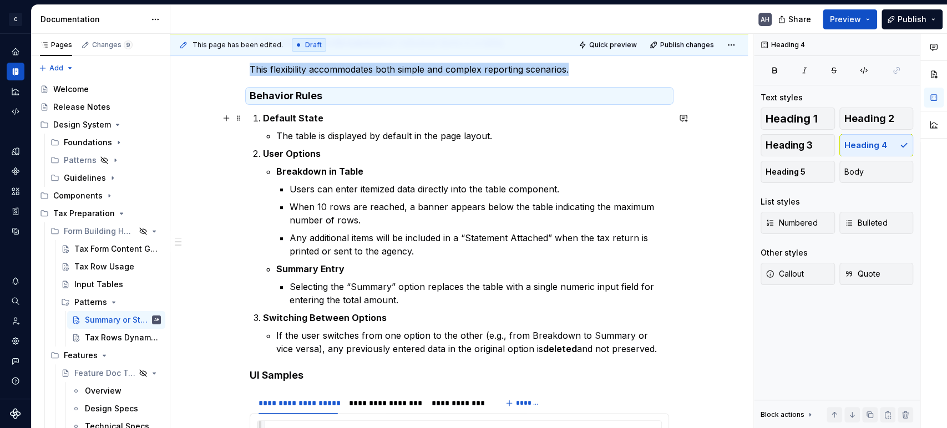
click at [263, 118] on strong "Default State" at bounding box center [293, 118] width 60 height 11
click at [329, 120] on p "Default State" at bounding box center [466, 117] width 406 height 13
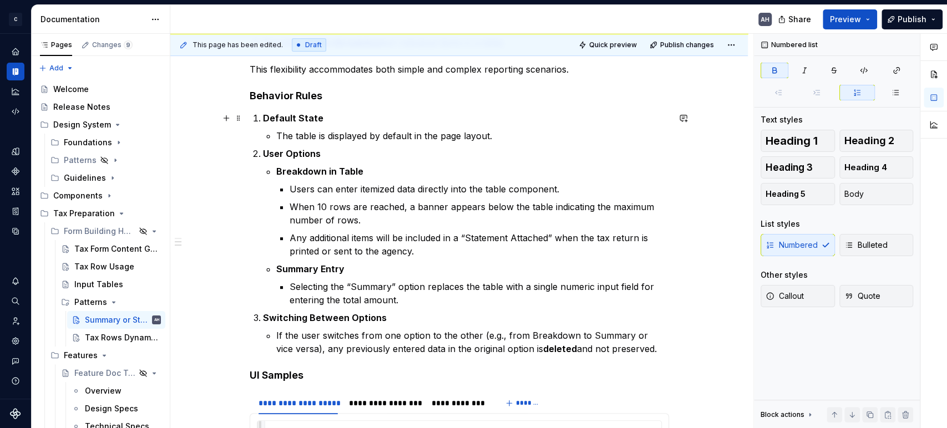
click at [263, 119] on strong "Default State" at bounding box center [293, 118] width 60 height 11
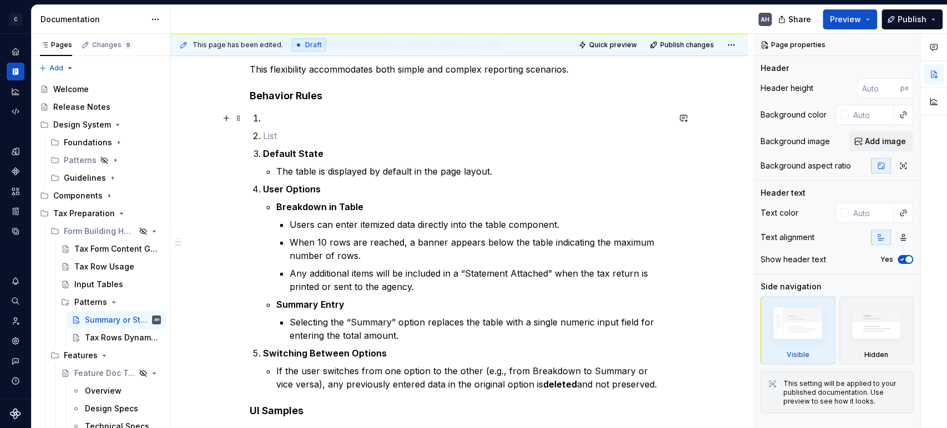
click at [302, 118] on p at bounding box center [466, 117] width 406 height 13
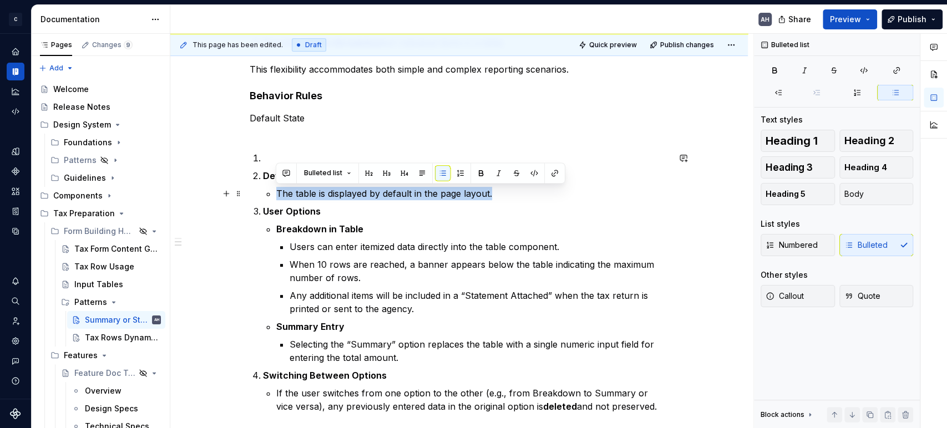
drag, startPoint x: 278, startPoint y: 190, endPoint x: 539, endPoint y: 199, distance: 260.8
click at [539, 199] on p "The table is displayed by default in the page layout." at bounding box center [472, 193] width 393 height 13
copy p "The table is displayed by default in the page layout."
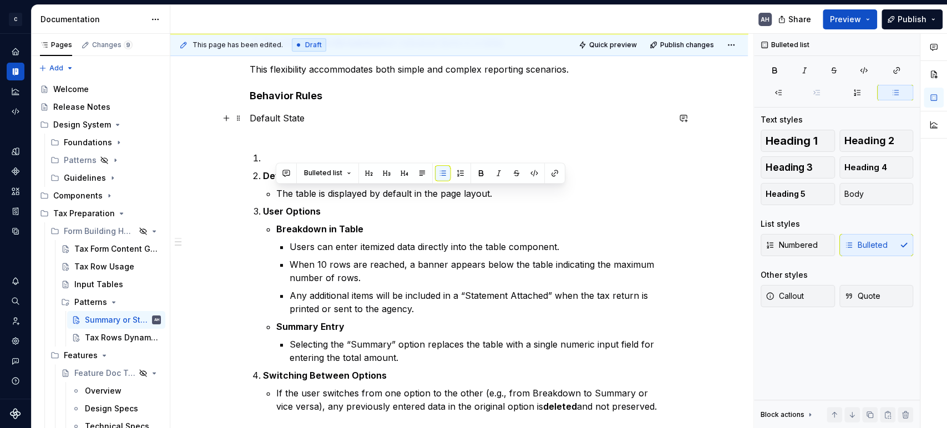
click at [297, 126] on p "Default State" at bounding box center [459, 124] width 419 height 27
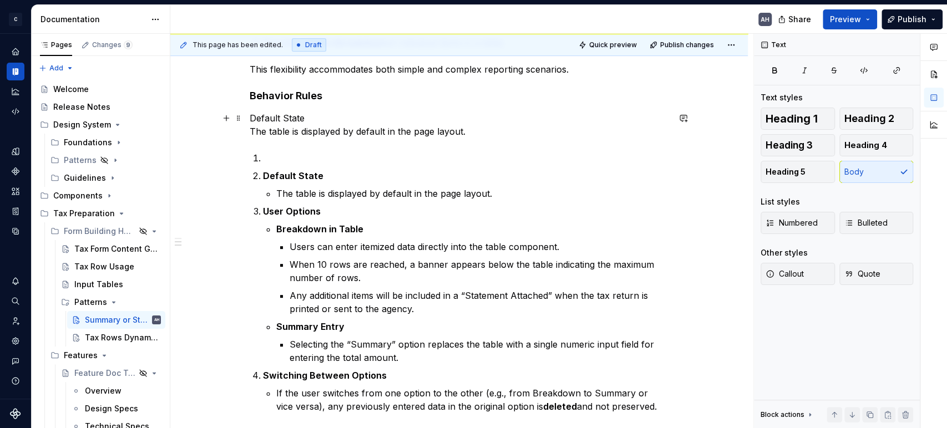
click at [280, 119] on p "Default State The table is displayed by default in the page layout." at bounding box center [459, 124] width 419 height 27
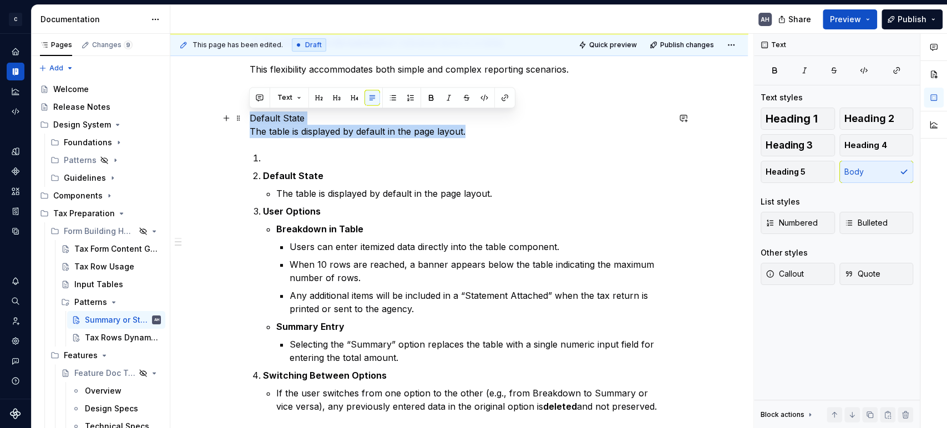
click at [280, 119] on p "Default State The table is displayed by default in the page layout." at bounding box center [459, 124] width 419 height 27
click at [290, 119] on p "Default State The table is displayed by default in the page layout." at bounding box center [459, 124] width 419 height 27
click at [318, 128] on p "Default State The table is displayed by default in the page layout." at bounding box center [459, 124] width 419 height 27
click at [255, 132] on p "Default State The table is displayed by default in the page layout." at bounding box center [459, 124] width 419 height 27
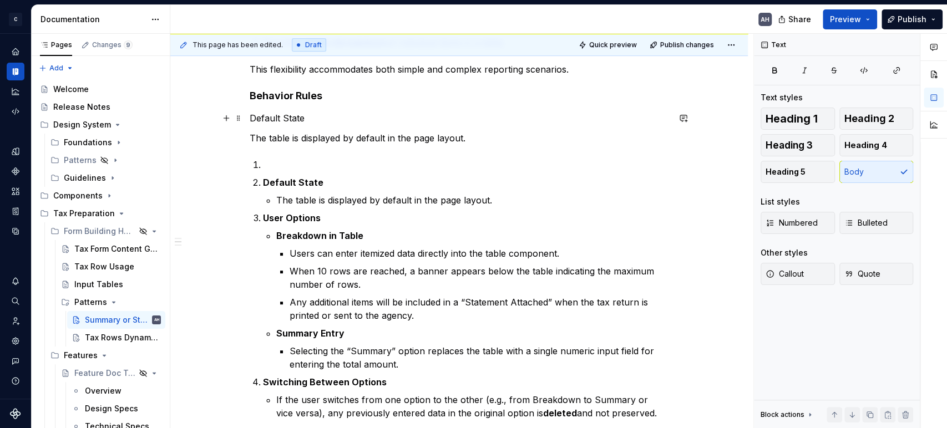
click at [266, 117] on p "Default State" at bounding box center [459, 117] width 419 height 13
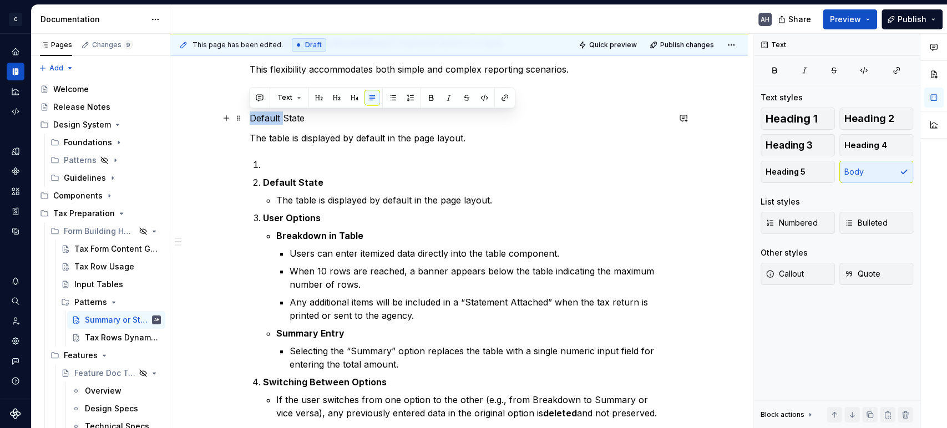
click at [266, 117] on p "Default State" at bounding box center [459, 117] width 419 height 13
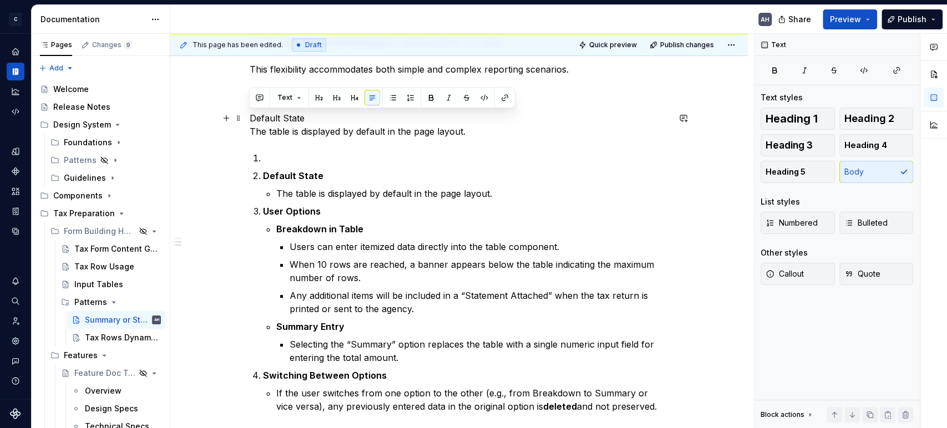
click at [253, 131] on p "Default State The table is displayed by default in the page layout." at bounding box center [459, 124] width 419 height 27
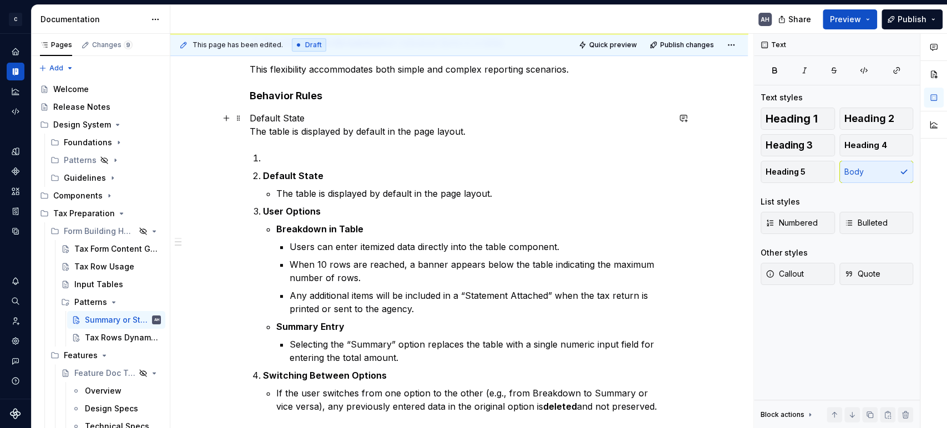
click at [256, 120] on p "Default State The table is displayed by default in the page layout." at bounding box center [459, 124] width 419 height 27
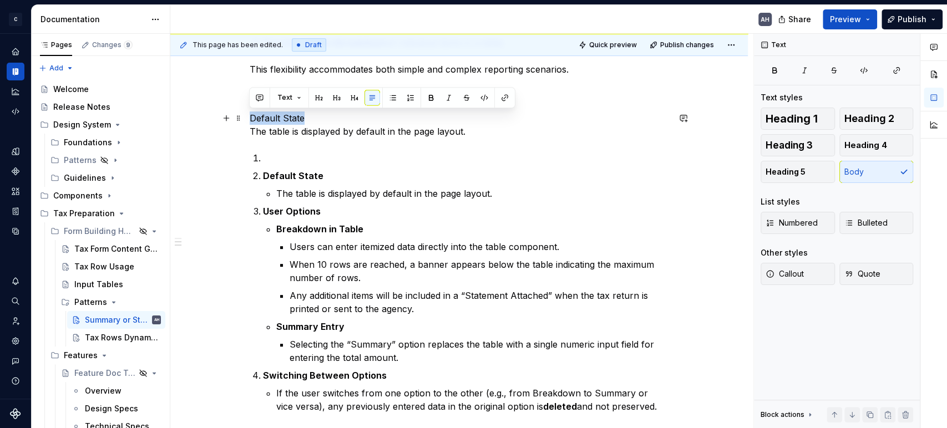
drag, startPoint x: 309, startPoint y: 116, endPoint x: 251, endPoint y: 119, distance: 58.3
click at [251, 119] on p "Default State The table is displayed by default in the page layout." at bounding box center [459, 124] width 419 height 27
click at [278, 131] on p "Default State The table is displayed by default in the page layout." at bounding box center [459, 124] width 419 height 27
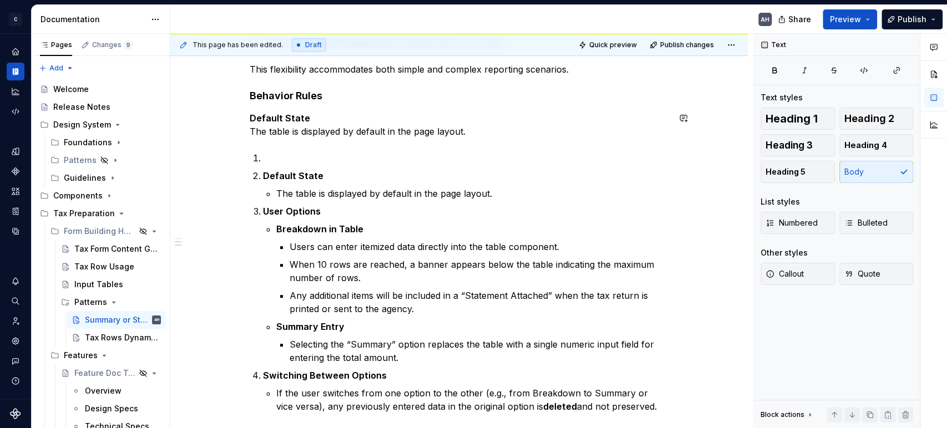
click at [304, 141] on div "**********" at bounding box center [459, 337] width 419 height 737
click at [485, 130] on p "Default State The table is displayed by default in the page layout." at bounding box center [459, 124] width 419 height 27
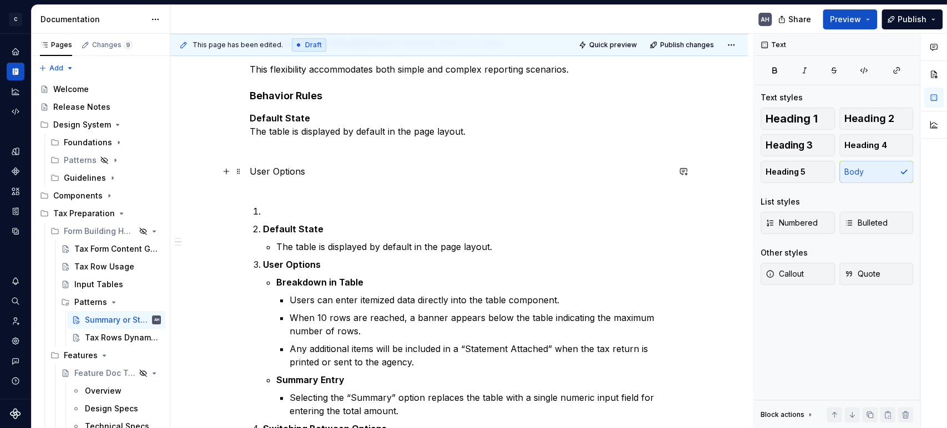
drag, startPoint x: 320, startPoint y: 185, endPoint x: 303, endPoint y: 178, distance: 17.9
click at [303, 178] on p "User Options" at bounding box center [459, 178] width 419 height 27
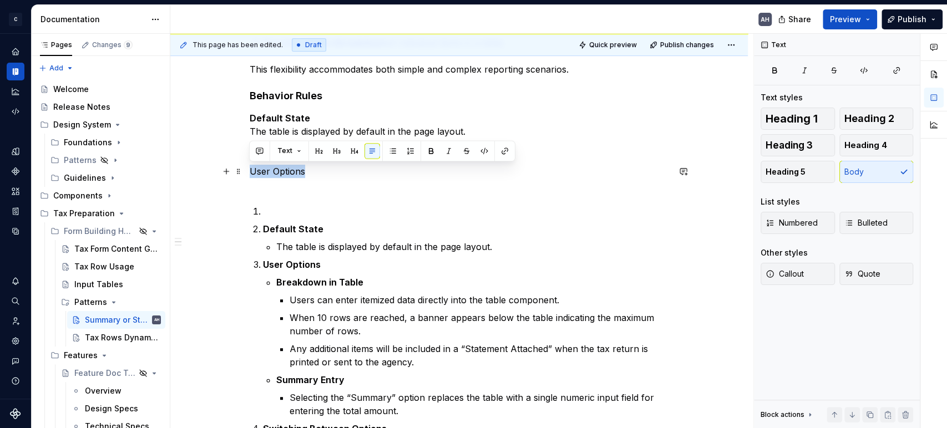
drag, startPoint x: 313, startPoint y: 166, endPoint x: 248, endPoint y: 166, distance: 64.3
click at [250, 166] on p "User Options" at bounding box center [459, 178] width 419 height 27
click at [258, 181] on p "User Options" at bounding box center [459, 178] width 419 height 27
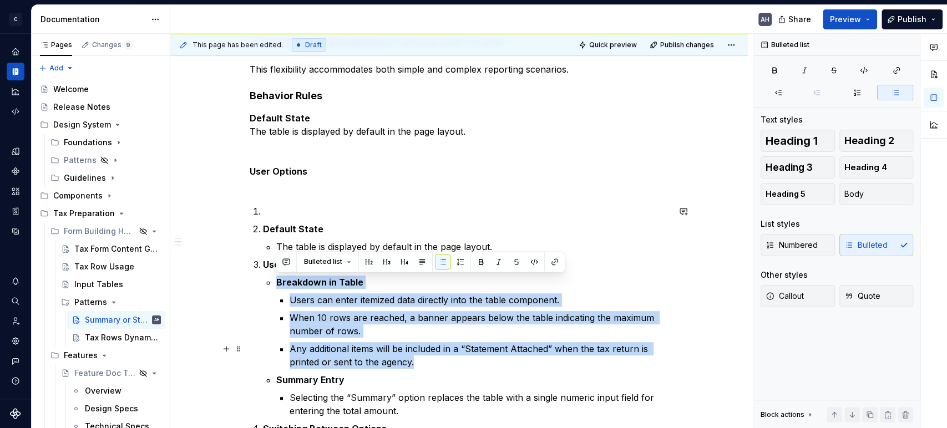
drag, startPoint x: 278, startPoint y: 281, endPoint x: 435, endPoint y: 362, distance: 176.9
click at [435, 362] on li "Breakdown in Table Users can enter itemized data directly into the table compon…" at bounding box center [472, 322] width 393 height 93
copy li "Breakdown in Table Users can enter itemized data directly into the table compon…"
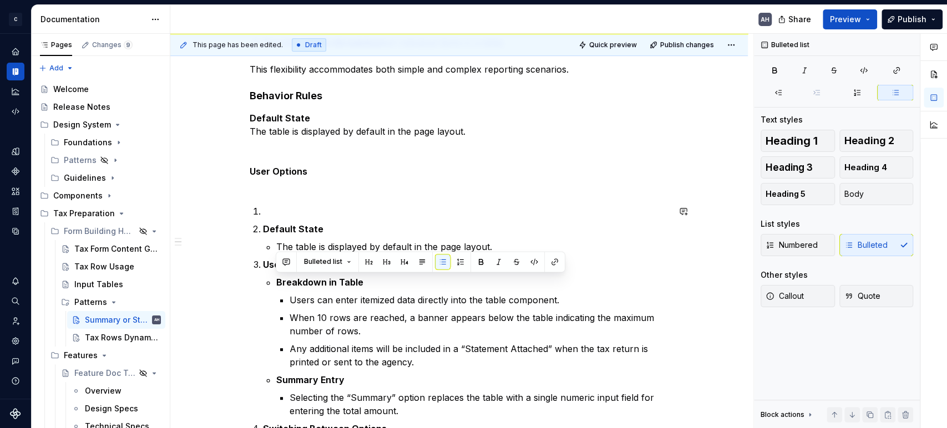
click at [295, 194] on div "**********" at bounding box center [459, 364] width 419 height 790
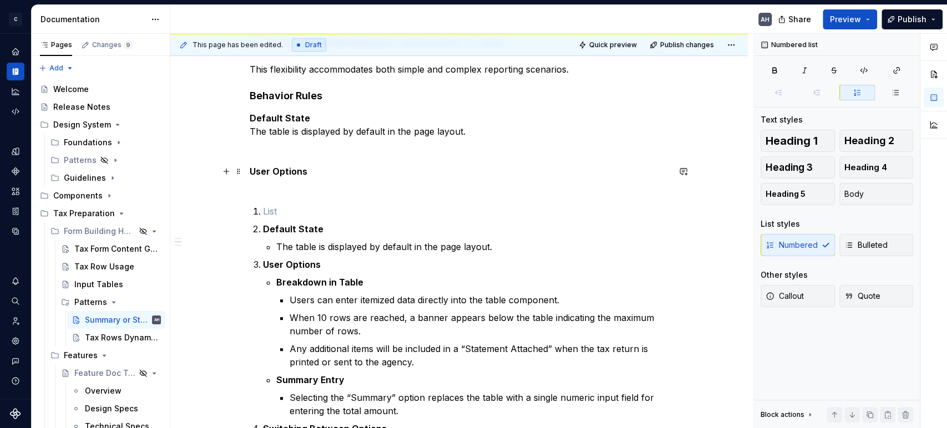
click at [288, 187] on p "User Options" at bounding box center [459, 178] width 419 height 27
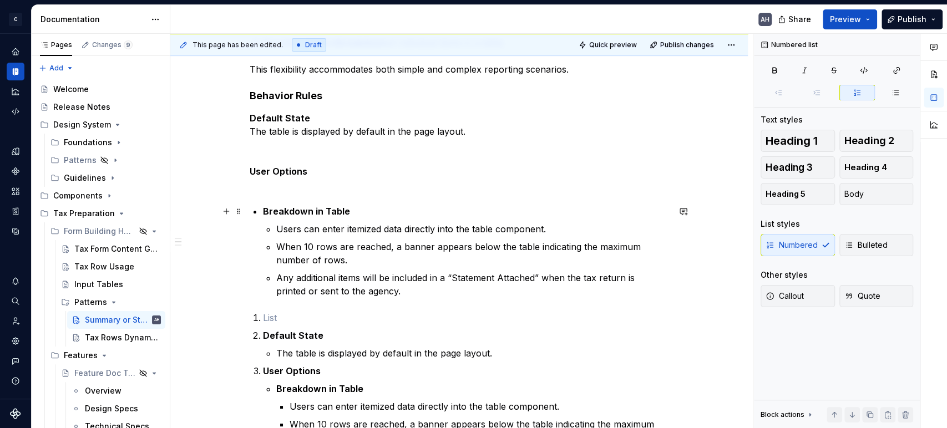
click at [258, 210] on div "**********" at bounding box center [459, 417] width 419 height 897
click at [272, 193] on div "**********" at bounding box center [459, 417] width 419 height 897
click at [284, 185] on p "User Options" at bounding box center [459, 178] width 419 height 27
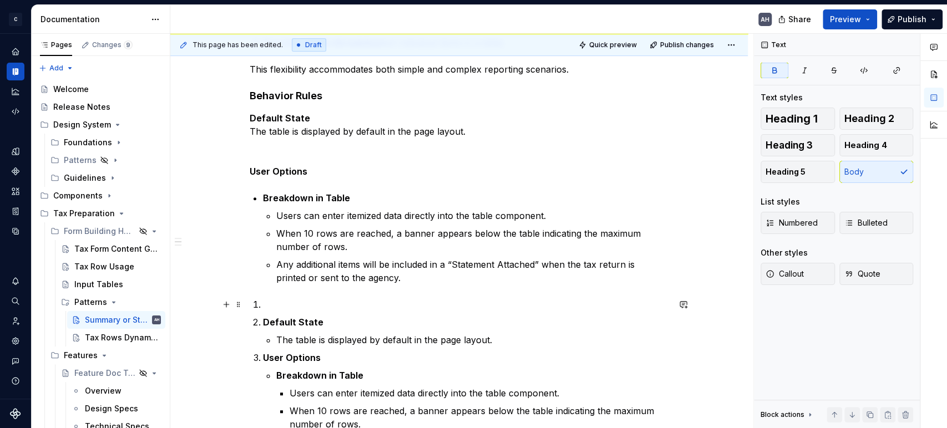
click at [321, 300] on p at bounding box center [466, 304] width 406 height 13
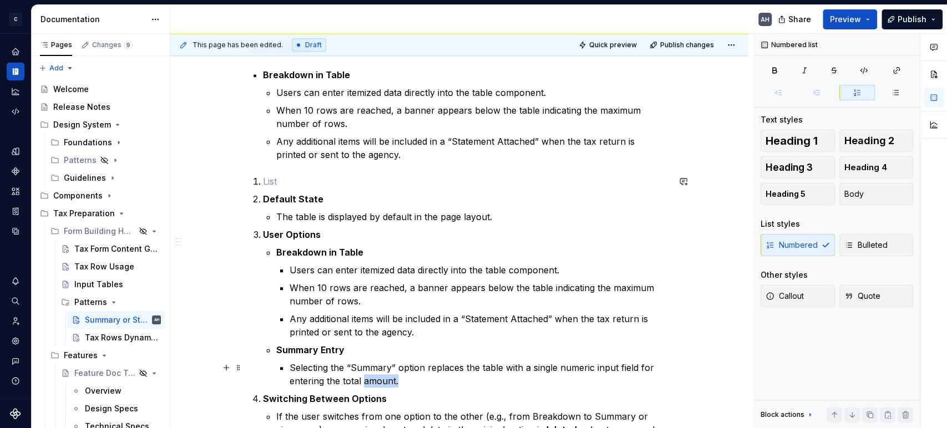
scroll to position [378, 0]
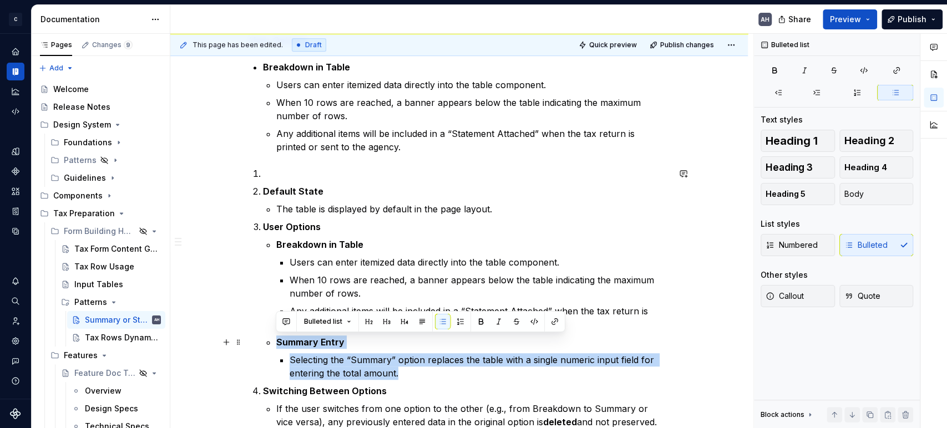
drag, startPoint x: 363, startPoint y: 370, endPoint x: 272, endPoint y: 338, distance: 96.5
click at [272, 338] on li "User Options Breakdown in Table Users can enter itemized data directly into the…" at bounding box center [466, 300] width 406 height 160
copy li "Summary Entry Selecting the “Summary” option replaces the table with a single n…"
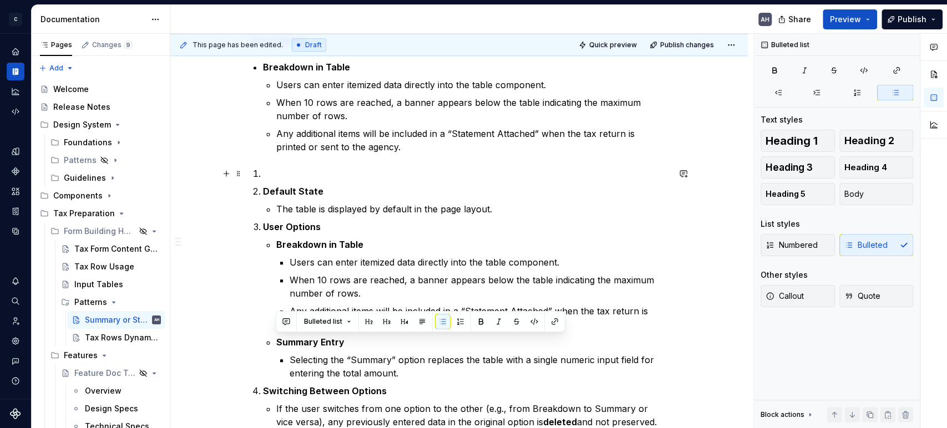
click at [308, 167] on p at bounding box center [466, 173] width 406 height 13
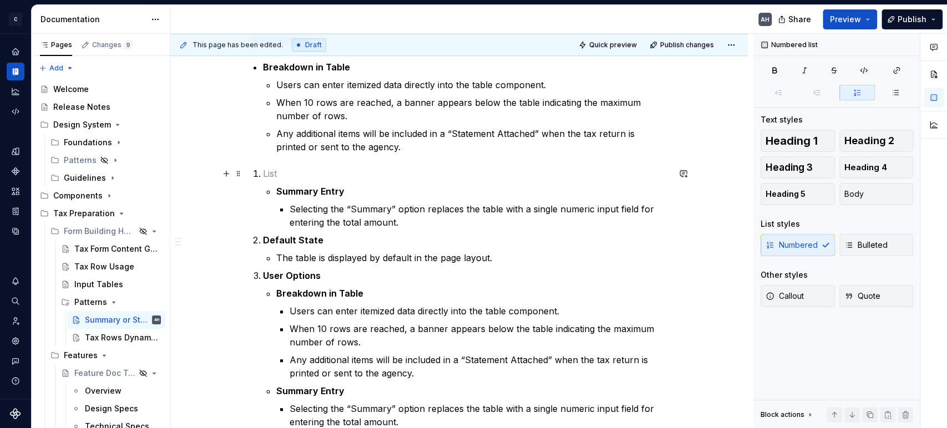
click at [271, 167] on p at bounding box center [466, 173] width 406 height 13
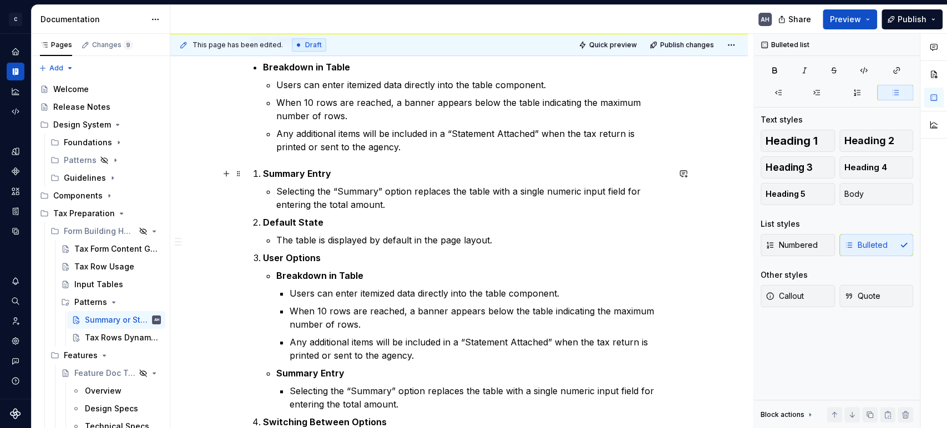
click at [263, 175] on strong "Summary Entry" at bounding box center [297, 173] width 68 height 11
click at [876, 251] on button "Bulleted" at bounding box center [876, 245] width 74 height 22
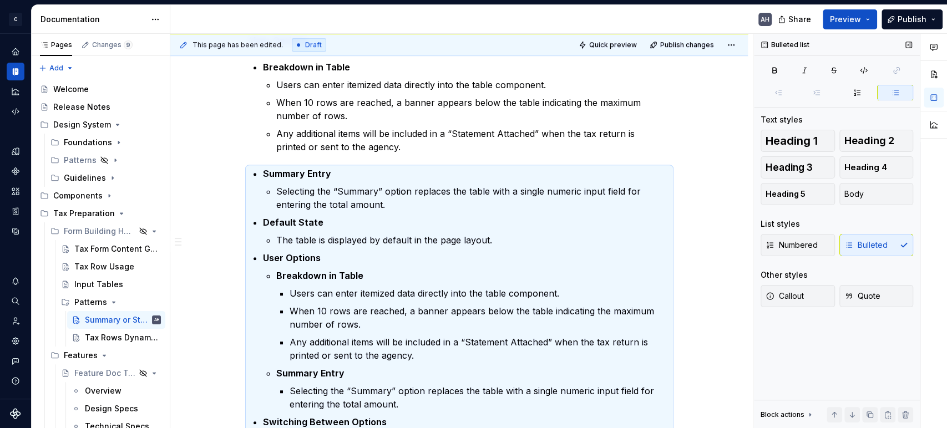
scroll to position [408, 0]
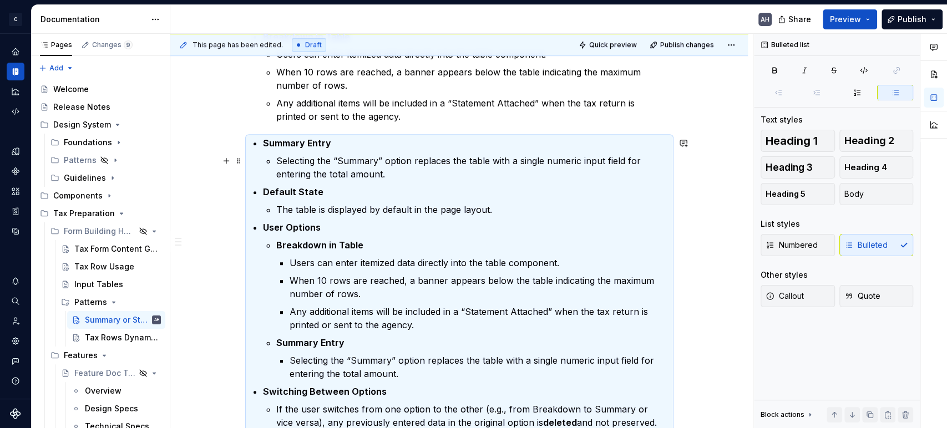
click at [436, 159] on p "Selecting the “Summary” option replaces the table with a single numeric input f…" at bounding box center [472, 167] width 393 height 27
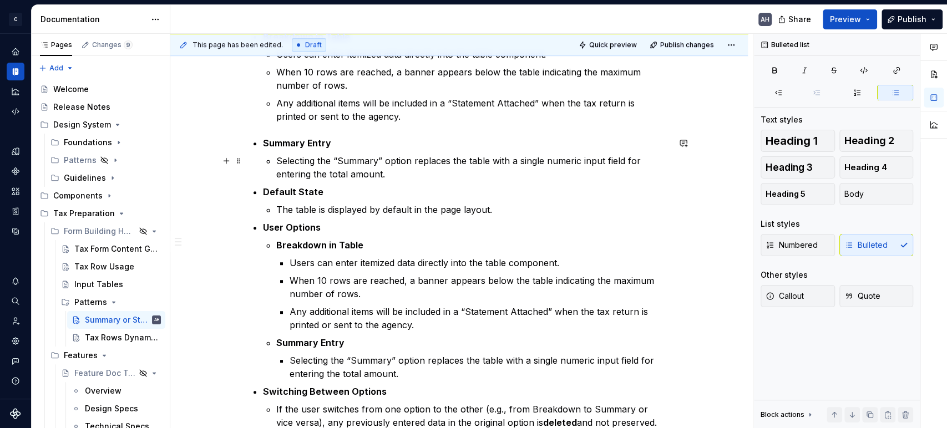
click at [380, 170] on p "Selecting the “Summary” option replaces the table with a single numeric input f…" at bounding box center [472, 167] width 393 height 27
click at [390, 172] on p "Selecting the “Summary” option replaces the table with a single numeric input f…" at bounding box center [472, 167] width 393 height 27
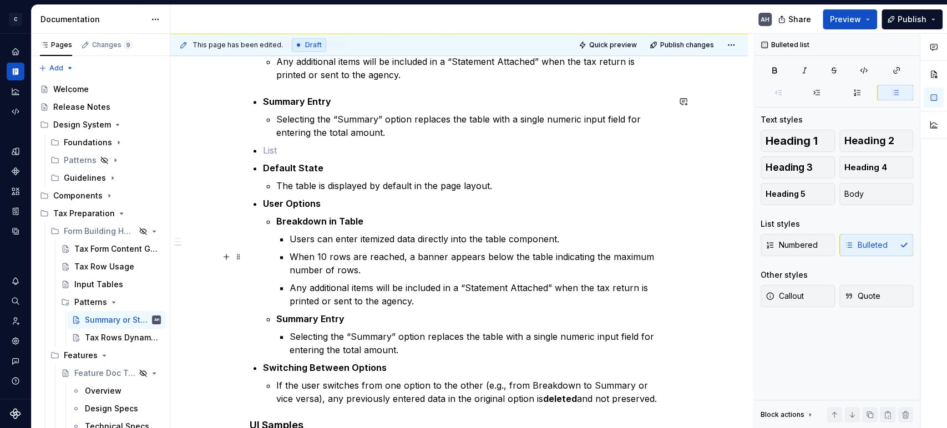
scroll to position [470, 0]
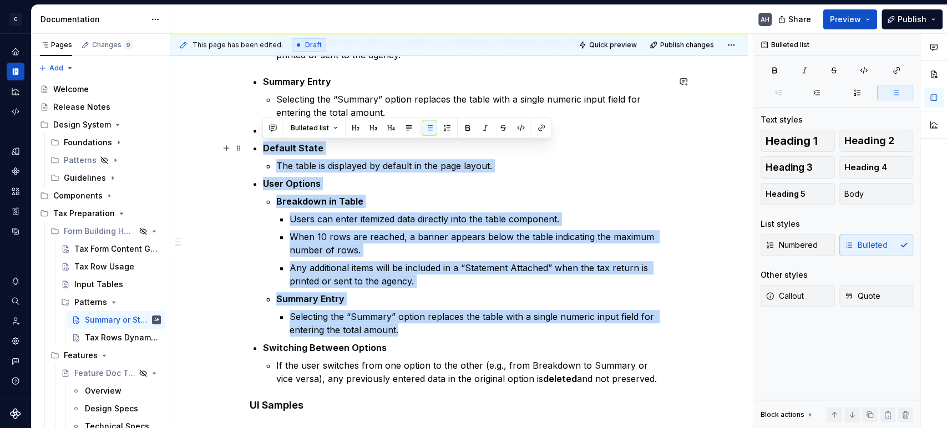
drag, startPoint x: 406, startPoint y: 331, endPoint x: 250, endPoint y: 148, distance: 240.7
click at [250, 148] on div "Context Some sections of the tax return allow the user to either: Enter a total…" at bounding box center [459, 213] width 419 height 932
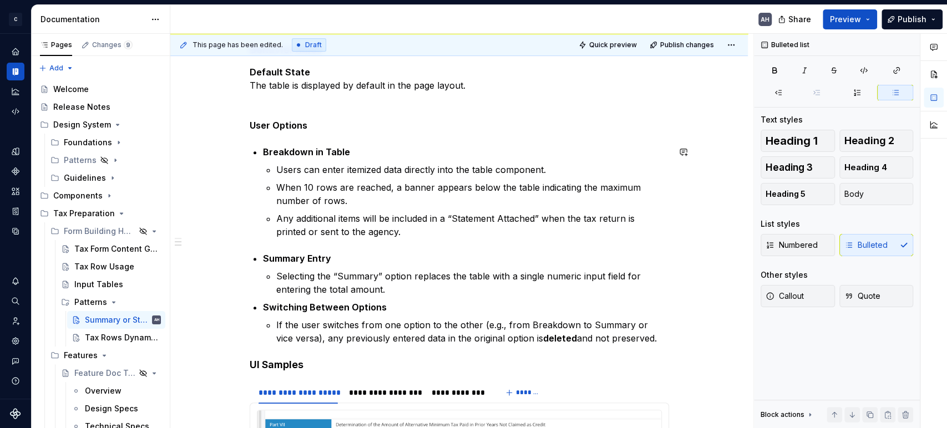
scroll to position [285, 0]
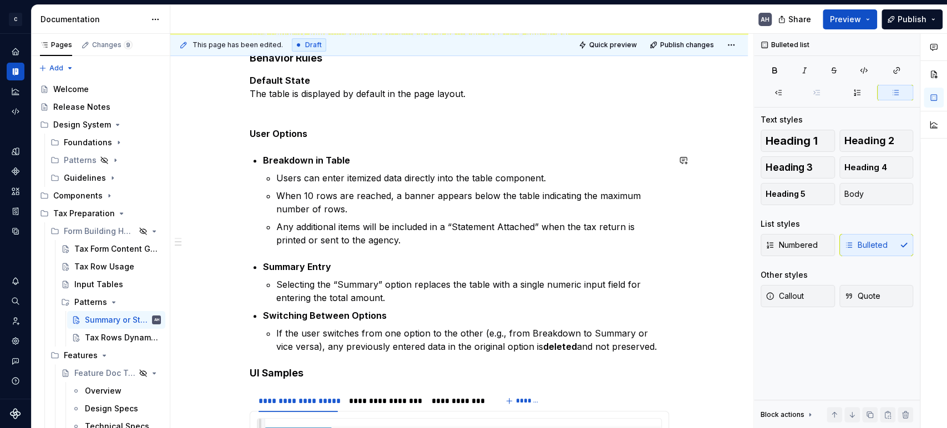
click at [278, 250] on div "**********" at bounding box center [459, 289] width 419 height 715
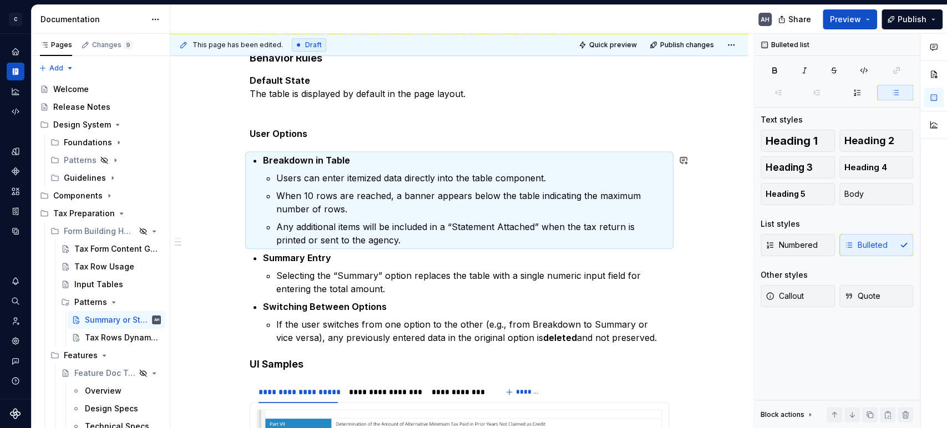
click at [346, 252] on p "Summary Entry" at bounding box center [466, 257] width 406 height 13
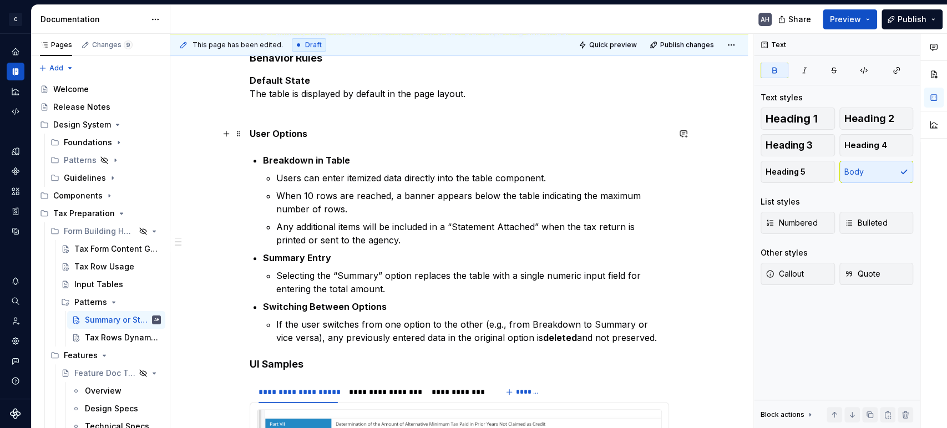
click at [272, 134] on strong "User Options" at bounding box center [279, 133] width 58 height 11
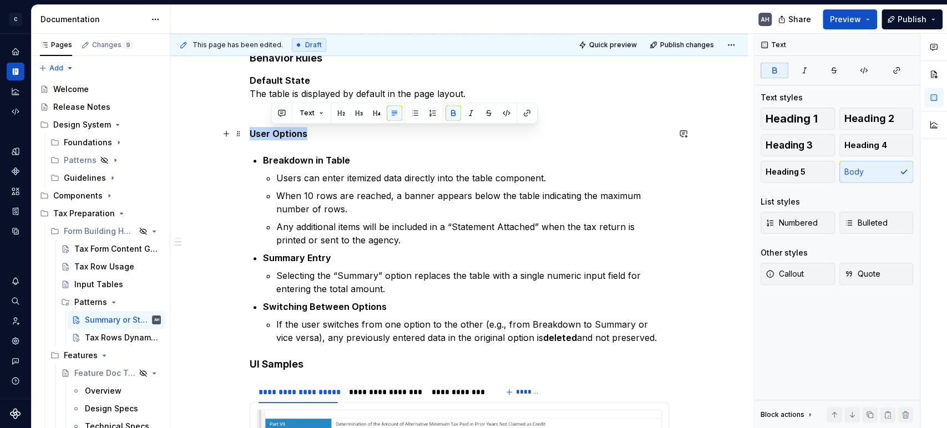
click at [272, 134] on strong "User Options" at bounding box center [279, 133] width 58 height 11
click at [820, 172] on button "Heading 5" at bounding box center [797, 172] width 74 height 22
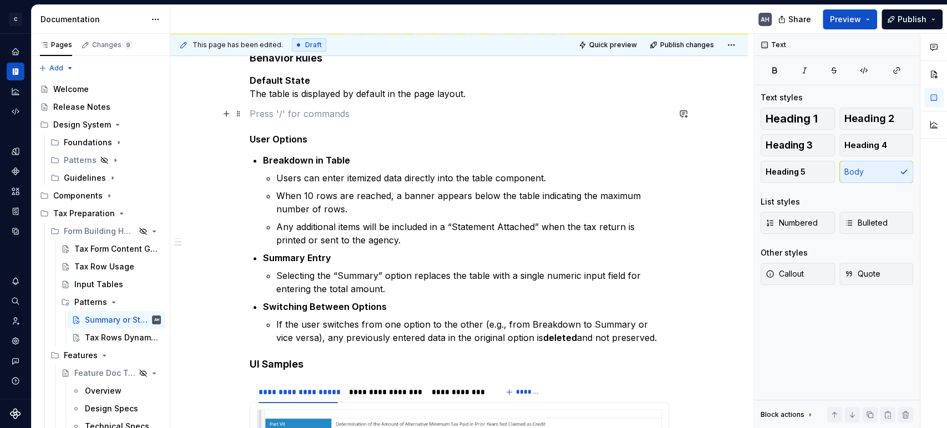
click at [274, 113] on p at bounding box center [459, 113] width 419 height 13
click at [278, 81] on strong "Default State" at bounding box center [280, 80] width 60 height 11
click at [250, 89] on p "Default State The table is displayed by default in the page layout." at bounding box center [459, 87] width 419 height 27
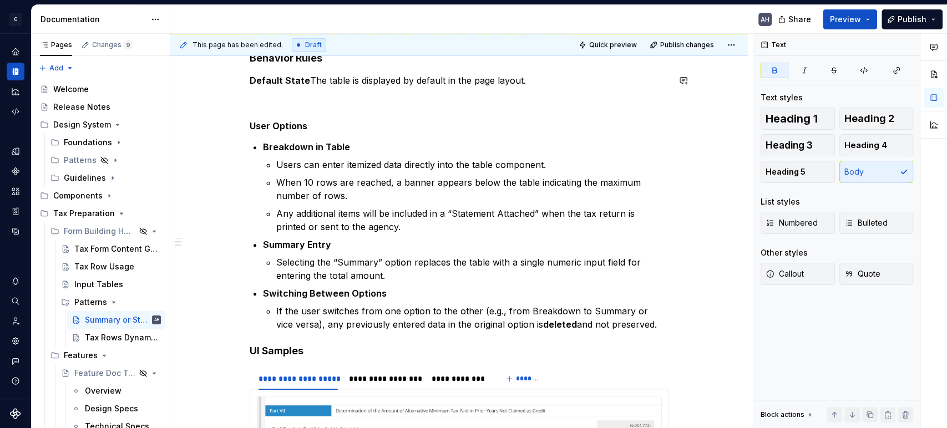
scroll to position [271, 0]
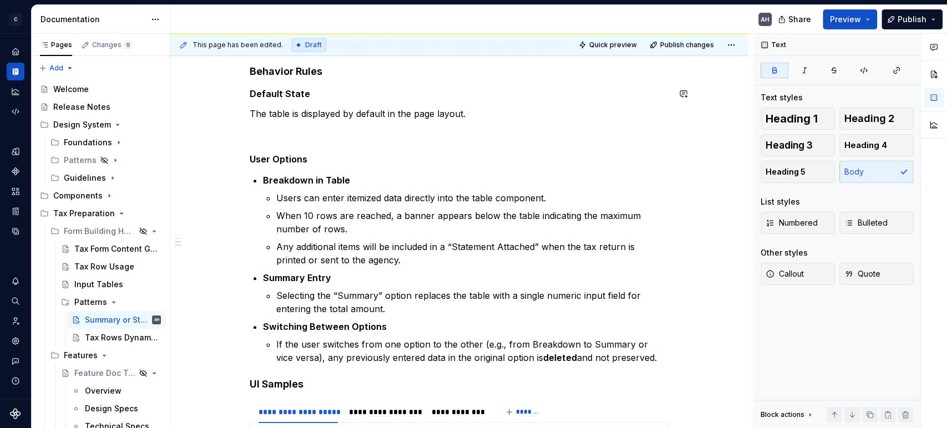
click at [263, 84] on div "**********" at bounding box center [459, 301] width 419 height 713
click at [261, 97] on strong "Default State" at bounding box center [280, 93] width 60 height 11
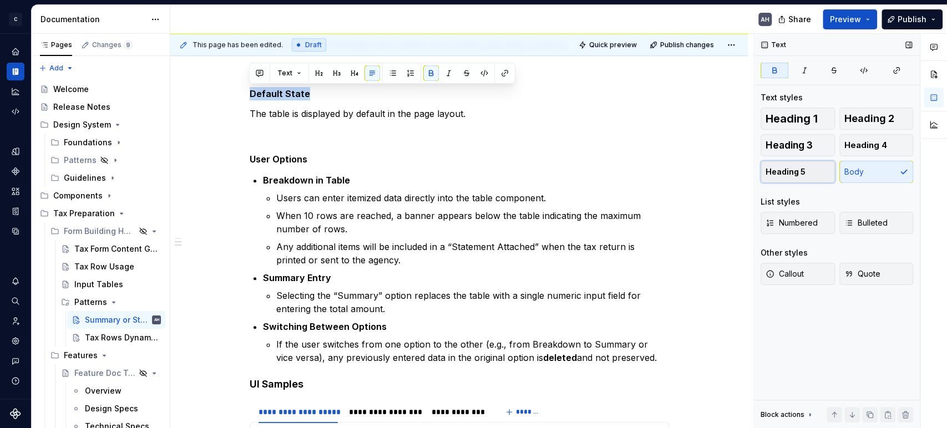
click at [786, 171] on span "Heading 5" at bounding box center [785, 171] width 40 height 11
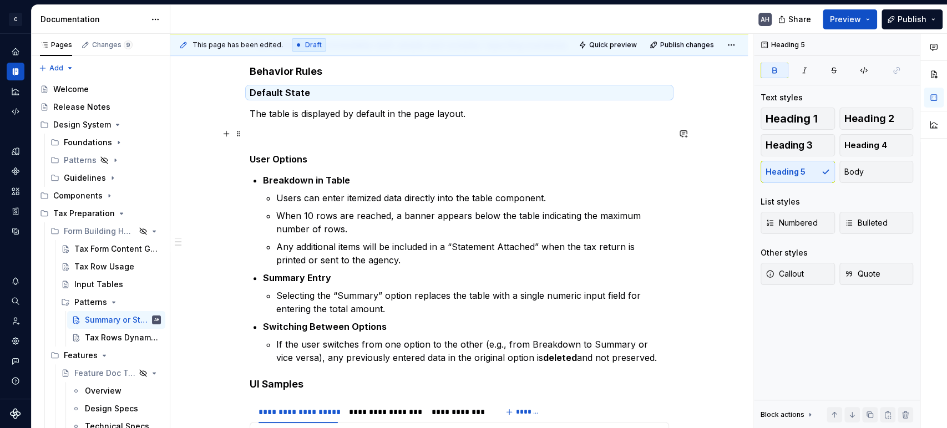
click at [282, 119] on p "The table is displayed by default in the page layout." at bounding box center [459, 113] width 419 height 13
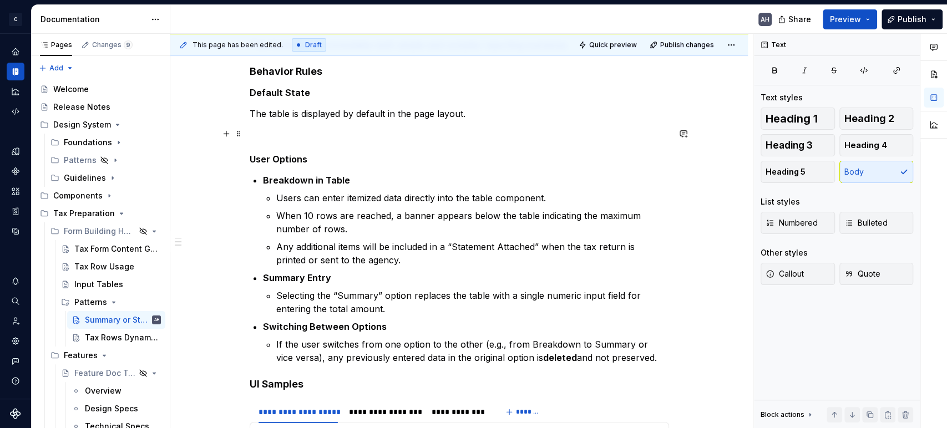
click at [274, 133] on p at bounding box center [459, 133] width 419 height 13
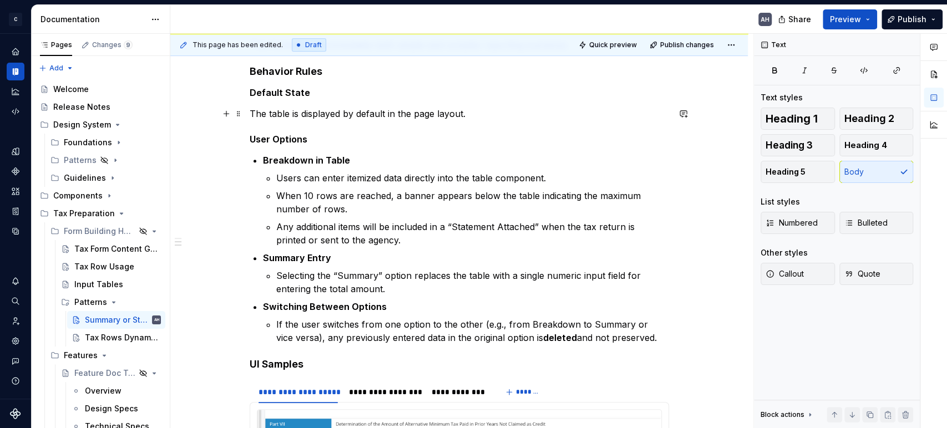
click at [493, 109] on p "The table is displayed by default in the page layout." at bounding box center [459, 113] width 419 height 13
click at [421, 122] on div "**********" at bounding box center [459, 291] width 419 height 693
click at [363, 158] on p "Breakdown in Table" at bounding box center [466, 160] width 406 height 13
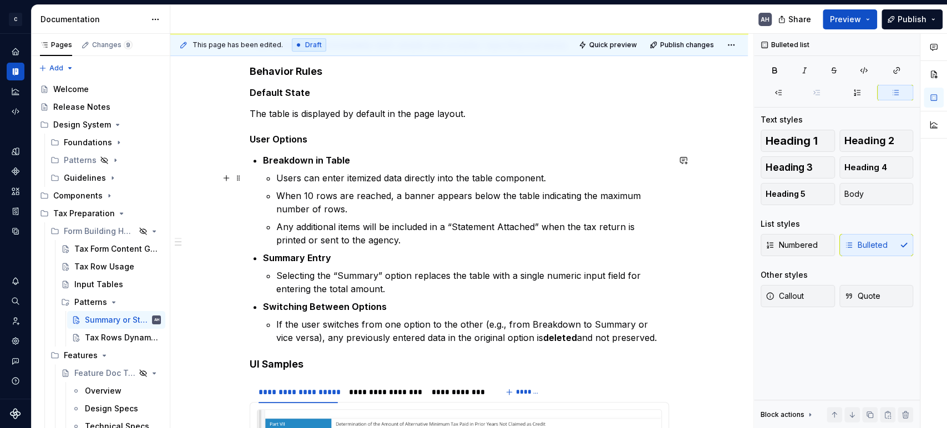
click at [295, 180] on p "Users can enter itemized data directly into the table component." at bounding box center [472, 177] width 393 height 13
click at [401, 177] on p "Users can enter itemized data directly into the table component." at bounding box center [472, 177] width 393 height 13
click at [383, 214] on p "When 10 rows are reached, a banner appears below the table indicating the maxim…" at bounding box center [472, 202] width 393 height 27
click at [388, 226] on p "Any additional items will be included in a “Statement Attached” when the tax re…" at bounding box center [472, 233] width 393 height 27
click at [520, 206] on p "When 10 rows are reached, a banner appears below the table indicating the maxim…" at bounding box center [472, 202] width 393 height 27
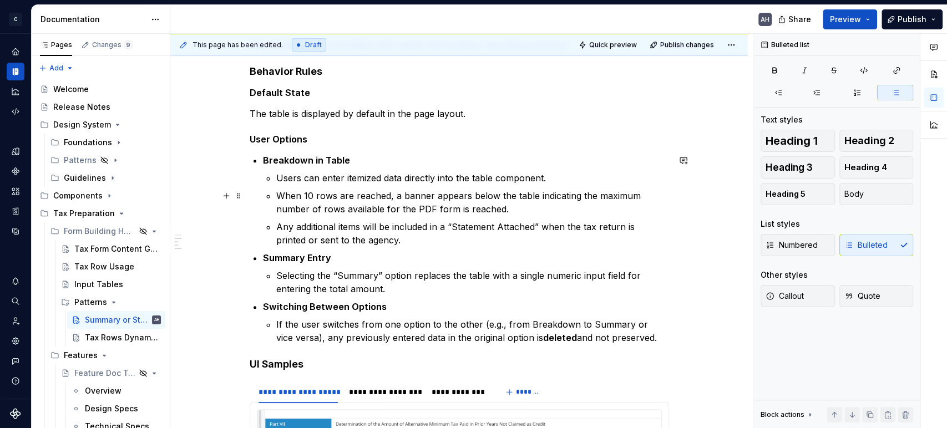
click at [460, 194] on p "When 10 rows are reached, a banner appears below the table indicating the maxim…" at bounding box center [472, 202] width 393 height 27
click at [512, 197] on p "When 10 rows are reached, a banner appears below the table indicating the maxim…" at bounding box center [472, 202] width 393 height 27
click at [577, 195] on p "When 10 rows are reached, a banner appears below the table indicating the maxim…" at bounding box center [472, 202] width 393 height 27
click at [546, 204] on p "When 10 rows are reached, a banner appears below the table indicating the maxim…" at bounding box center [472, 202] width 393 height 27
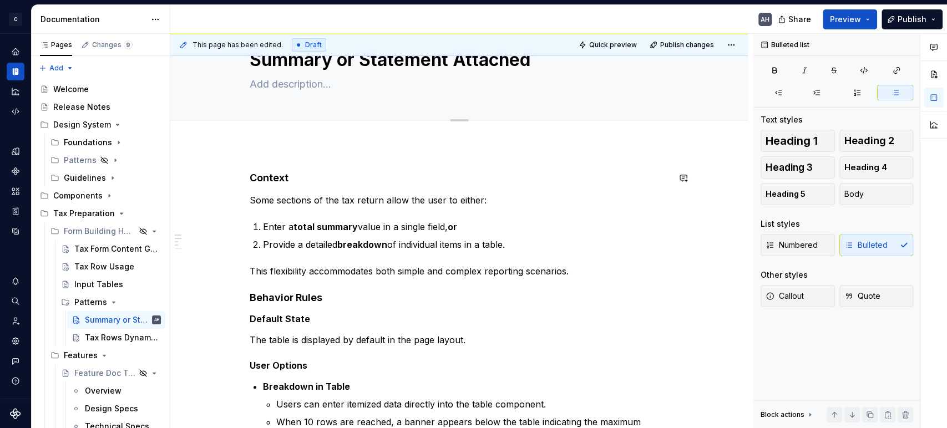
scroll to position [0, 0]
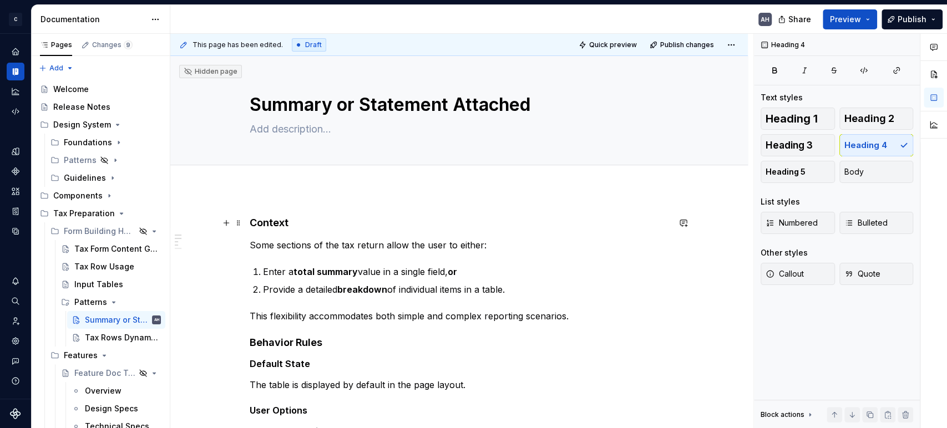
click at [250, 224] on h4 "Context" at bounding box center [459, 222] width 419 height 13
click at [266, 176] on span "Add tab" at bounding box center [276, 177] width 26 height 9
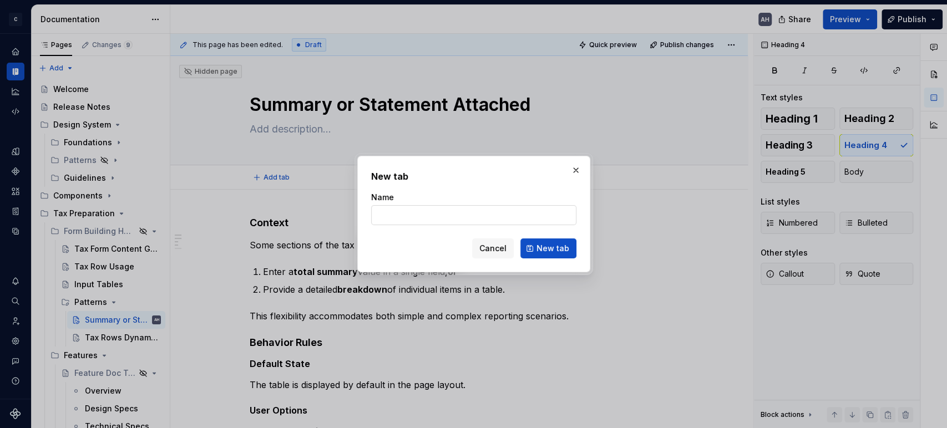
click at [431, 210] on input "Name" at bounding box center [473, 215] width 205 height 20
type textarea "*"
type input "Details"
click button "New tab" at bounding box center [548, 248] width 56 height 20
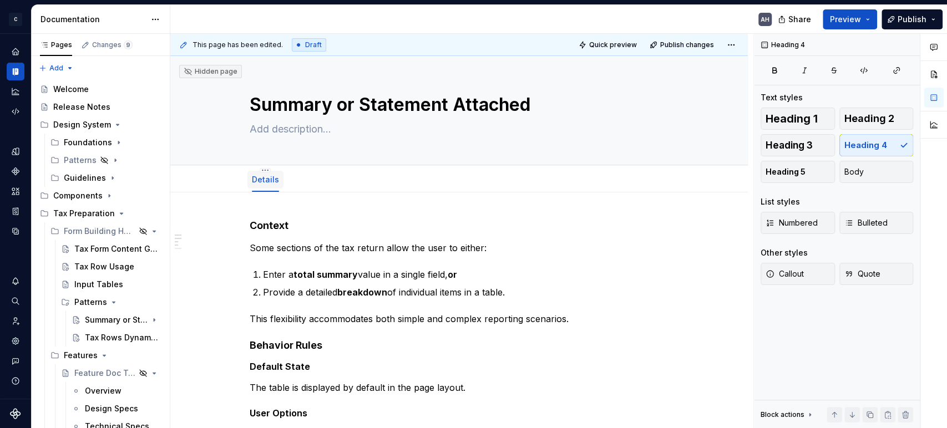
type textarea "*"
click at [308, 175] on button "Add tab" at bounding box center [312, 180] width 45 height 16
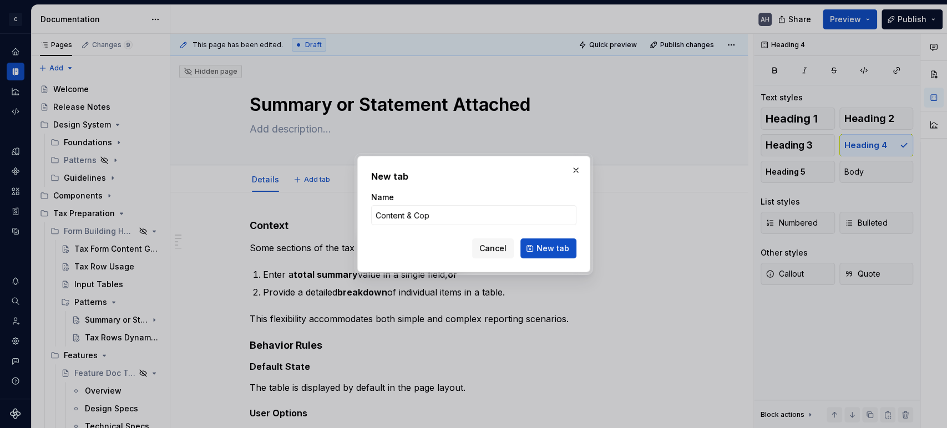
type input "Content & Copy"
click button "New tab" at bounding box center [548, 248] width 56 height 20
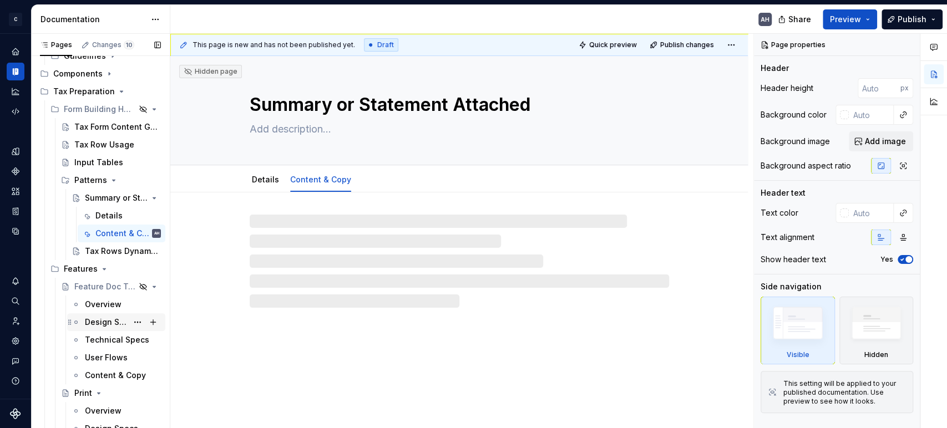
scroll to position [123, 0]
click at [97, 367] on div "Content & Copy" at bounding box center [123, 375] width 76 height 16
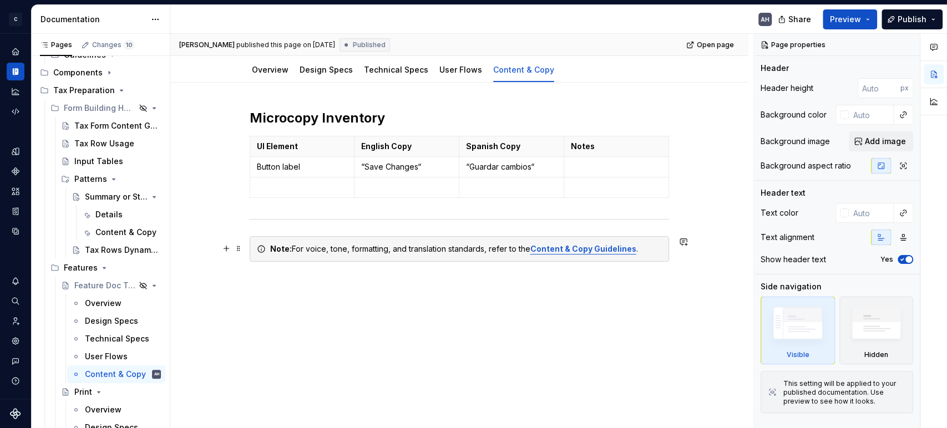
scroll to position [110, 0]
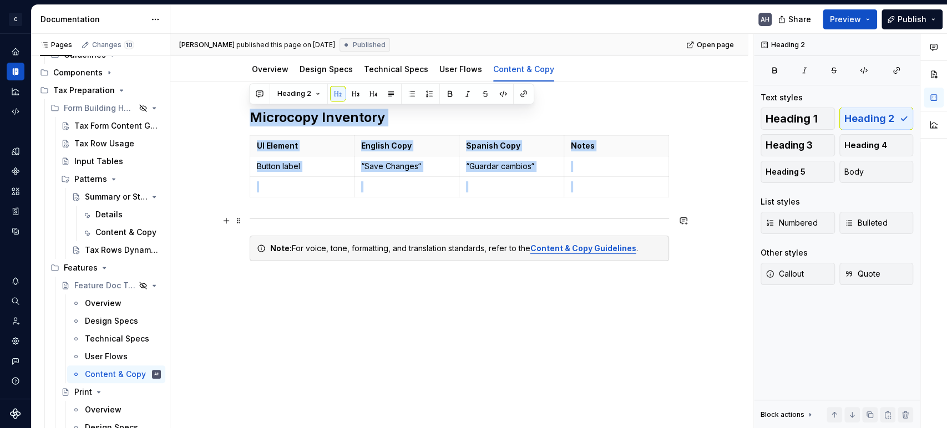
drag, startPoint x: 251, startPoint y: 115, endPoint x: 668, endPoint y: 221, distance: 430.2
click at [668, 221] on div "Microcopy Inventory UI Element English Copy Spanish Copy Notes Button label “Sa…" at bounding box center [459, 198] width 419 height 179
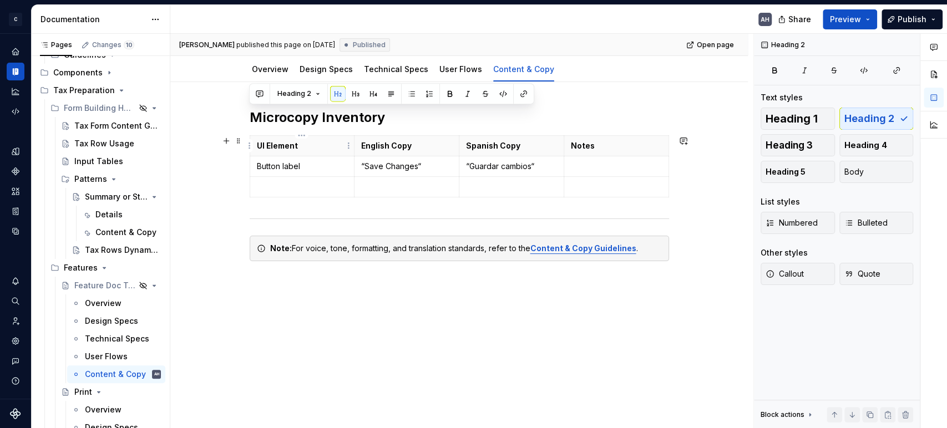
click at [335, 145] on p "UI Element" at bounding box center [302, 145] width 91 height 11
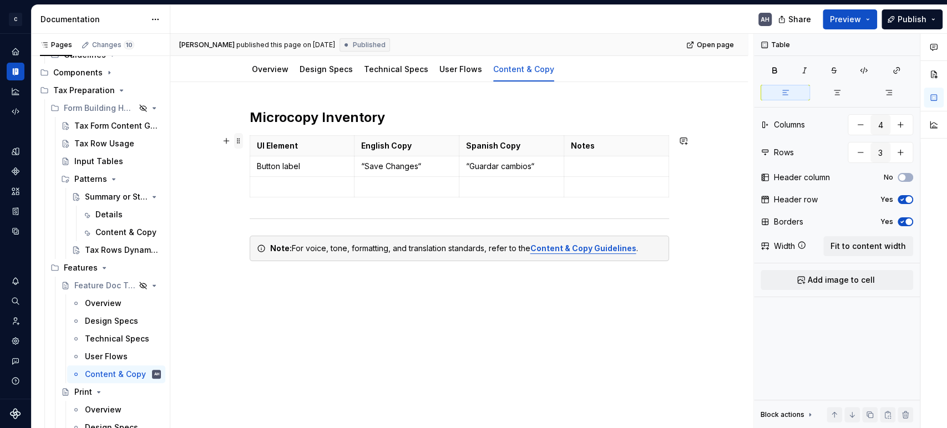
click at [240, 143] on span at bounding box center [238, 141] width 9 height 16
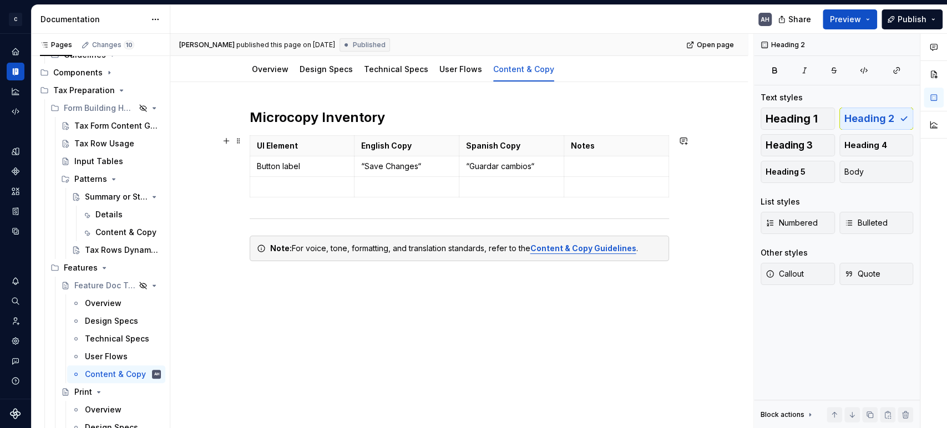
click at [407, 123] on h2 "Microcopy Inventory" at bounding box center [459, 118] width 419 height 18
click at [404, 121] on h2 "Microcopy Inventory" at bounding box center [459, 118] width 419 height 18
click at [240, 140] on span at bounding box center [238, 141] width 9 height 16
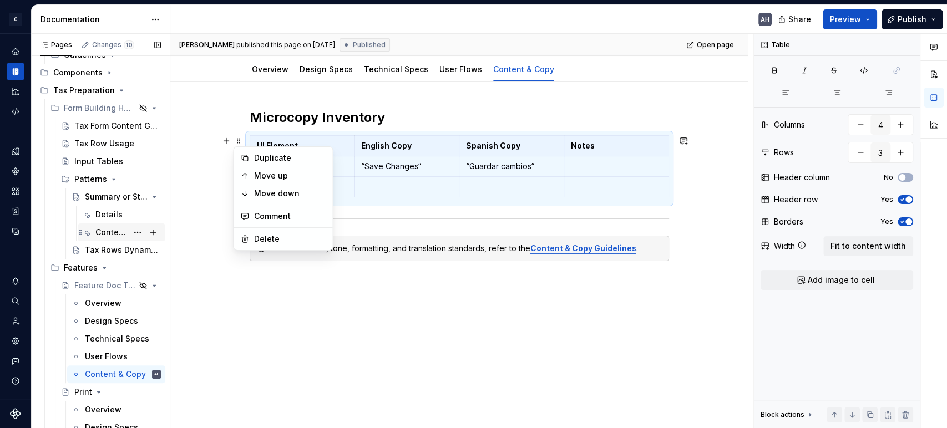
click at [97, 231] on div "Content & Copy" at bounding box center [111, 232] width 32 height 11
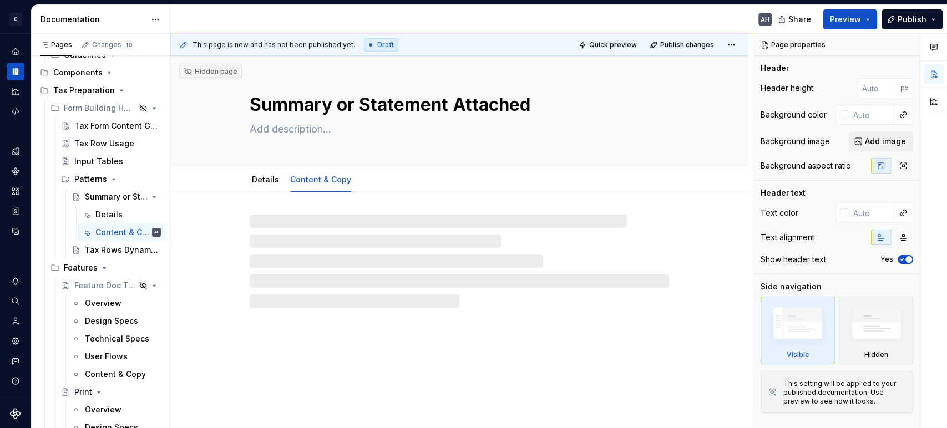
click at [270, 222] on div at bounding box center [459, 261] width 419 height 93
type textarea "*"
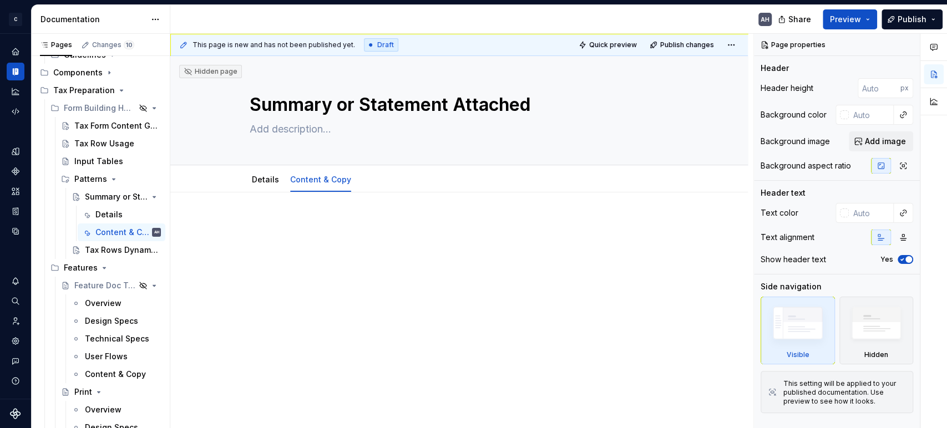
click at [286, 212] on div at bounding box center [458, 297] width 577 height 211
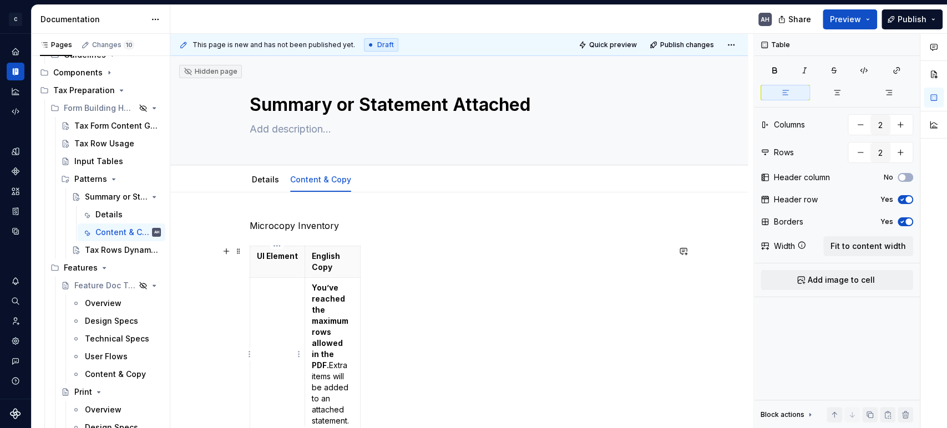
click at [275, 303] on td at bounding box center [277, 355] width 55 height 154
click at [244, 248] on div "Microcopy Inventory UI Element English Copy Banner You’ve reached the maximum r…" at bounding box center [458, 384] width 577 height 385
click at [238, 252] on span at bounding box center [238, 251] width 9 height 16
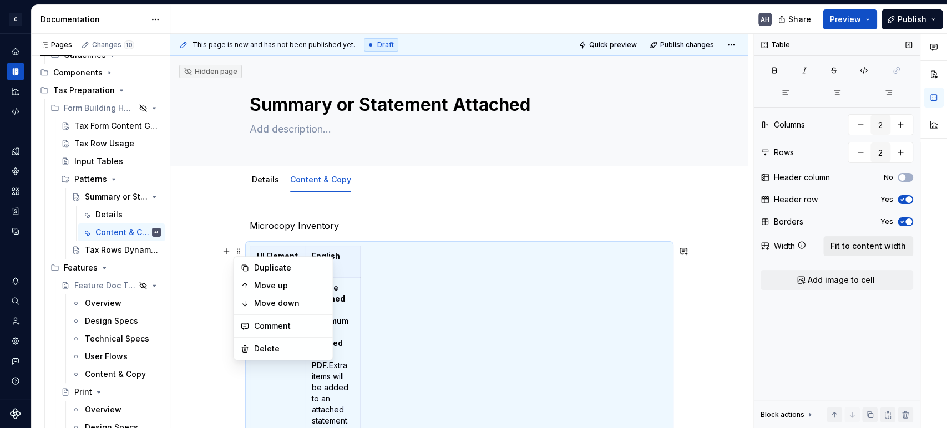
click at [861, 249] on span "Fit to content width" at bounding box center [867, 246] width 75 height 11
type textarea "*"
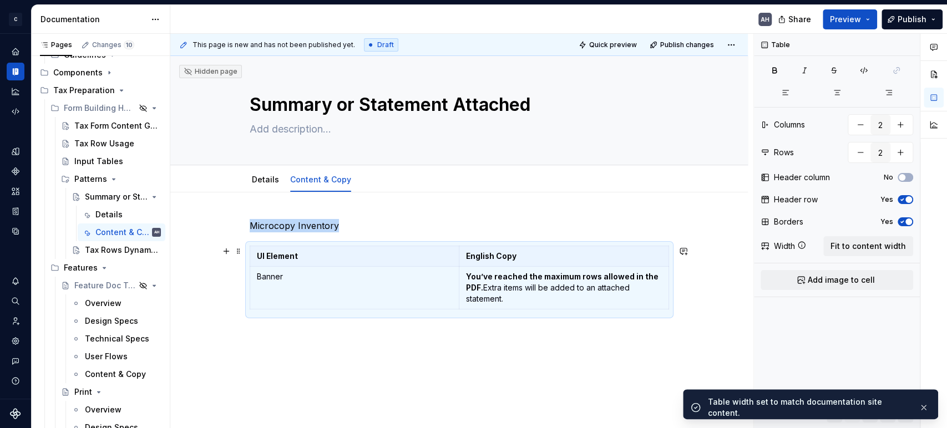
scroll to position [6, 0]
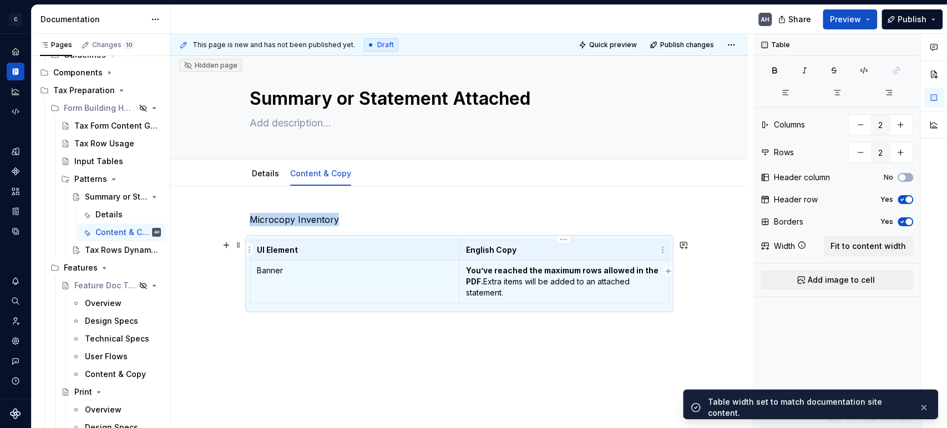
click at [512, 253] on p "English Copy" at bounding box center [564, 250] width 196 height 11
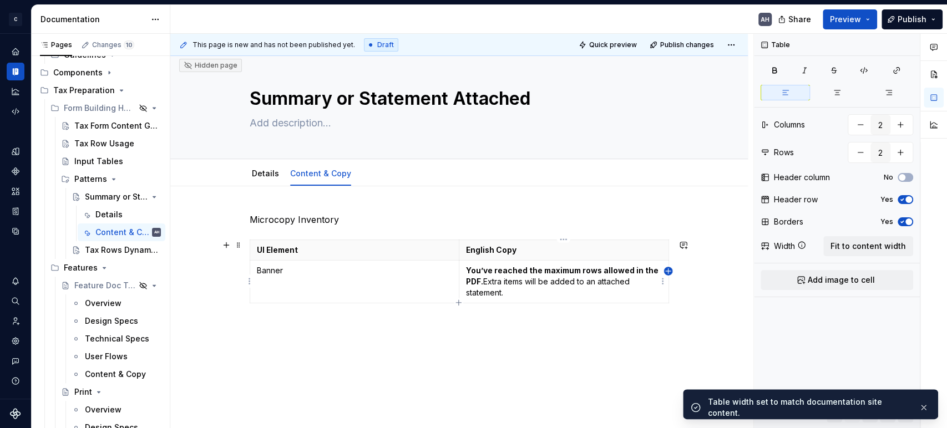
click at [666, 271] on icon "button" at bounding box center [667, 271] width 9 height 9
type input "3"
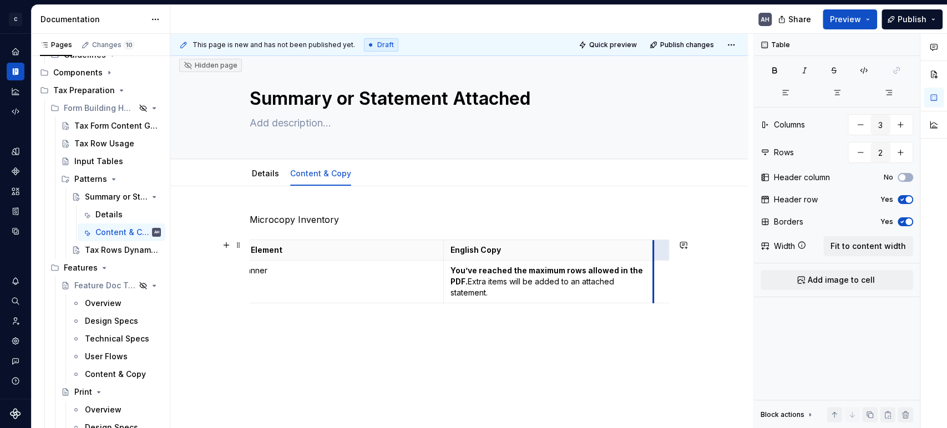
click at [654, 247] on th at bounding box center [663, 250] width 20 height 21
click at [850, 242] on span "Fit to content width" at bounding box center [867, 246] width 75 height 11
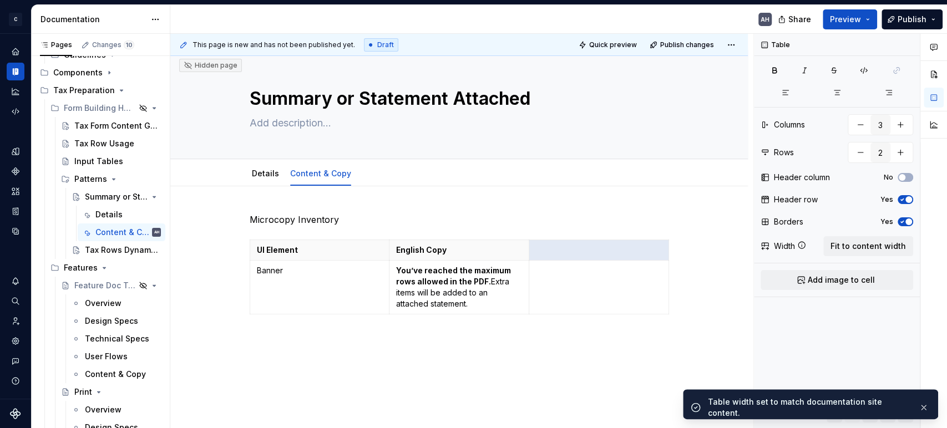
scroll to position [0, 0]
click at [794, 250] on div "Width" at bounding box center [784, 246] width 21 height 11
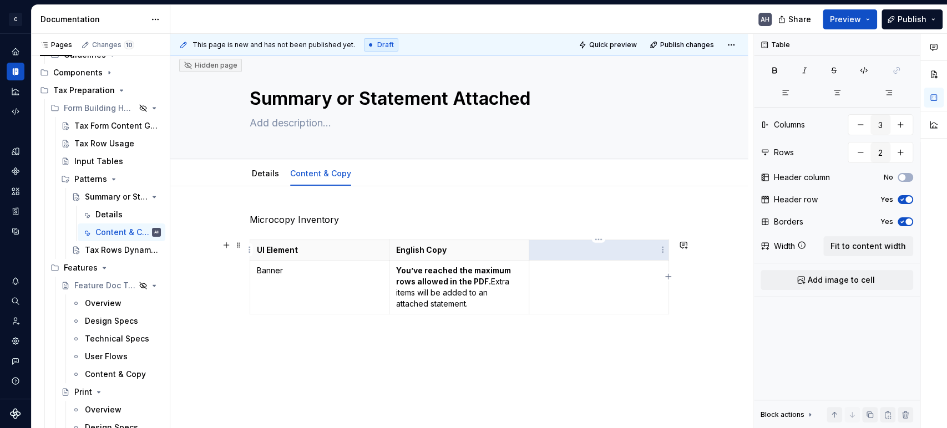
click at [566, 256] on th at bounding box center [599, 250] width 140 height 21
type textarea "*"
click at [668, 278] on icon "button" at bounding box center [668, 276] width 5 height 5
type input "4"
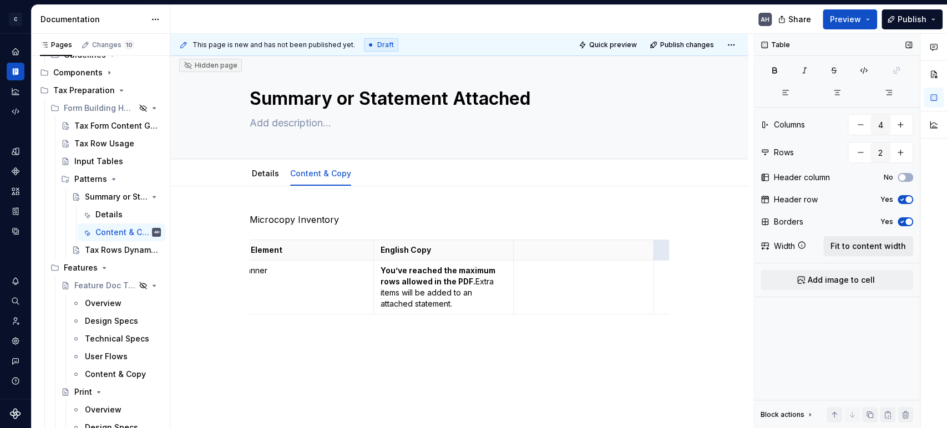
click at [855, 245] on span "Fit to content width" at bounding box center [867, 246] width 75 height 11
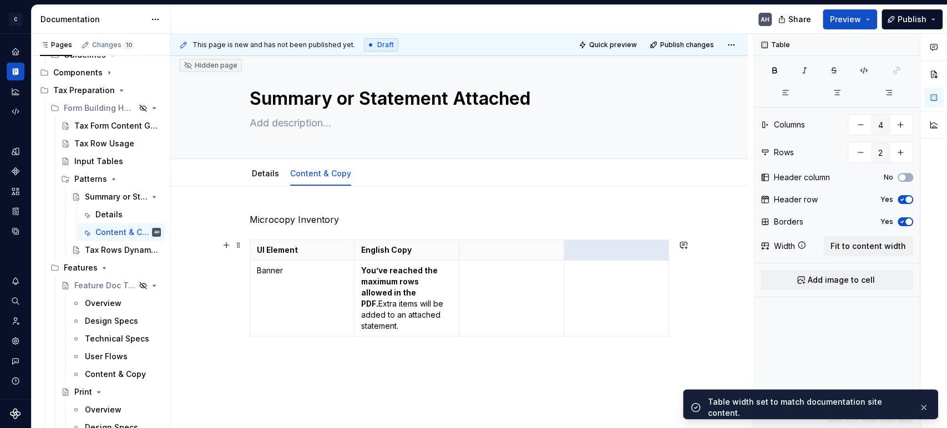
scroll to position [0, 0]
click at [503, 248] on p at bounding box center [511, 250] width 91 height 11
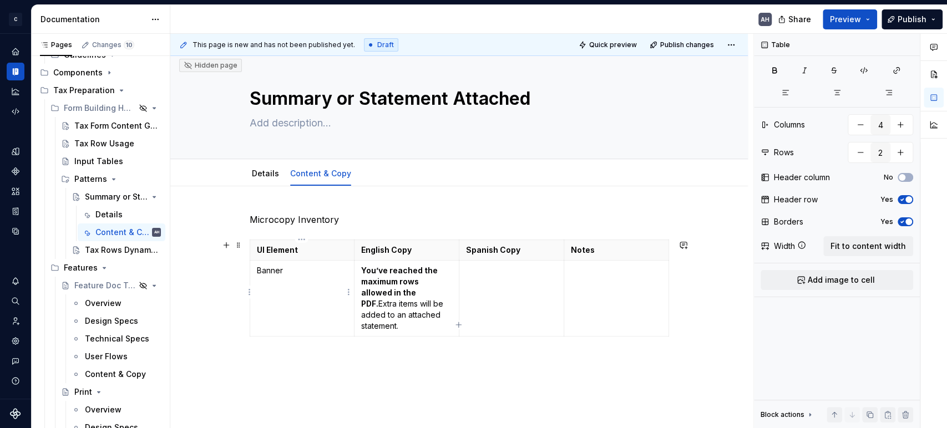
click at [313, 276] on td "Banner" at bounding box center [302, 299] width 105 height 76
click at [399, 273] on strong "You’ve reached the maximum rows allowed in the PDF." at bounding box center [400, 287] width 78 height 43
click at [436, 288] on p "You’ve reached the maximum rows allowed in the PDF. Extra items will be added t…" at bounding box center [406, 298] width 91 height 67
click at [437, 316] on p "You’ve reached the maximum rows allowed in the PDF. Extra items will be added t…" at bounding box center [406, 298] width 91 height 67
drag, startPoint x: 437, startPoint y: 316, endPoint x: 357, endPoint y: 270, distance: 92.5
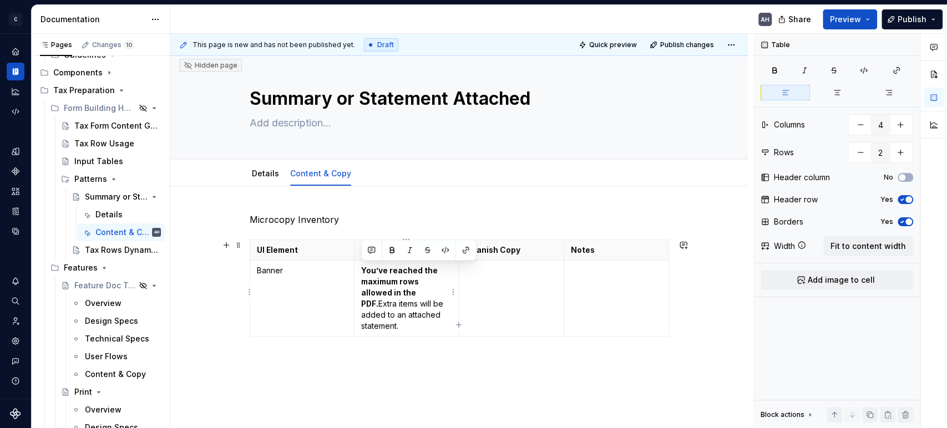
click at [357, 270] on td "You’ve reached the maximum rows allowed in the PDF. Extra items will be added t…" at bounding box center [406, 299] width 105 height 76
copy p "You’ve reached the maximum rows allowed in the PDF. Extra items will be added t…"
click at [425, 292] on p "You’ve reached the maximum rows allowed in the PDF. Extra items will be added t…" at bounding box center [406, 298] width 91 height 67
click at [403, 292] on p "You’ve reached the maximum rows allowed in the PDF. Extra items will be added t…" at bounding box center [406, 298] width 91 height 67
click at [480, 271] on p at bounding box center [511, 270] width 91 height 11
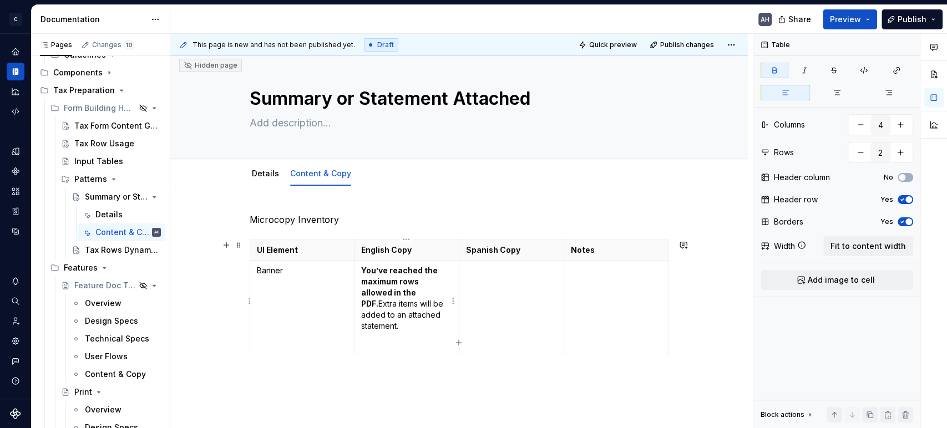
click at [402, 294] on p "You’ve reached the maximum rows allowed in the PDF. Extra items will be added t…" at bounding box center [406, 298] width 91 height 67
click at [461, 290] on td at bounding box center [511, 308] width 105 height 94
click at [318, 293] on td "Banner" at bounding box center [302, 308] width 105 height 94
click at [479, 285] on td at bounding box center [511, 308] width 105 height 94
click at [586, 282] on td at bounding box center [615, 308] width 105 height 94
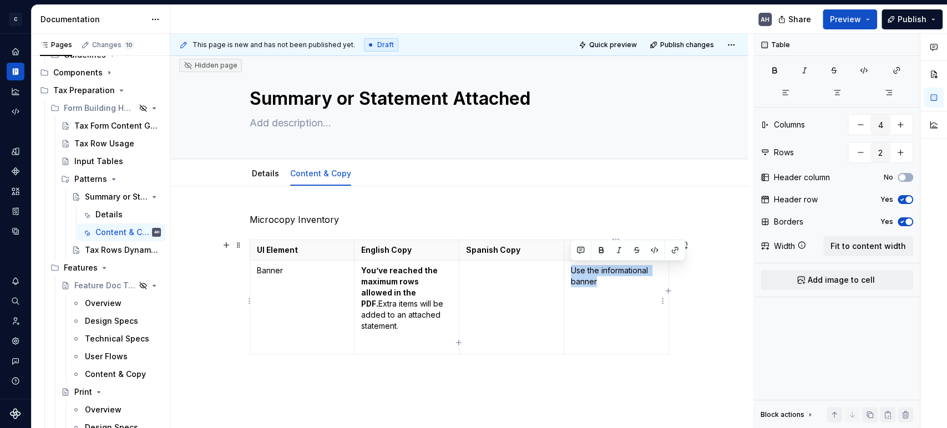
drag, startPoint x: 605, startPoint y: 283, endPoint x: 571, endPoint y: 272, distance: 36.1
click at [571, 272] on p "Use the informational banner" at bounding box center [616, 276] width 91 height 22
click at [491, 291] on td at bounding box center [511, 308] width 105 height 94
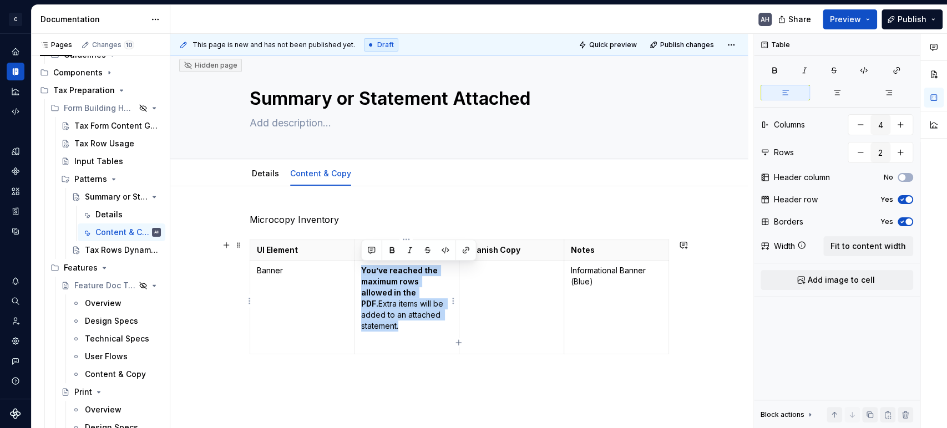
drag, startPoint x: 438, startPoint y: 314, endPoint x: 359, endPoint y: 274, distance: 88.6
click at [359, 274] on td "You’ve reached the maximum rows allowed in the PDF. Extra items will be added t…" at bounding box center [406, 308] width 105 height 94
copy p "You’ve reached the maximum rows allowed in the PDF. Extra items will be added t…"
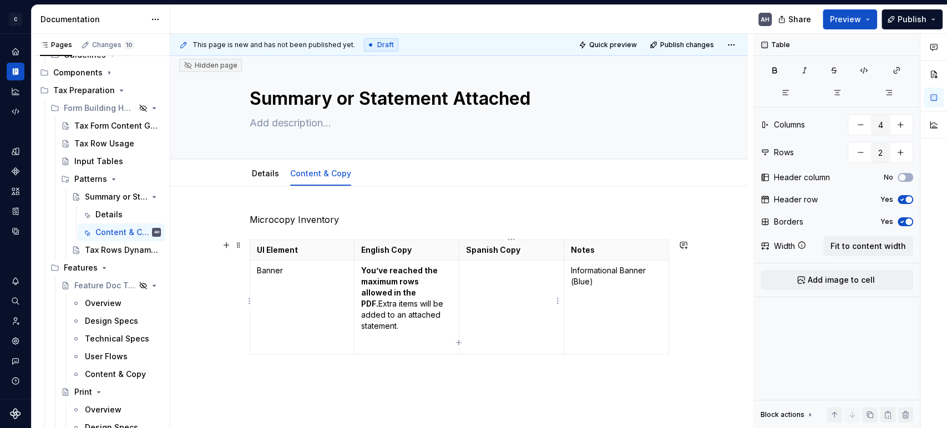
click at [487, 288] on td at bounding box center [511, 308] width 105 height 94
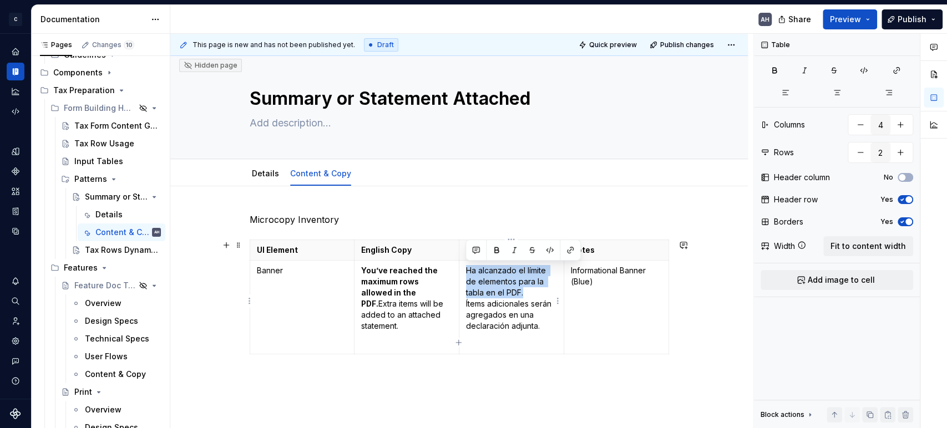
drag, startPoint x: 521, startPoint y: 289, endPoint x: 462, endPoint y: 270, distance: 62.3
click at [462, 270] on td "Ha alcanzado el límite de elementos para la tabla en el PDF. Ítems adicionales …" at bounding box center [511, 308] width 105 height 94
click at [612, 285] on p "Informational Banner (Blue)" at bounding box center [616, 276] width 91 height 22
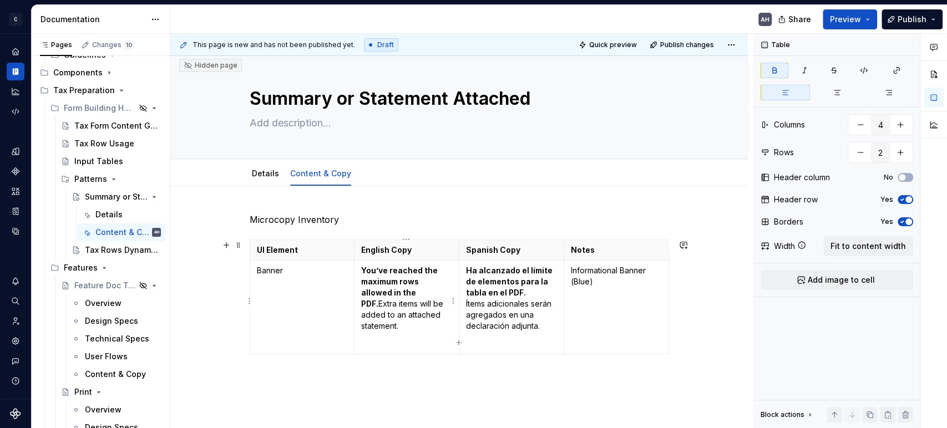
click at [404, 294] on p "You’ve reached the maximum rows allowed in the PDF. Extra items will be added t…" at bounding box center [406, 298] width 91 height 67
click at [466, 301] on p "Ha alcanzado el límite de elementos para la tabla en el PDF. Ítems adicionales …" at bounding box center [511, 298] width 91 height 67
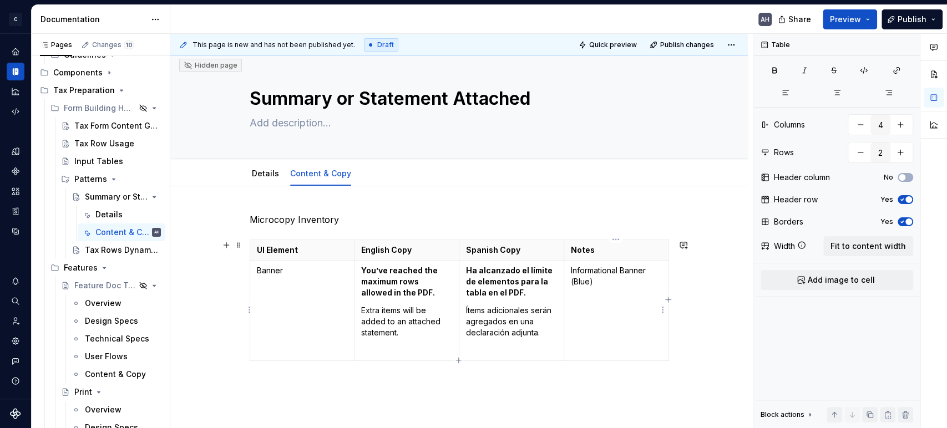
click at [605, 296] on td "Informational Banner (Blue)" at bounding box center [615, 311] width 105 height 100
click at [542, 291] on p "Ha alcanzado el límite de elementos para la tabla en el PDF." at bounding box center [511, 281] width 91 height 33
click at [494, 283] on strong "Ha alcanzado el límite de elementos para la tabla en el PDF." at bounding box center [510, 282] width 88 height 32
click at [520, 299] on td "Ha alcanzado el límite de ítems para la tabla en el PDF. Ítems adicionales será…" at bounding box center [511, 311] width 105 height 100
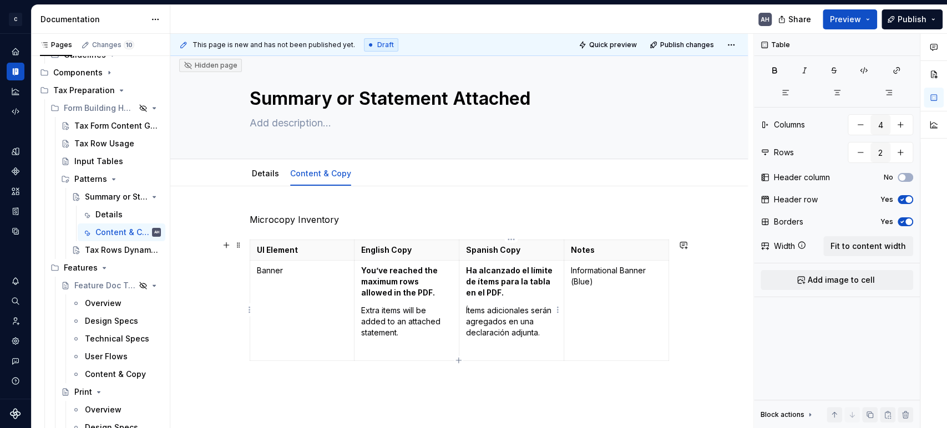
click at [516, 293] on p "Ha alcanzado el límite de ítems para la tabla en el PDF." at bounding box center [511, 281] width 91 height 33
click at [609, 328] on td "Informational Banner (Blue)" at bounding box center [615, 311] width 105 height 100
click at [499, 322] on p "Ítems adicionales serán agregados en una declaración adjunta." at bounding box center [511, 321] width 91 height 33
click at [527, 318] on p "Ítems adicionales serán agregados en una declaración adjunta." at bounding box center [511, 321] width 91 height 33
click at [547, 335] on p "Ítems adicionales serán agregados en una declaración adjunta." at bounding box center [511, 321] width 91 height 33
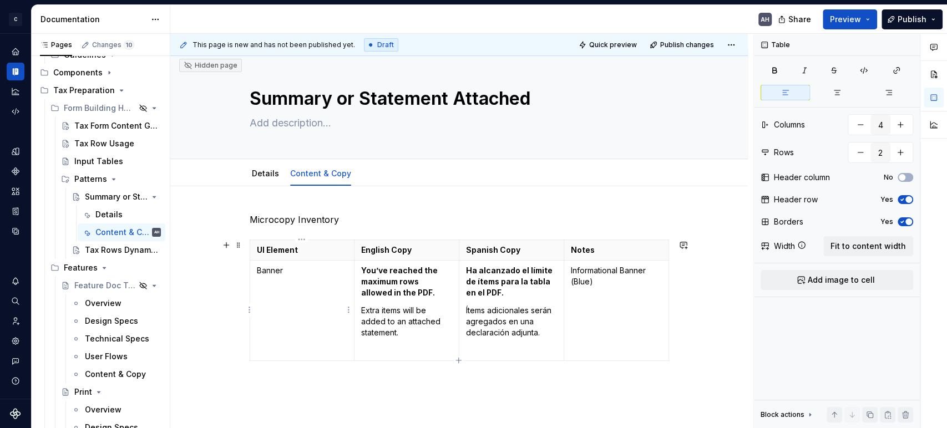
click at [293, 272] on p "Banner" at bounding box center [302, 270] width 91 height 11
click at [256, 184] on div at bounding box center [265, 184] width 36 height 1
click at [260, 174] on link "Details" at bounding box center [265, 173] width 27 height 9
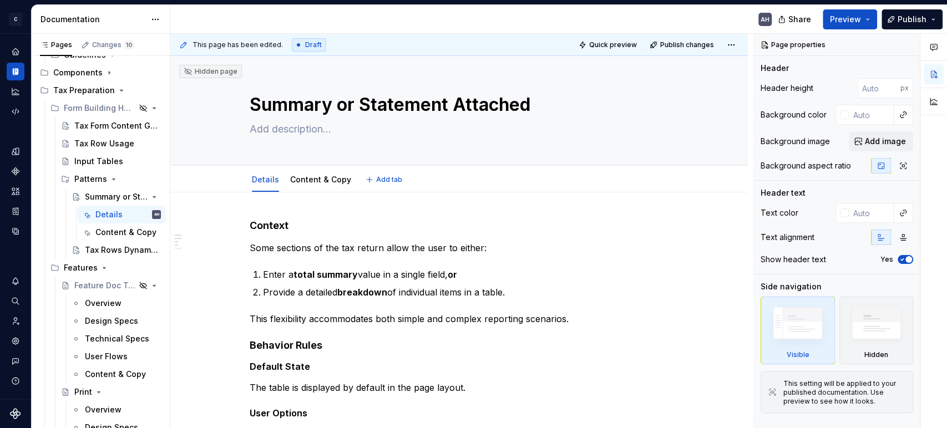
type textarea "*"
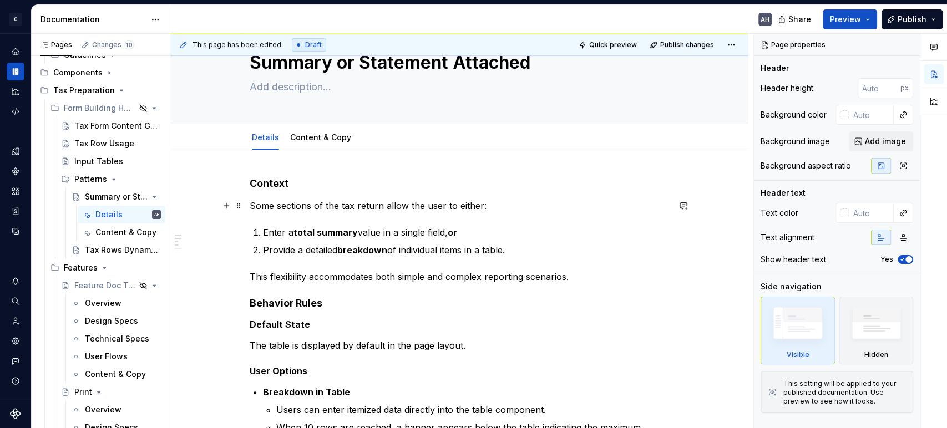
scroll to position [62, 0]
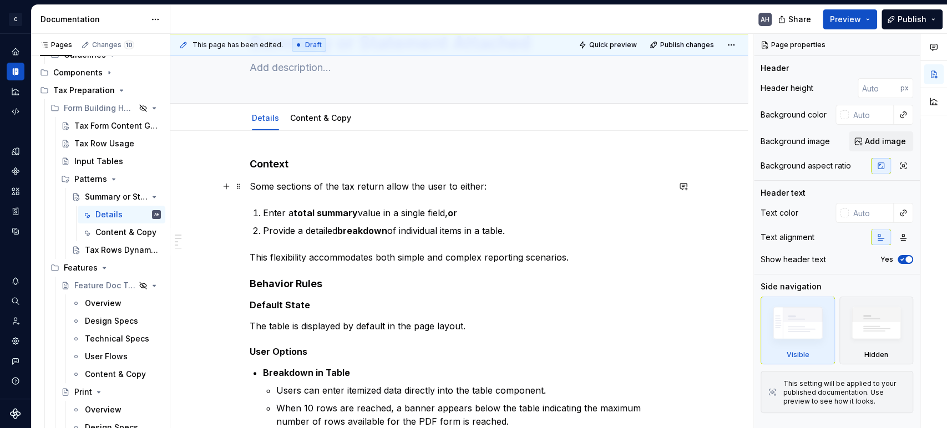
click at [301, 187] on p "Some sections of the tax return allow the user to either:" at bounding box center [459, 186] width 419 height 13
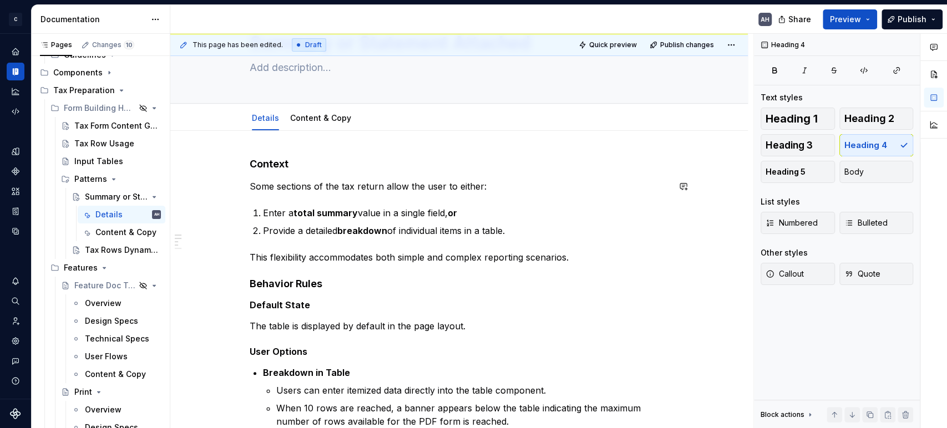
click at [303, 170] on h4 "Context" at bounding box center [459, 164] width 419 height 13
click at [486, 185] on p "Some sections of the tax return allow the user to either:" at bounding box center [459, 186] width 419 height 13
click at [514, 216] on p "Enter a total summary value in a single field, or" at bounding box center [466, 212] width 406 height 13
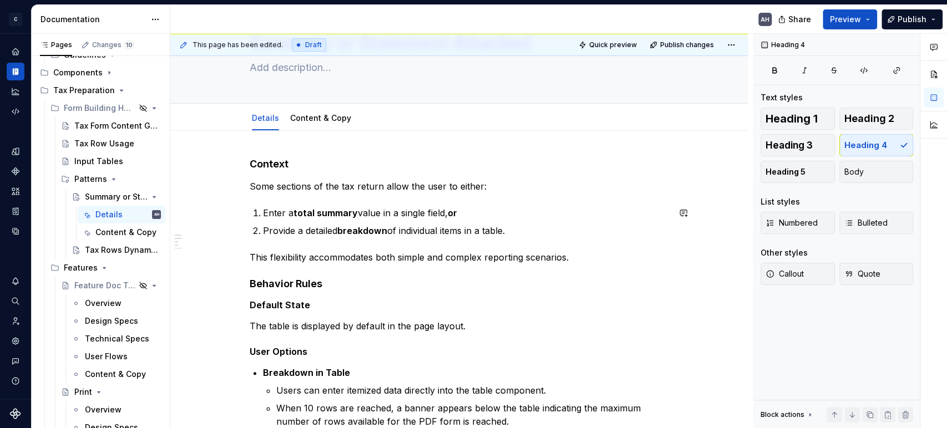
click at [403, 252] on p "This flexibility accommodates both simple and complex reporting scenarios." at bounding box center [459, 257] width 419 height 13
click at [499, 255] on p "This flexibility accommodates both simple and complex reporting scenarios." at bounding box center [459, 257] width 419 height 13
click at [587, 258] on p "This flexibility accommodates both simple and complex reporting scenarios." at bounding box center [459, 257] width 419 height 13
click at [575, 261] on p "This flexibility accommodates both simple and complex reporting scenarios." at bounding box center [459, 257] width 419 height 13
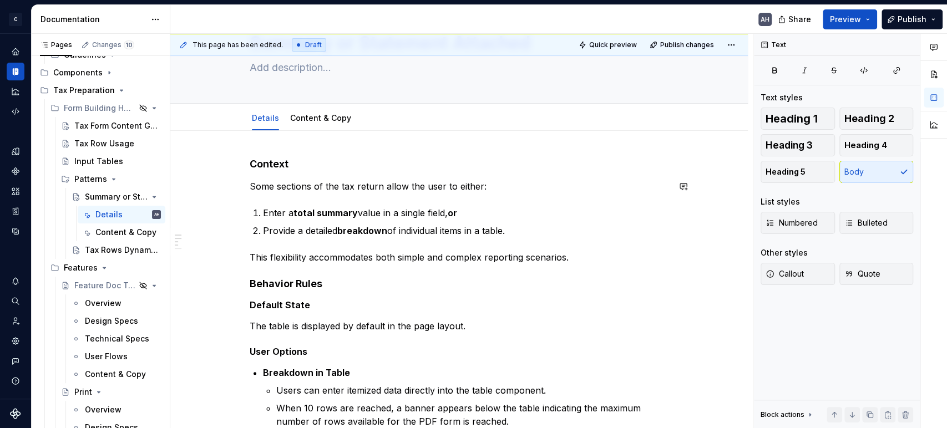
click at [439, 190] on p "Some sections of the tax return allow the user to either:" at bounding box center [459, 186] width 419 height 13
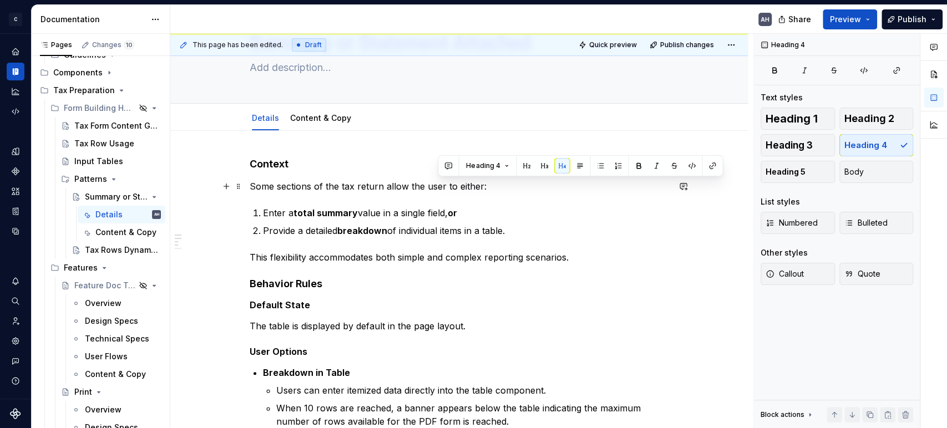
click at [489, 188] on p "Some sections of the tax return allow the user to either:" at bounding box center [459, 186] width 419 height 13
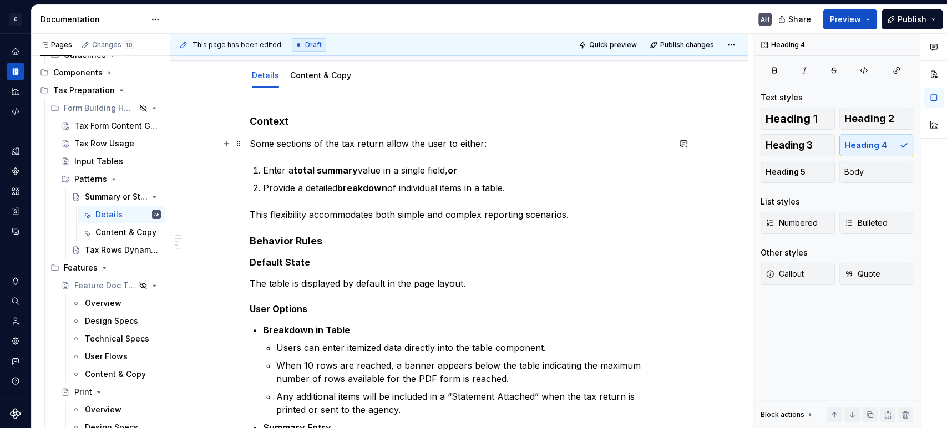
scroll to position [123, 0]
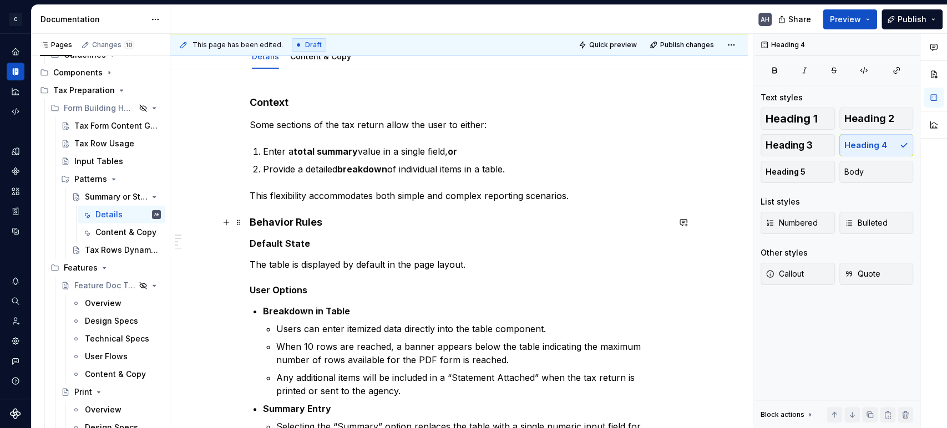
click at [250, 219] on h4 "Behavior Rules" at bounding box center [459, 222] width 419 height 13
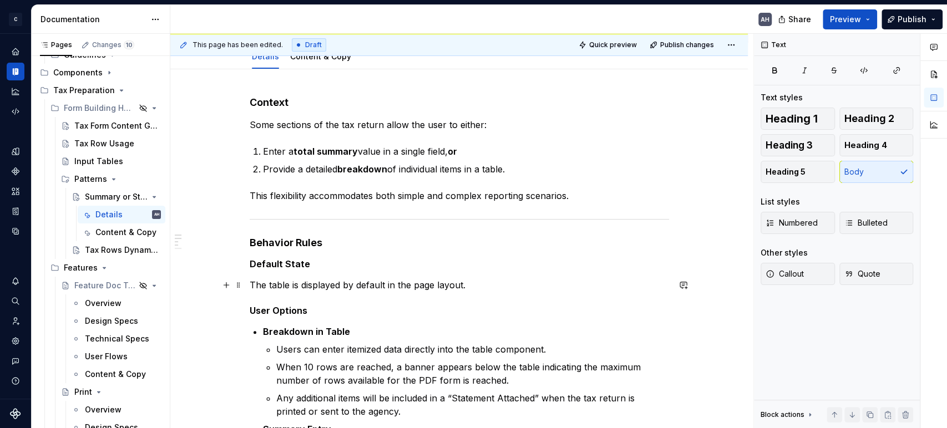
click at [275, 279] on p "The table is displayed by default in the page layout." at bounding box center [459, 284] width 419 height 13
click at [333, 242] on h4 "Behavior Rules" at bounding box center [459, 242] width 419 height 13
click at [321, 282] on p "The table is displayed by default in the page layout." at bounding box center [459, 284] width 419 height 13
click at [472, 287] on p "The table is displayed by default in the page layout." at bounding box center [459, 284] width 419 height 13
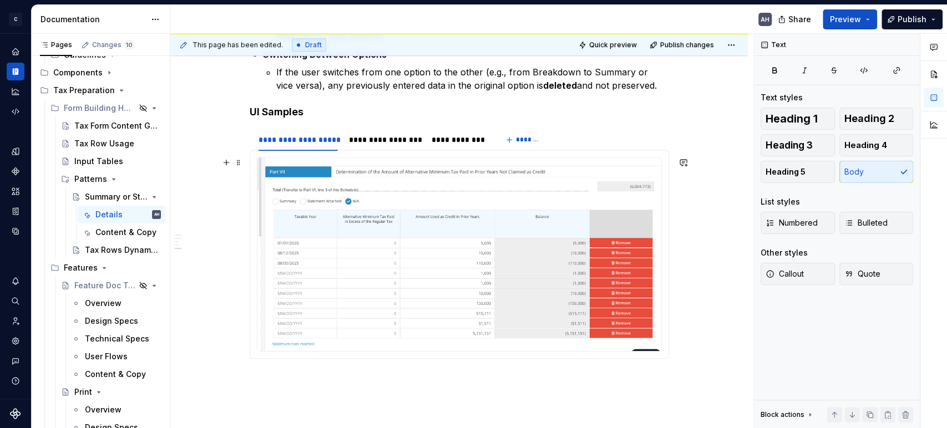
scroll to position [555, 0]
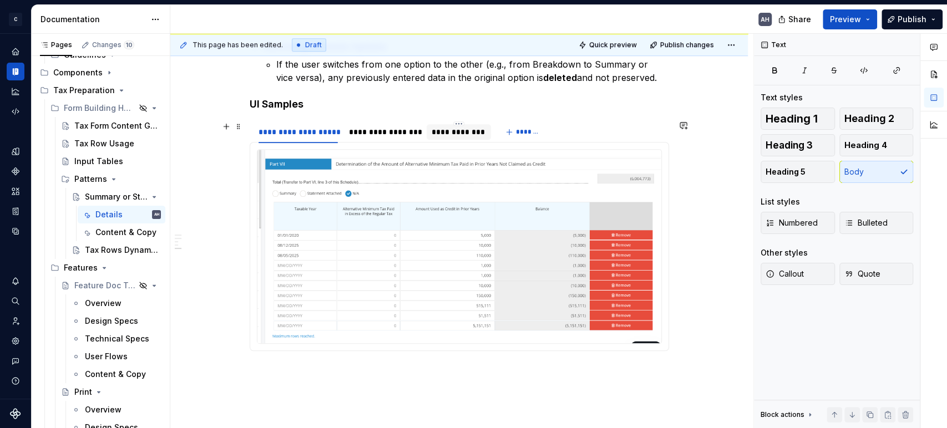
click at [450, 134] on div "**********" at bounding box center [458, 131] width 55 height 11
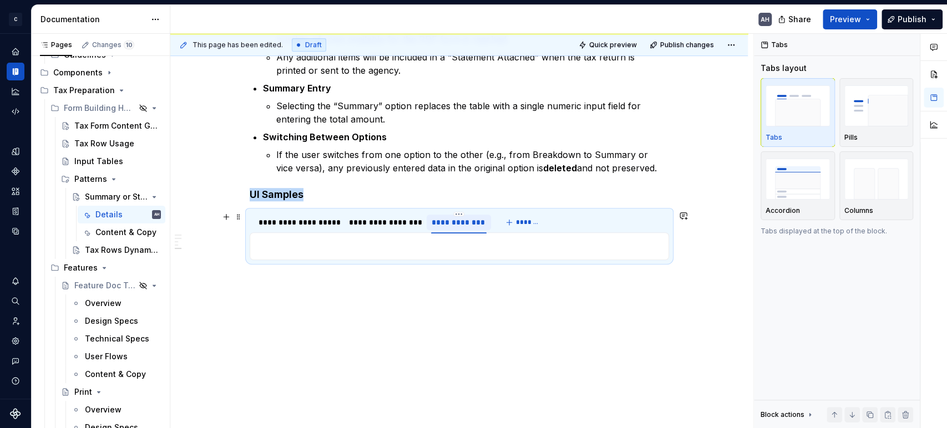
scroll to position [463, 0]
click at [372, 227] on div "**********" at bounding box center [385, 223] width 72 height 11
click at [382, 215] on html "C Andúril AH Dataset Expert Tax Documentation AH Share Preview Publish Pages Ch…" at bounding box center [473, 214] width 947 height 428
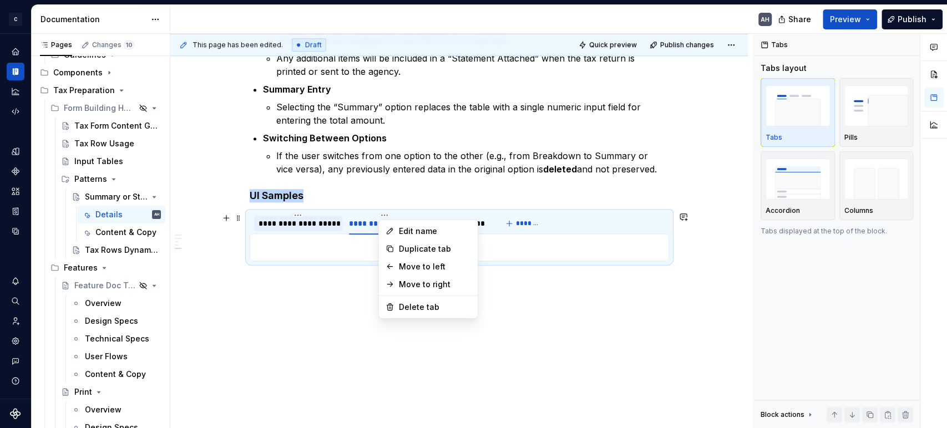
click at [341, 230] on html "C Andúril AH Dataset Expert Tax Documentation AH Share Preview Publish Pages Ch…" at bounding box center [473, 214] width 947 height 428
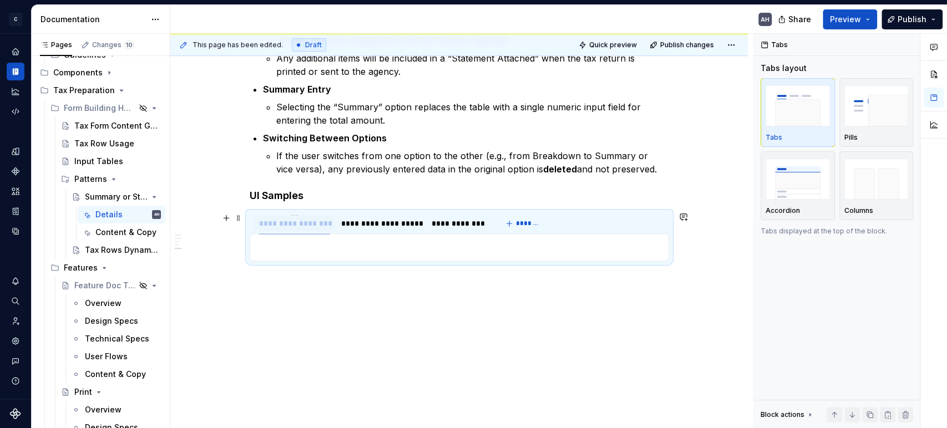
drag, startPoint x: 368, startPoint y: 223, endPoint x: 279, endPoint y: 221, distance: 89.3
click at [279, 221] on div "**********" at bounding box center [295, 223] width 72 height 11
type textarea "*"
click at [295, 212] on html "C Andúril AH Dataset Expert Tax Documentation AH Share Preview Publish Pages Ch…" at bounding box center [473, 214] width 947 height 428
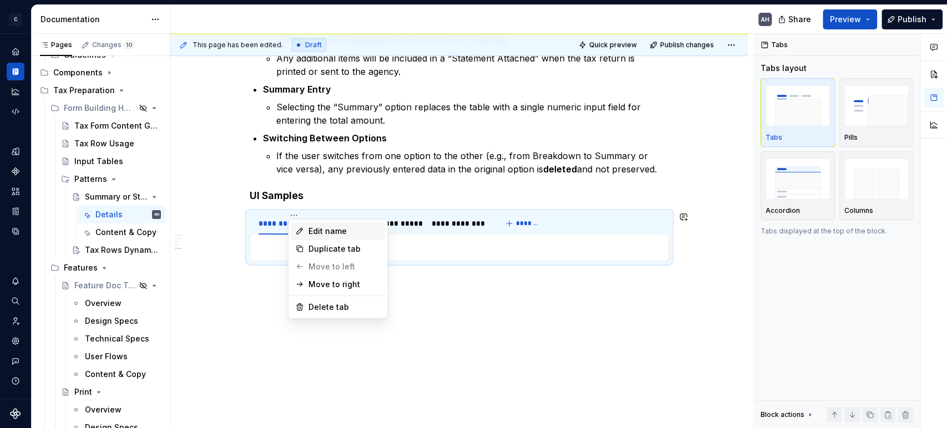
click at [336, 230] on div "Edit name" at bounding box center [344, 231] width 72 height 11
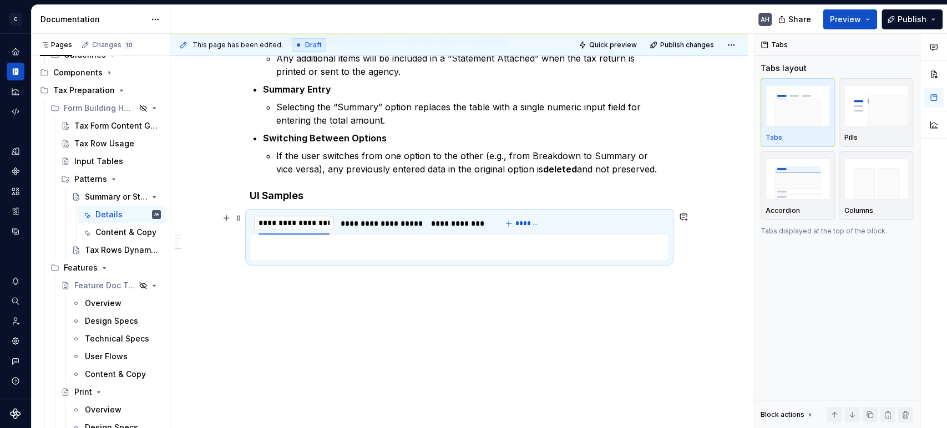
click at [302, 222] on input "**********" at bounding box center [294, 223] width 80 height 20
type input "**********"
click at [363, 225] on div "**********" at bounding box center [353, 223] width 79 height 11
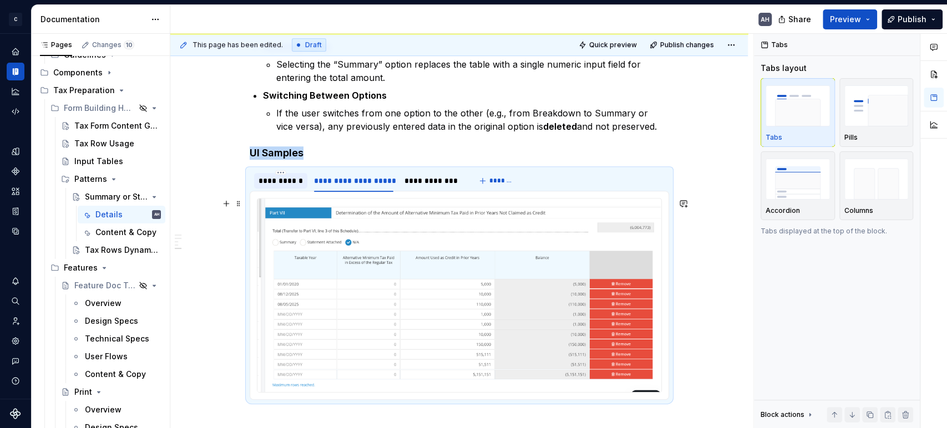
scroll to position [525, 0]
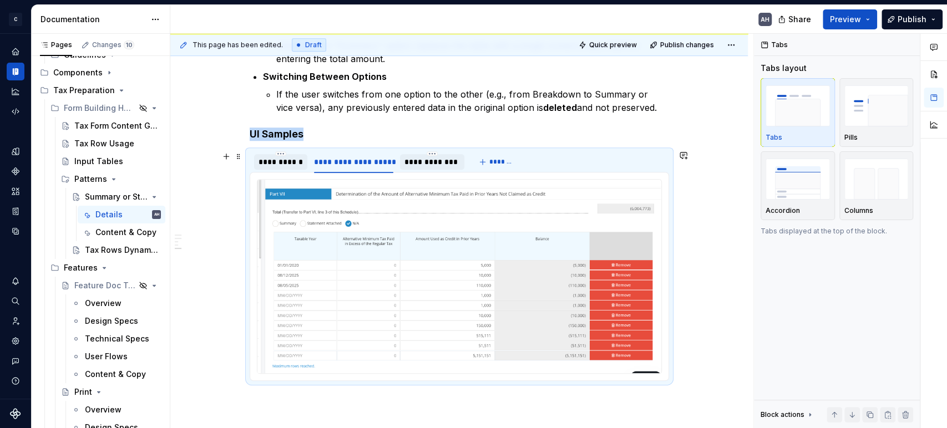
click at [448, 159] on div "**********" at bounding box center [431, 161] width 55 height 11
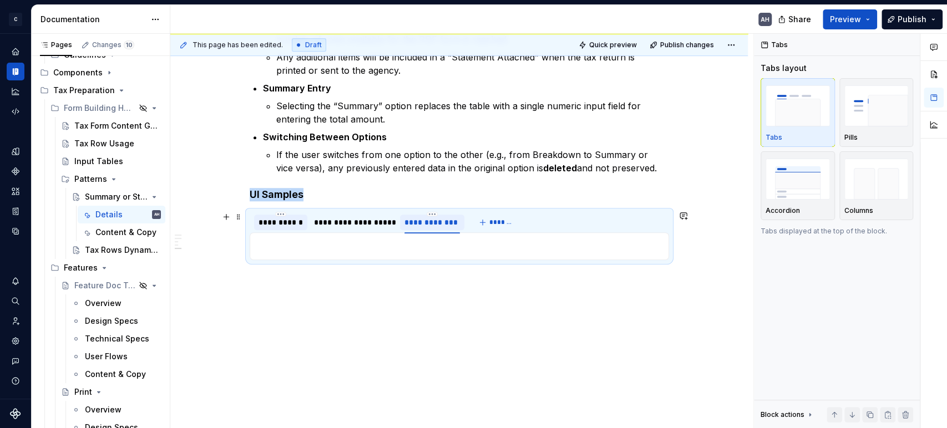
scroll to position [463, 0]
click at [466, 350] on div "Context Some sections of the tax return allow the user to either: Enter a total…" at bounding box center [458, 79] width 577 height 700
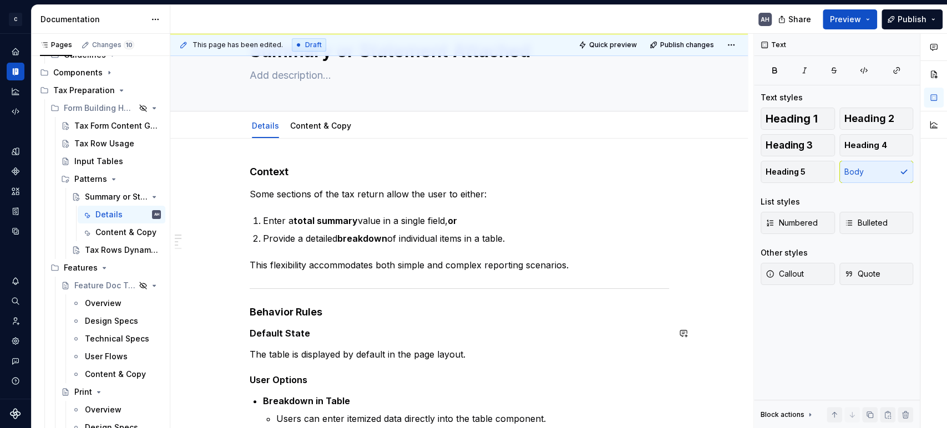
scroll to position [0, 0]
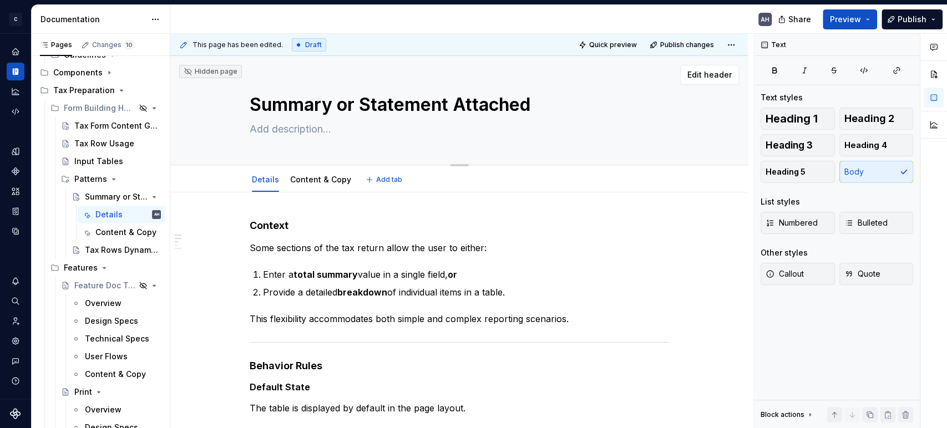
click at [437, 103] on textarea "Summary or Statement Attached" at bounding box center [456, 105] width 419 height 27
click at [405, 104] on textarea "Summary or Statement Attached" at bounding box center [456, 105] width 419 height 27
type textarea "*"
type textarea "I"
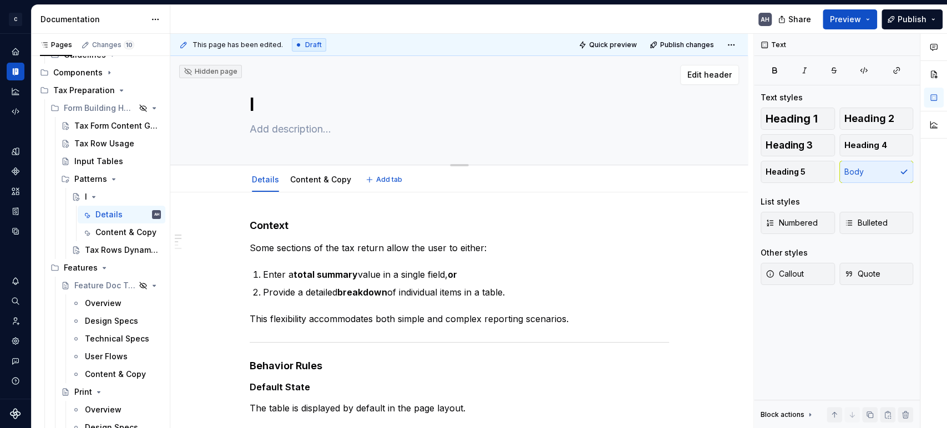
type textarea "*"
type textarea "It"
type textarea "*"
type textarea "Item"
type textarea "*"
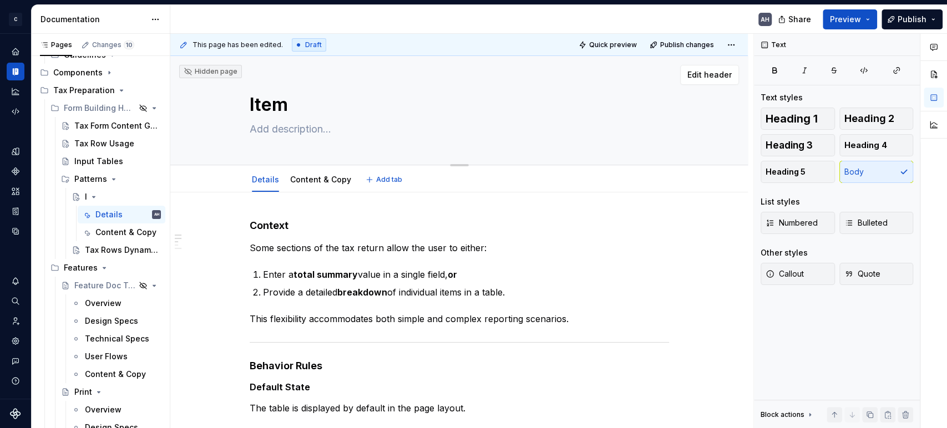
type textarea "Itemi"
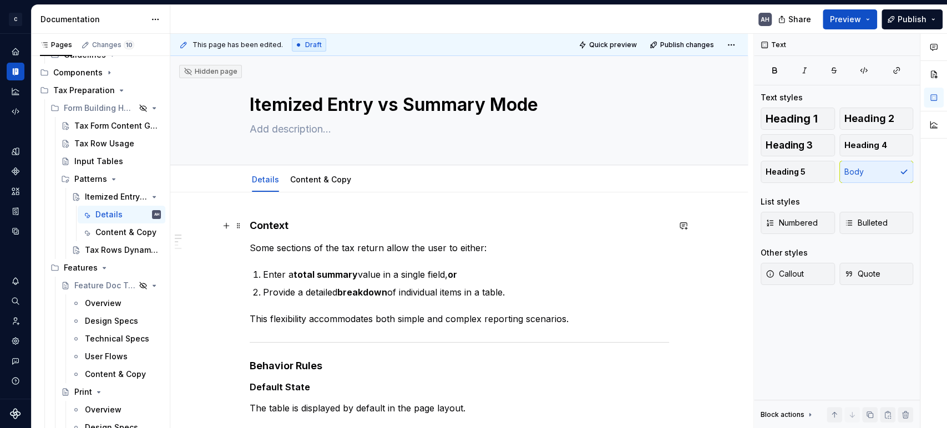
click at [401, 114] on textarea "Itemized Entry vs Summary Mode" at bounding box center [456, 105] width 419 height 27
click at [483, 106] on textarea "Itemized Entry vs Summary Mode" at bounding box center [456, 105] width 419 height 27
click at [608, 47] on span "Quick preview" at bounding box center [613, 44] width 48 height 9
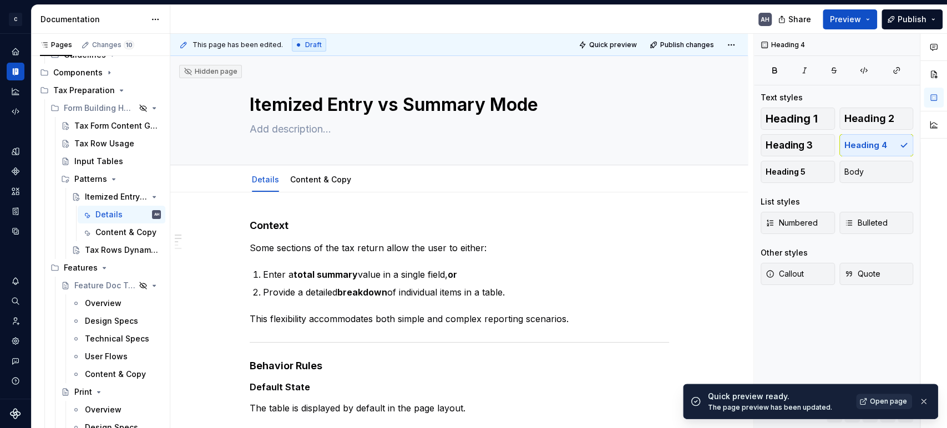
click at [879, 399] on span "Open page" at bounding box center [888, 401] width 37 height 9
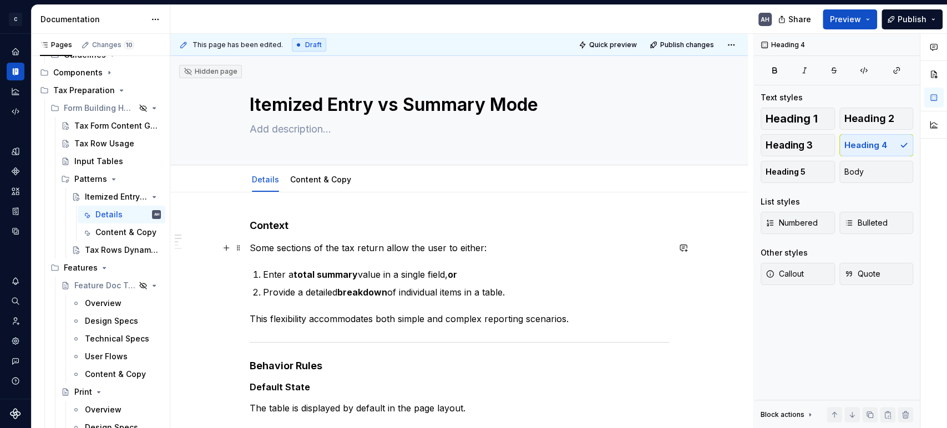
click at [251, 245] on p "Some sections of the tax return allow the user to either:" at bounding box center [459, 247] width 419 height 13
click at [332, 274] on strong "total summary" at bounding box center [325, 274] width 64 height 11
click at [331, 316] on p "This flexibility accommodates both simple and complex reporting scenarios." at bounding box center [459, 318] width 419 height 13
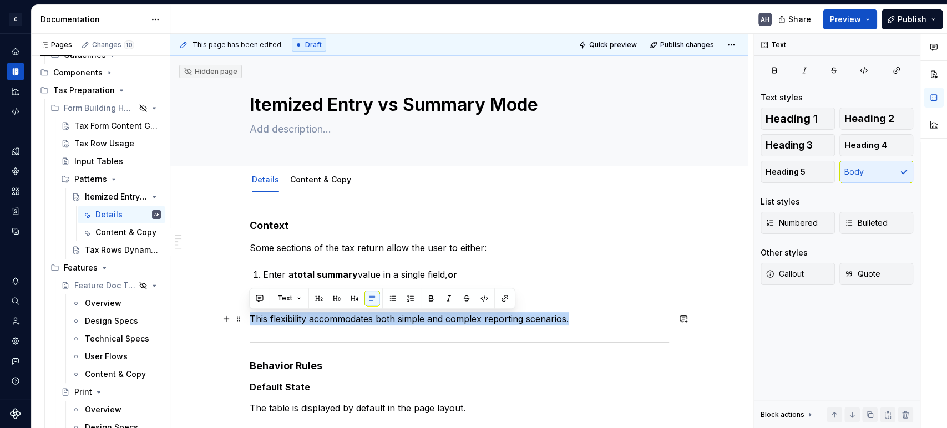
click at [331, 316] on p "This flexibility accommodates both simple and complex reporting scenarios." at bounding box center [459, 318] width 419 height 13
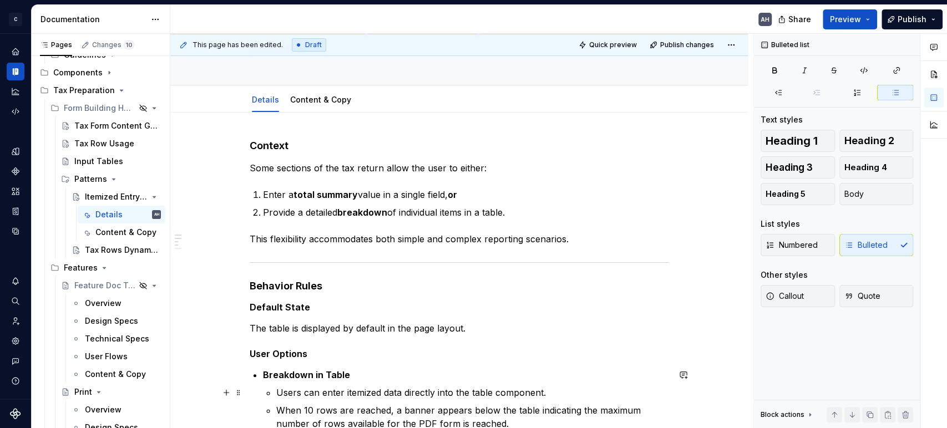
click at [277, 386] on p "Users can enter itemized data directly into the table component." at bounding box center [472, 392] width 393 height 13
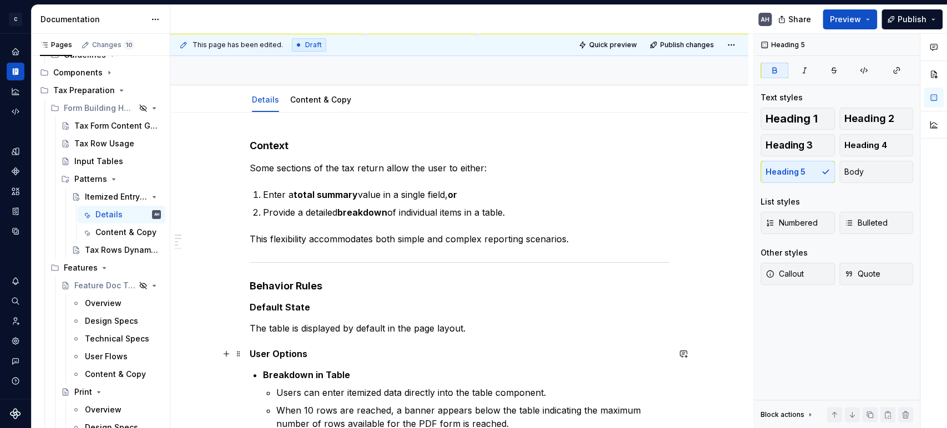
click at [369, 356] on h5 "User Options" at bounding box center [459, 353] width 419 height 11
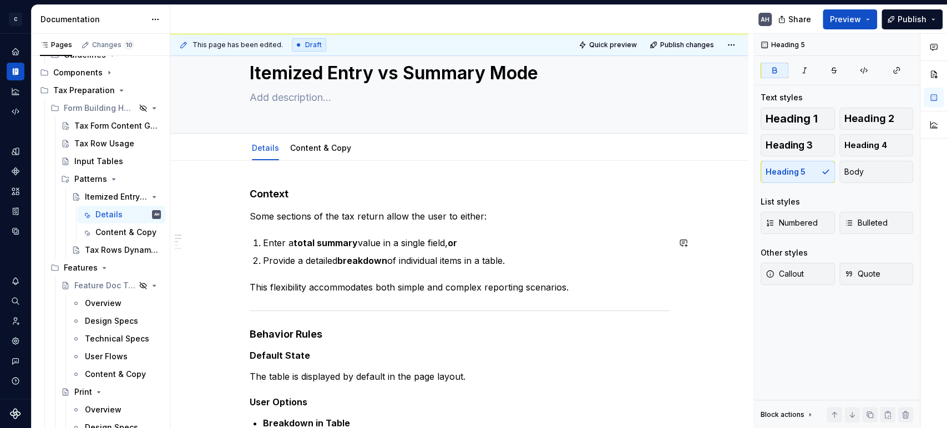
scroll to position [0, 0]
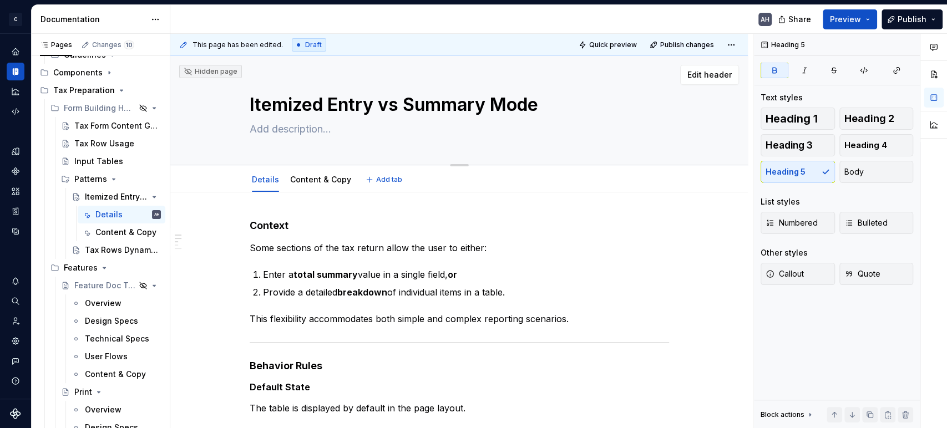
click at [253, 109] on textarea "Itemized Entry vs Summary Mode" at bounding box center [456, 105] width 419 height 27
click at [251, 108] on textarea "Itemized Entry vs Summary Mode" at bounding box center [456, 105] width 419 height 27
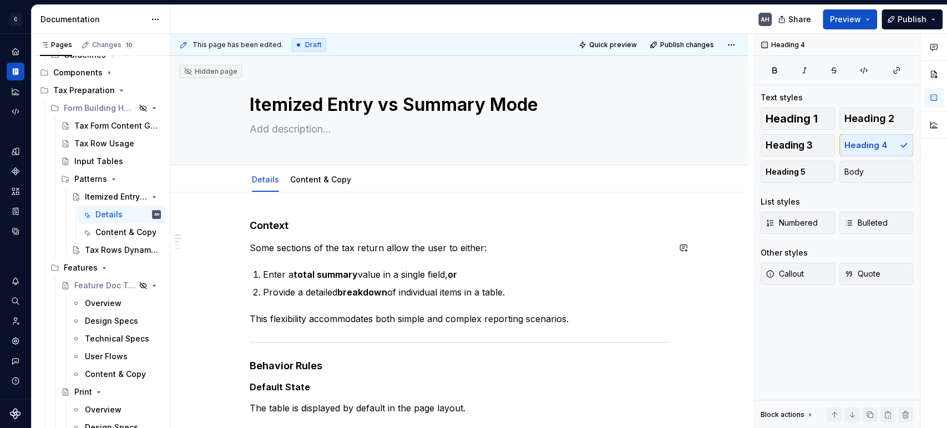
click at [339, 318] on p "This flexibility accommodates both simple and complex reporting scenarios." at bounding box center [459, 318] width 419 height 13
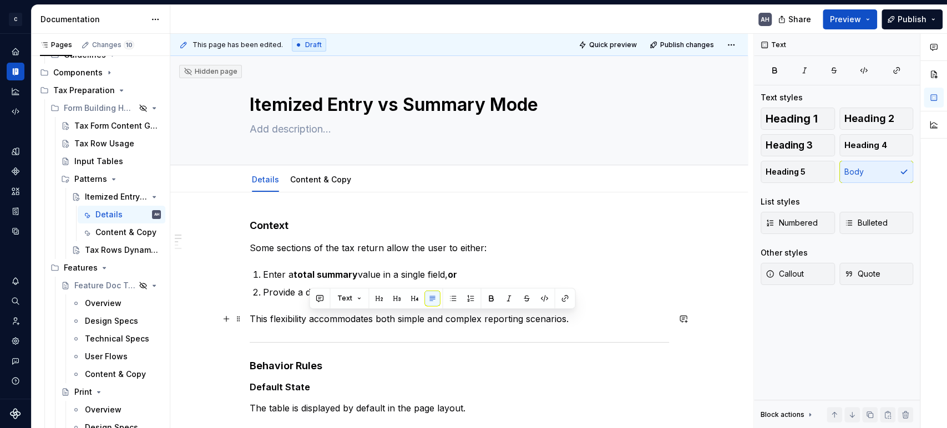
click at [339, 318] on p "This flexibility accommodates both simple and complex reporting scenarios." at bounding box center [459, 318] width 419 height 13
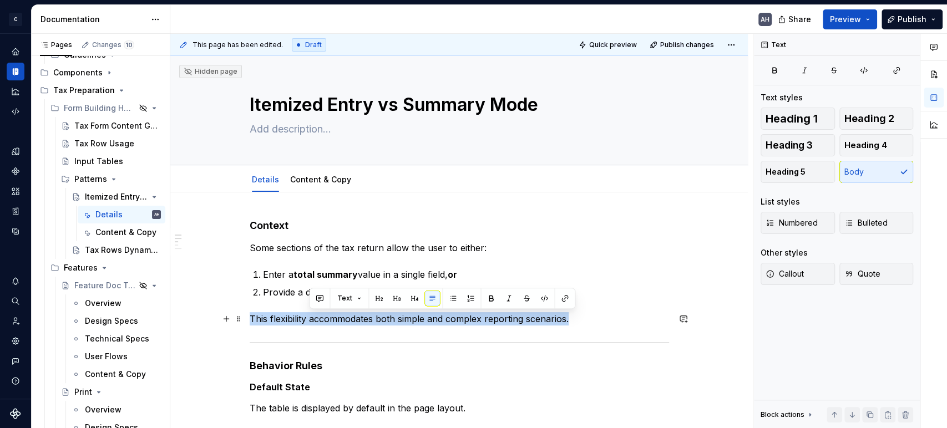
click at [339, 318] on p "This flexibility accommodates both simple and complex reporting scenarios." at bounding box center [459, 318] width 419 height 13
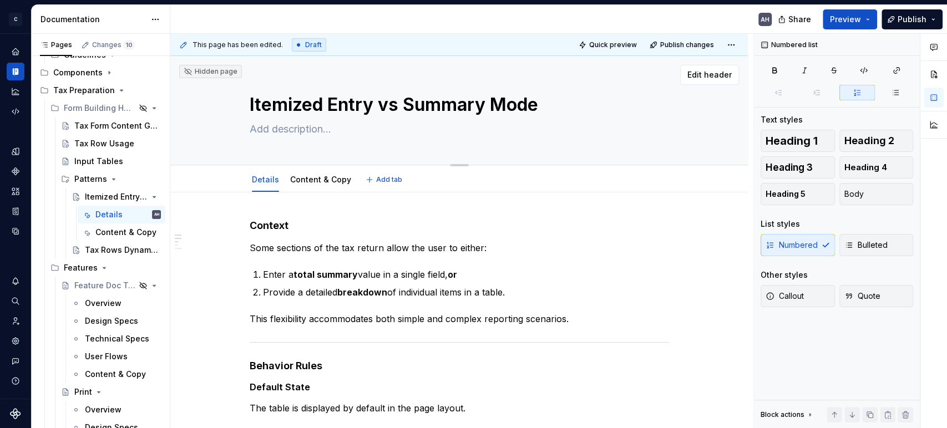
click at [283, 131] on textarea at bounding box center [456, 129] width 419 height 18
click at [274, 130] on textarea "Accomodating different reporting scenarios" at bounding box center [456, 129] width 419 height 18
click at [326, 124] on textarea "Accommodating different reporting scenarios" at bounding box center [456, 129] width 419 height 18
click at [332, 130] on textarea "Accommodating different reporting scenarios" at bounding box center [456, 129] width 419 height 18
click at [382, 223] on h4 "Context" at bounding box center [459, 225] width 419 height 13
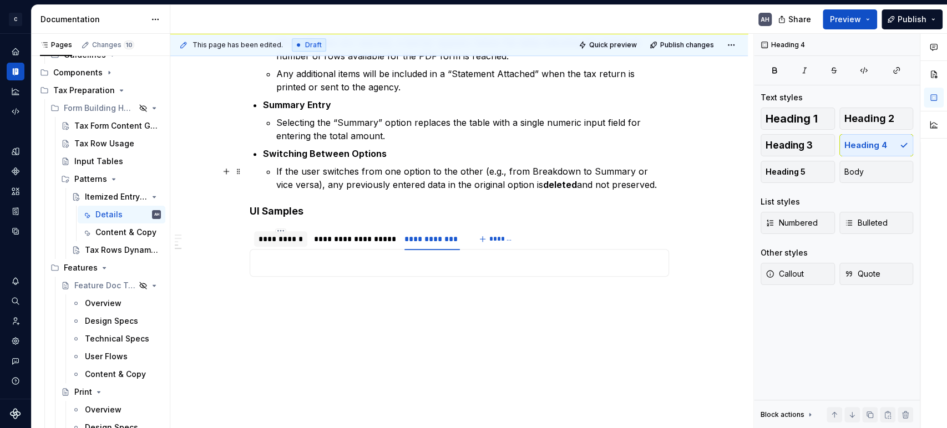
scroll to position [463, 0]
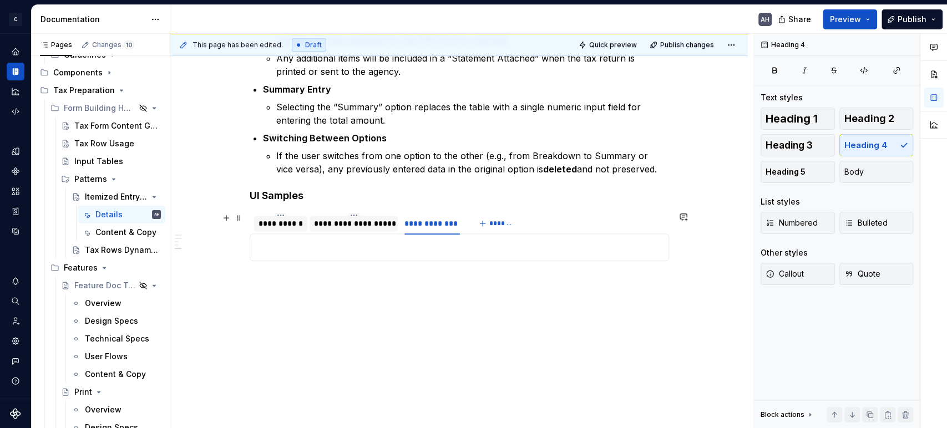
click at [346, 226] on div "**********" at bounding box center [353, 223] width 79 height 11
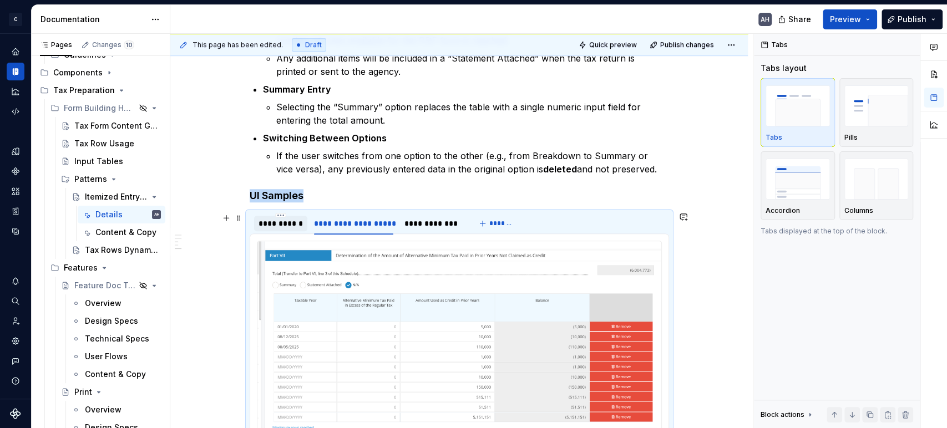
click at [271, 227] on div "**********" at bounding box center [280, 223] width 45 height 11
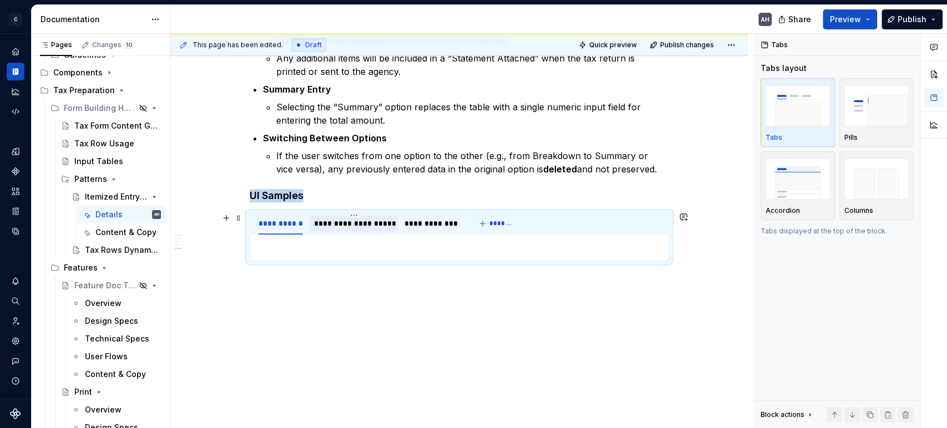
click at [372, 222] on div "**********" at bounding box center [353, 223] width 79 height 11
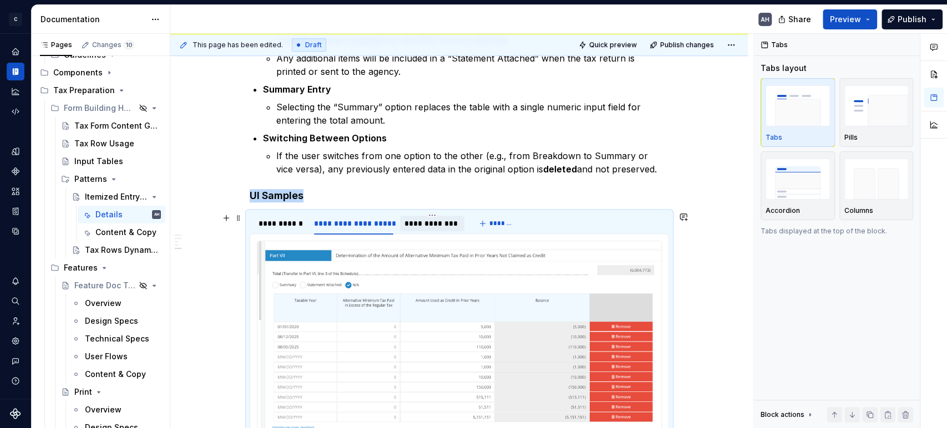
click at [441, 221] on div "**********" at bounding box center [431, 223] width 55 height 11
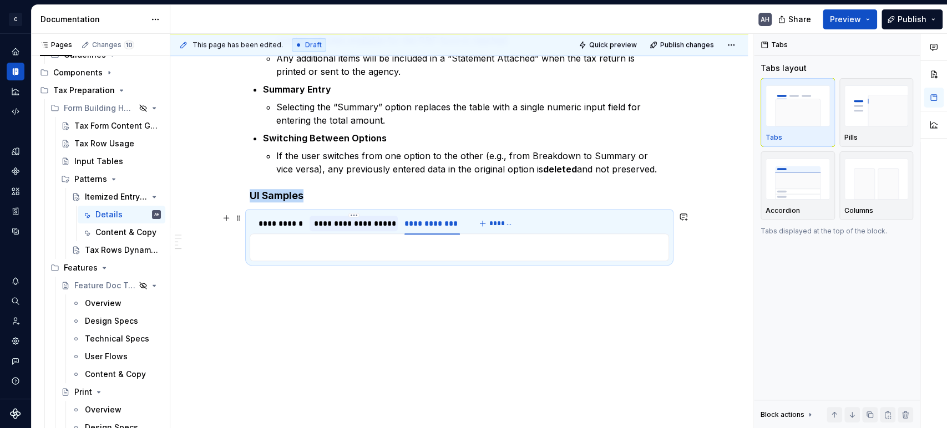
click at [350, 221] on div "**********" at bounding box center [353, 223] width 79 height 11
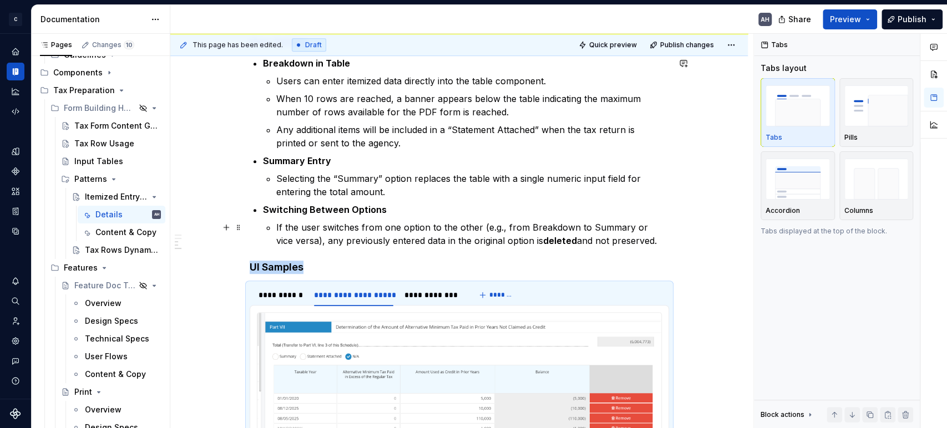
scroll to position [340, 0]
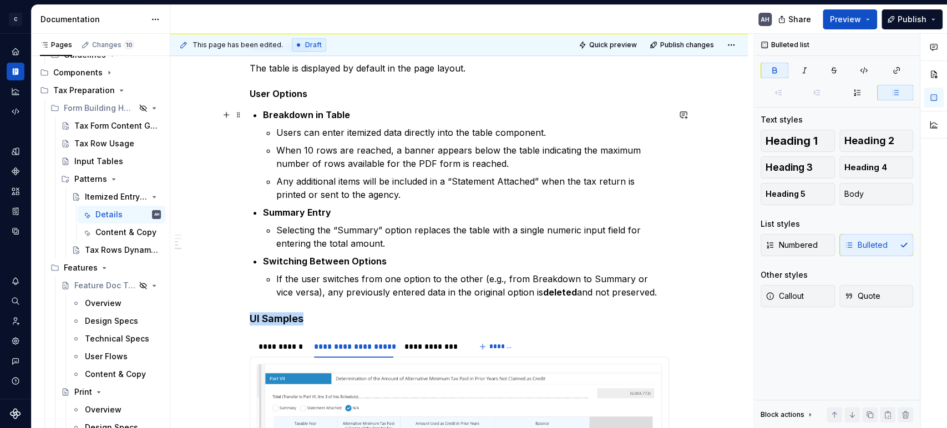
click at [368, 110] on p "Breakdown in Table" at bounding box center [466, 114] width 406 height 13
click at [304, 154] on p "When 10 rows are reached, a banner appears below the table indicating the maxim…" at bounding box center [472, 157] width 393 height 27
click at [418, 155] on p "When 10 rows are reached, a banner appears below the table indicating the maxim…" at bounding box center [472, 157] width 393 height 27
click at [496, 152] on p "When 10 rows are reached, a banner appears below the table indicating the maxim…" at bounding box center [472, 157] width 393 height 27
click at [620, 148] on p "When 10 rows are reached, a banner appears below the table indicating the maxim…" at bounding box center [472, 157] width 393 height 27
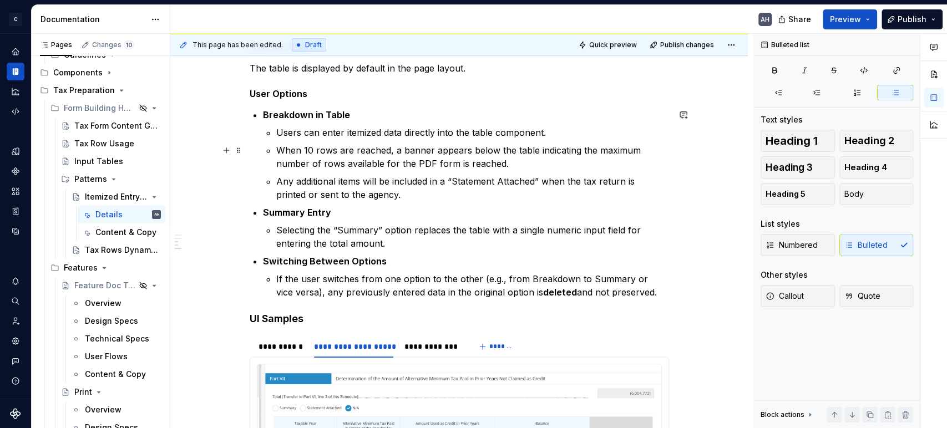
click at [311, 163] on p "When 10 rows are reached, a banner appears below the table indicating the maxim…" at bounding box center [472, 157] width 393 height 27
click at [536, 164] on p "When 10 rows are reached, a banner appears below the table indicating the maxim…" at bounding box center [472, 157] width 393 height 27
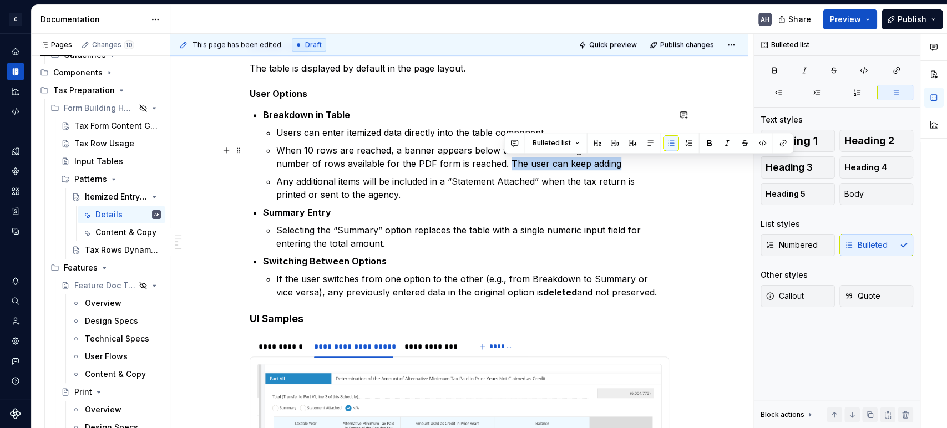
drag, startPoint x: 504, startPoint y: 163, endPoint x: 617, endPoint y: 162, distance: 113.1
click at [617, 162] on p "When 10 rows are reached, a banner appears below the table indicating the maxim…" at bounding box center [472, 157] width 393 height 27
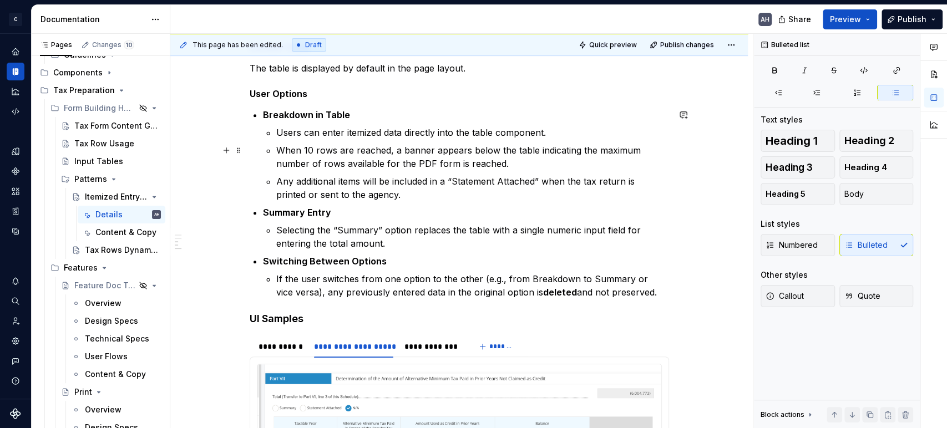
click at [509, 163] on p "When 10 rows are reached, a banner appears below the table indicating the maxim…" at bounding box center [472, 157] width 393 height 27
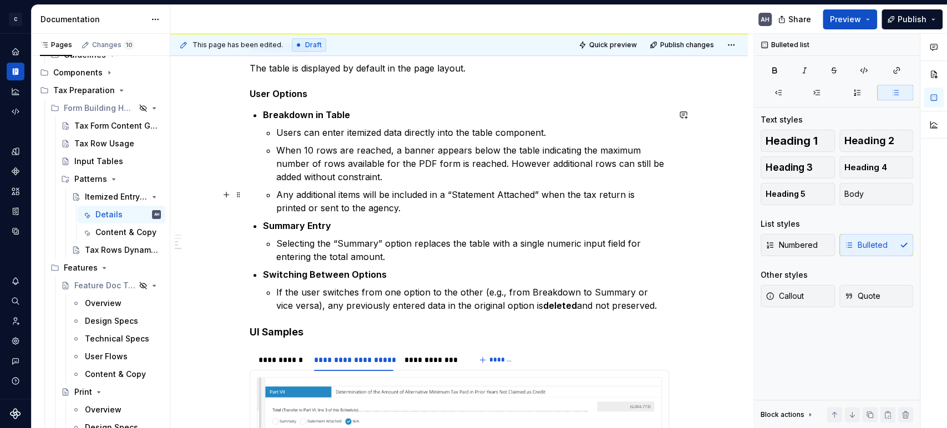
click at [399, 204] on p "Any additional items will be included in a “Statement Attached” when the tax re…" at bounding box center [472, 201] width 393 height 27
click at [449, 194] on p "Any additional items will be included in a “Statement Attached” when the tax re…" at bounding box center [472, 201] width 393 height 27
click at [608, 200] on p "Any additional items will be included in a “Statement Attached” when the tax re…" at bounding box center [472, 201] width 393 height 27
click at [423, 212] on p "Any additional items will be included in a “Statement Attached” when the tax re…" at bounding box center [472, 201] width 393 height 27
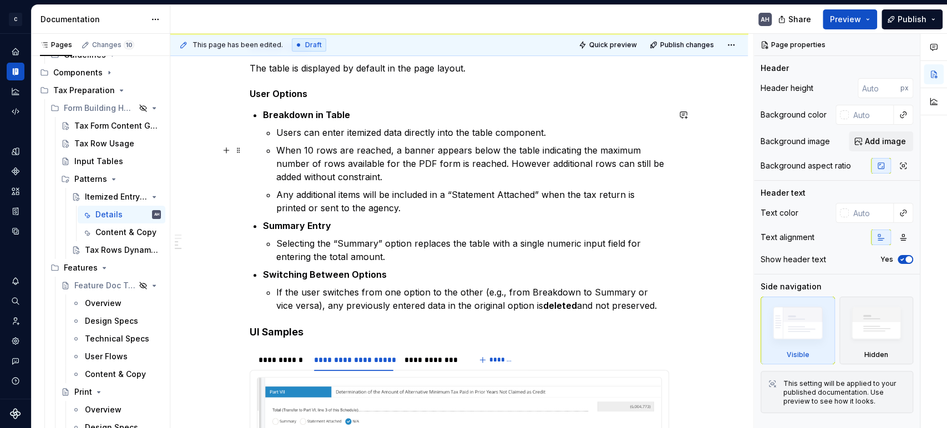
click at [541, 164] on p "When 10 rows are reached, a banner appears below the table indicating the maxim…" at bounding box center [472, 164] width 393 height 40
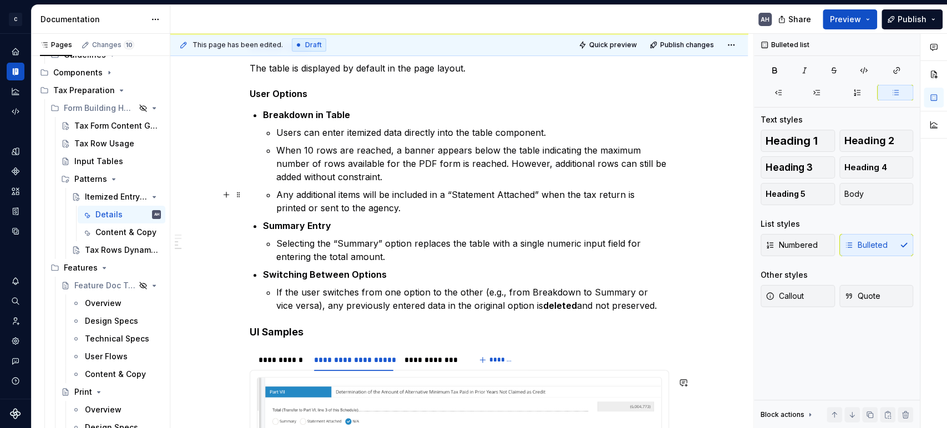
click at [484, 206] on p "Any additional items will be included in a “Statement Attached” when the tax re…" at bounding box center [472, 201] width 393 height 27
click at [387, 213] on p "Any additional items will be included in a “Statement Attached” when the tax re…" at bounding box center [472, 201] width 393 height 27
click at [265, 229] on strong "Summary Entry" at bounding box center [297, 225] width 68 height 11
drag, startPoint x: 262, startPoint y: 229, endPoint x: 267, endPoint y: 234, distance: 7.1
click at [258, 229] on div "**********" at bounding box center [459, 242] width 419 height 727
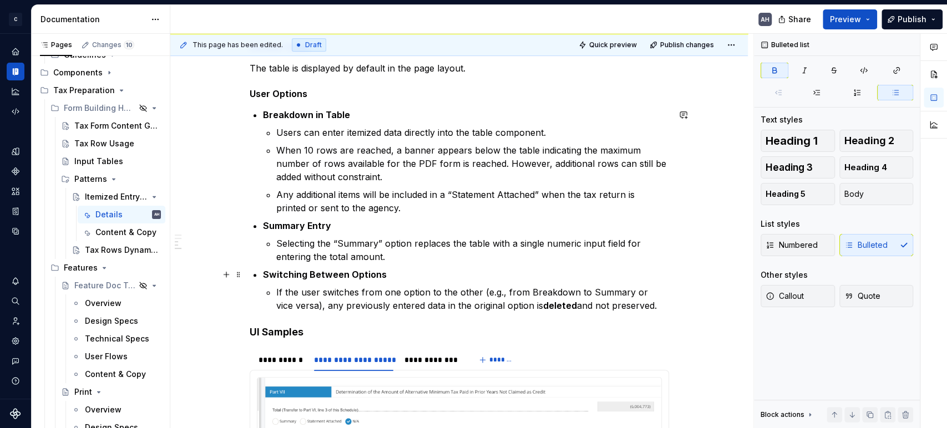
click at [257, 271] on div "**********" at bounding box center [459, 242] width 419 height 727
click at [479, 272] on p "Switching Between Options" at bounding box center [466, 274] width 406 height 13
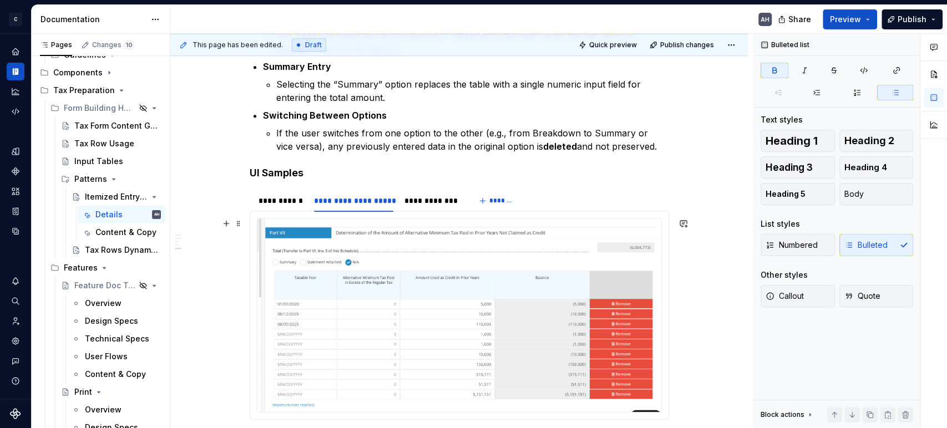
scroll to position [525, 0]
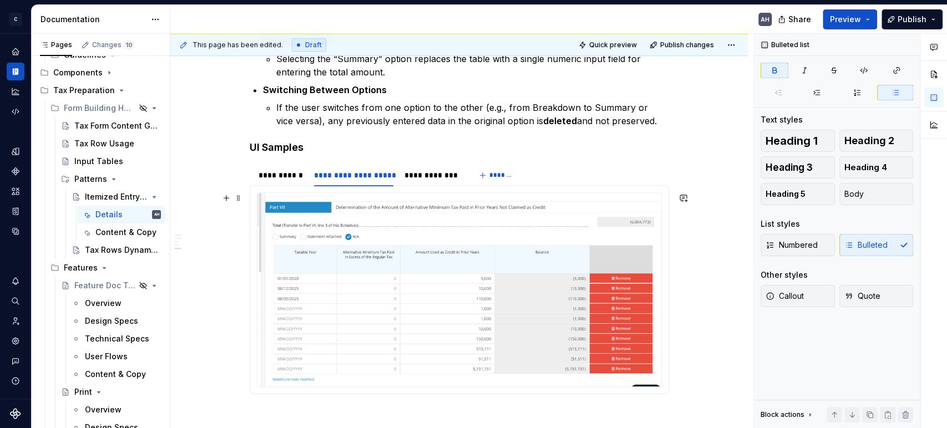
click at [293, 221] on img at bounding box center [459, 290] width 404 height 194
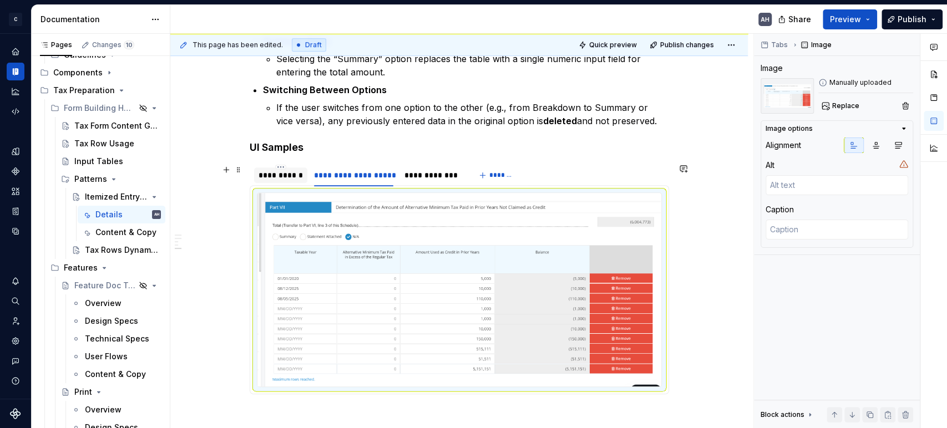
click at [283, 176] on div "**********" at bounding box center [280, 175] width 45 height 11
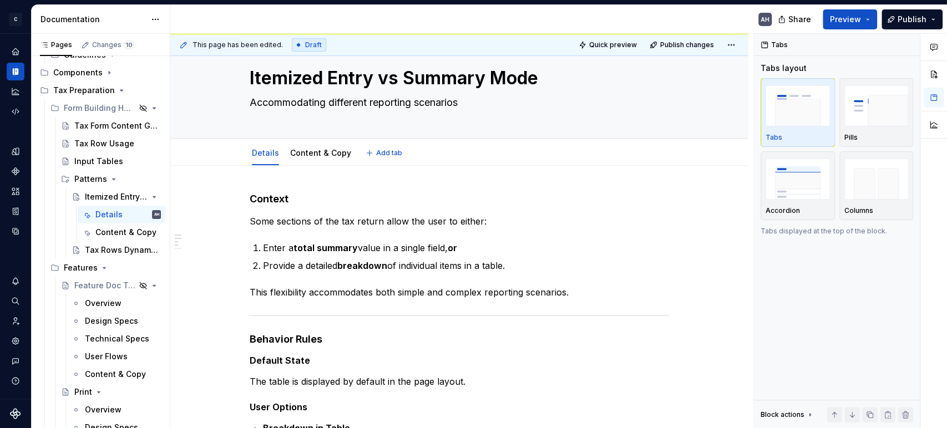
scroll to position [0, 0]
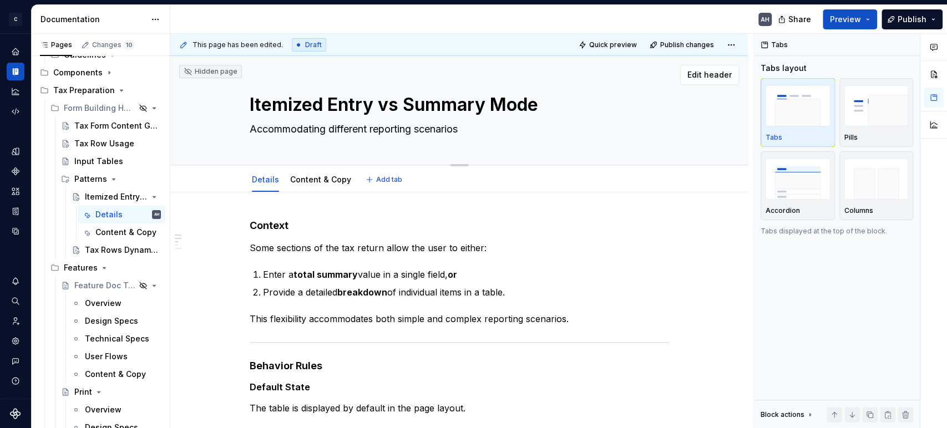
click at [359, 114] on textarea "Itemized Entry vs Summary Mode" at bounding box center [456, 105] width 419 height 27
